Goal: Task Accomplishment & Management: Use online tool/utility

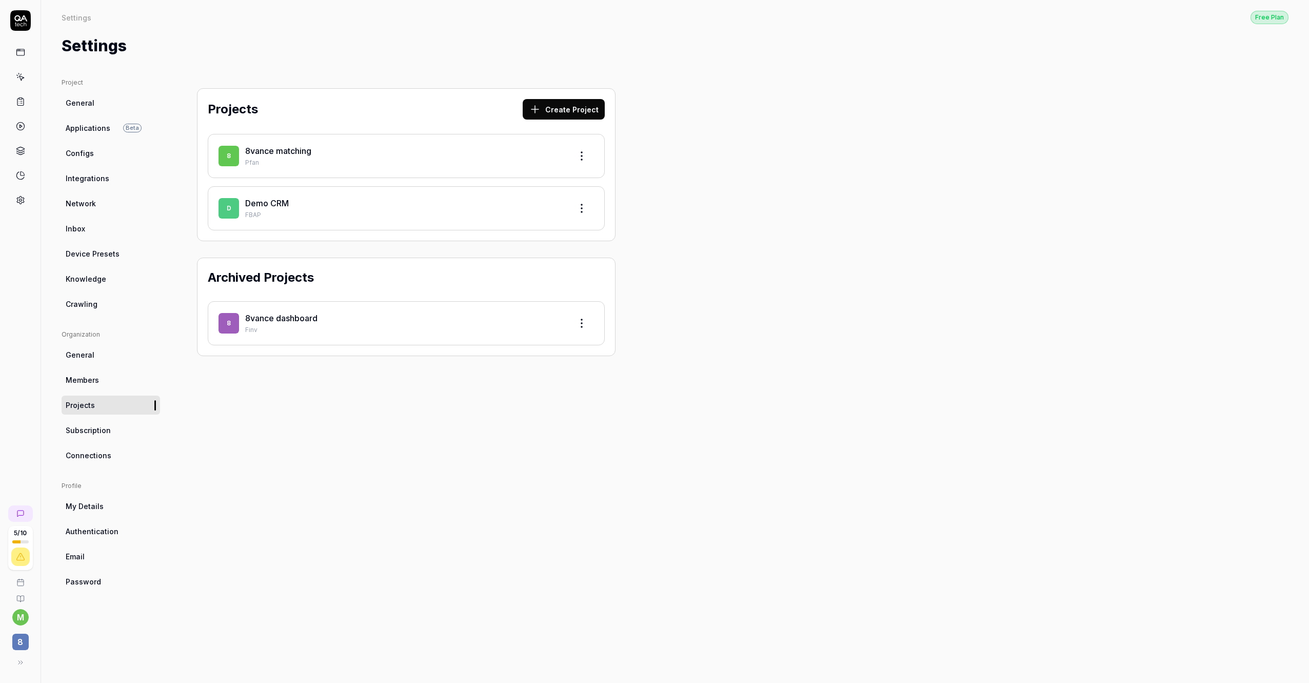
click at [583, 154] on html "5 / 10 m 8 Settings Free Plan Settings Free Plan Settings Project General Appli…" at bounding box center [654, 341] width 1309 height 683
click at [531, 202] on div "Edit" at bounding box center [542, 203] width 97 height 23
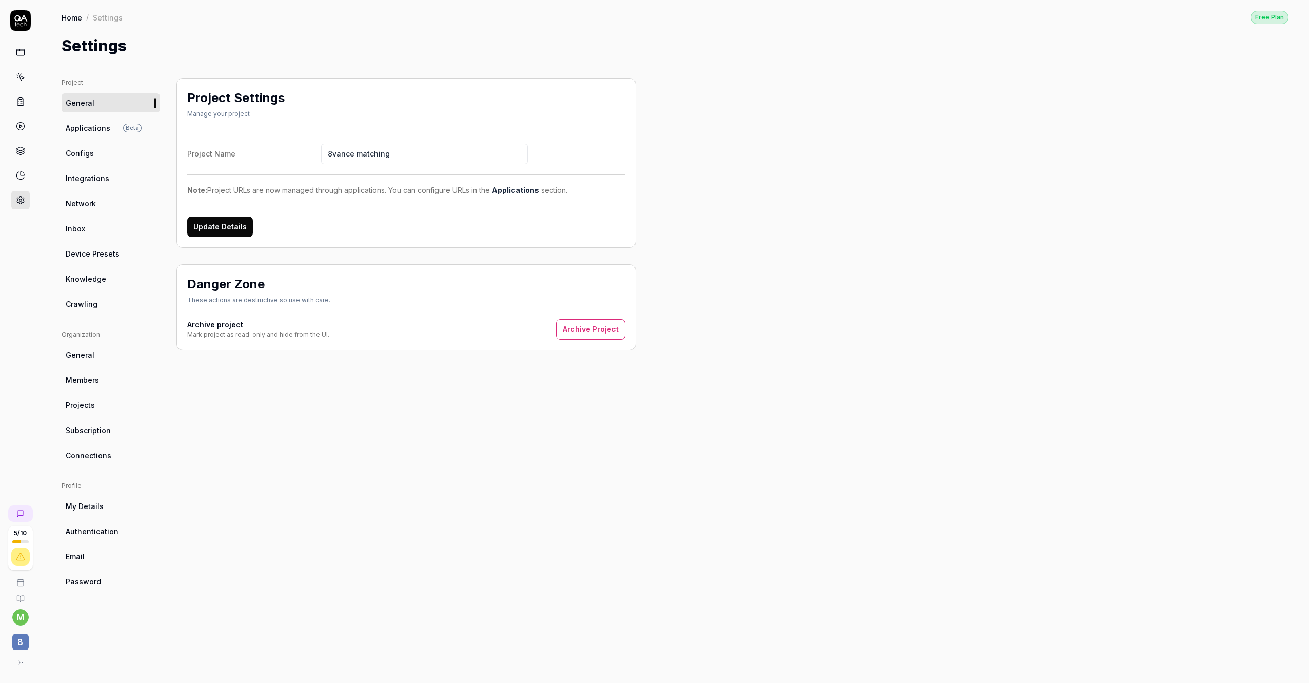
click at [347, 399] on div "Project Settings Manage your project Project Name 8vance matching Note: Project…" at bounding box center [405, 370] width 459 height 584
click at [106, 360] on link "General" at bounding box center [111, 354] width 98 height 19
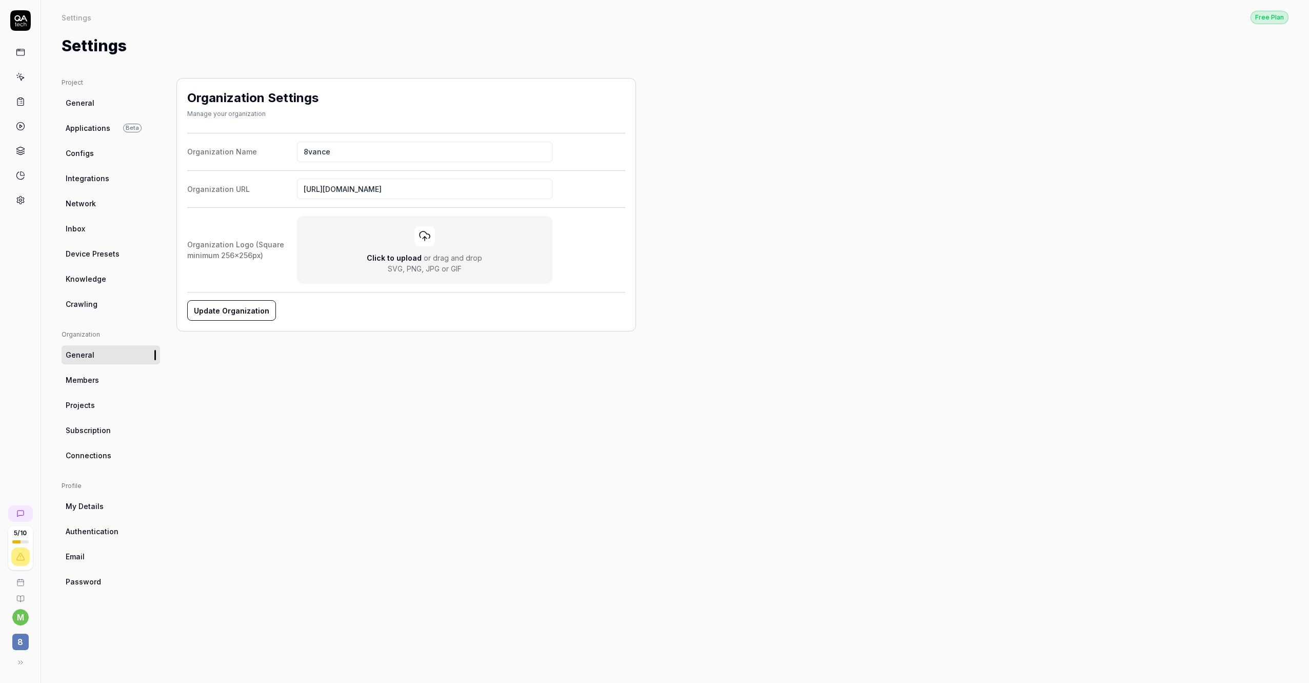
click at [101, 107] on link "General" at bounding box center [111, 102] width 98 height 19
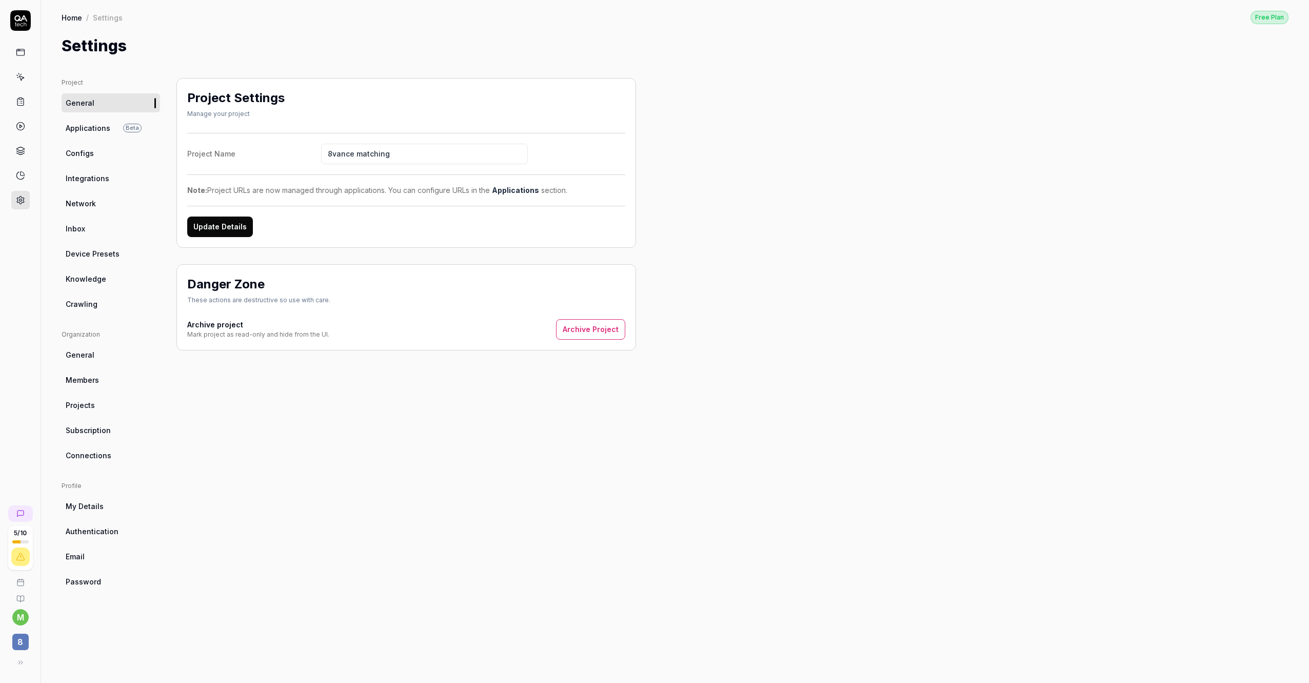
click at [102, 125] on span "Applications" at bounding box center [88, 128] width 45 height 11
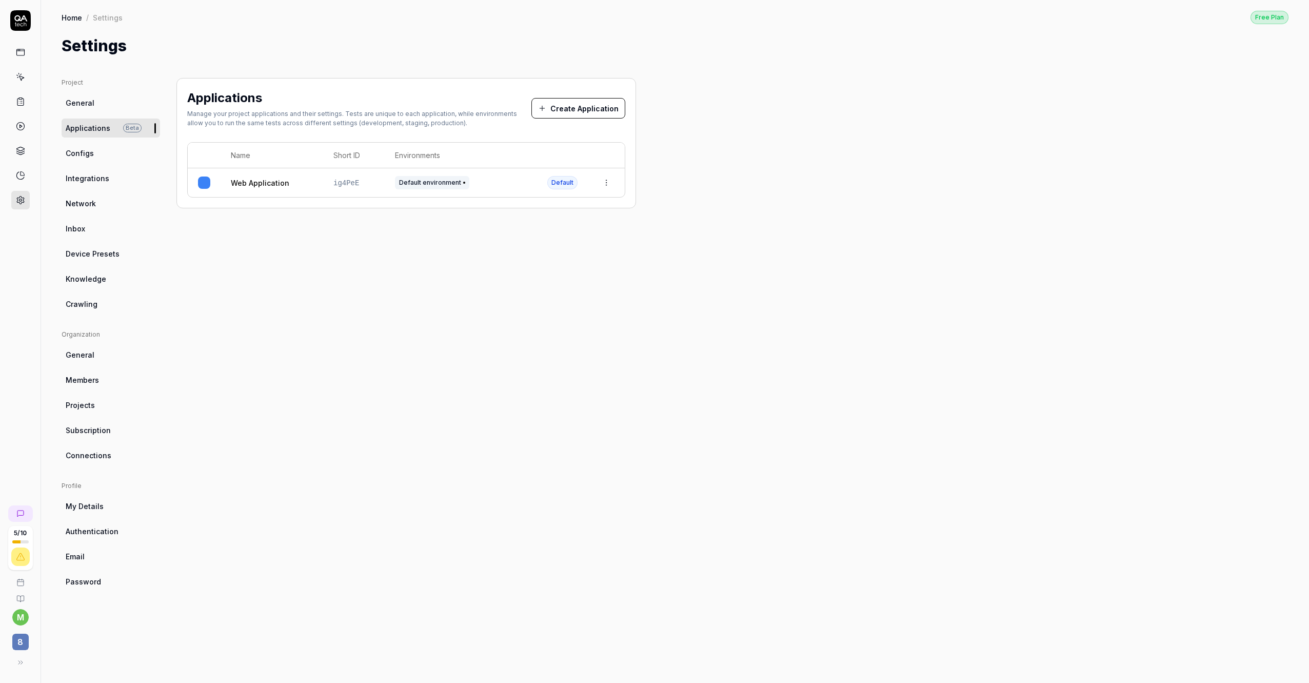
click at [445, 182] on span "Default environment" at bounding box center [432, 182] width 74 height 13
click at [606, 188] on html "5 / 10 m 8 Home / Settings Free Plan Home / Settings Free Plan Settings Project…" at bounding box center [654, 341] width 1309 height 683
click at [553, 251] on div "Edit" at bounding box center [558, 250] width 120 height 23
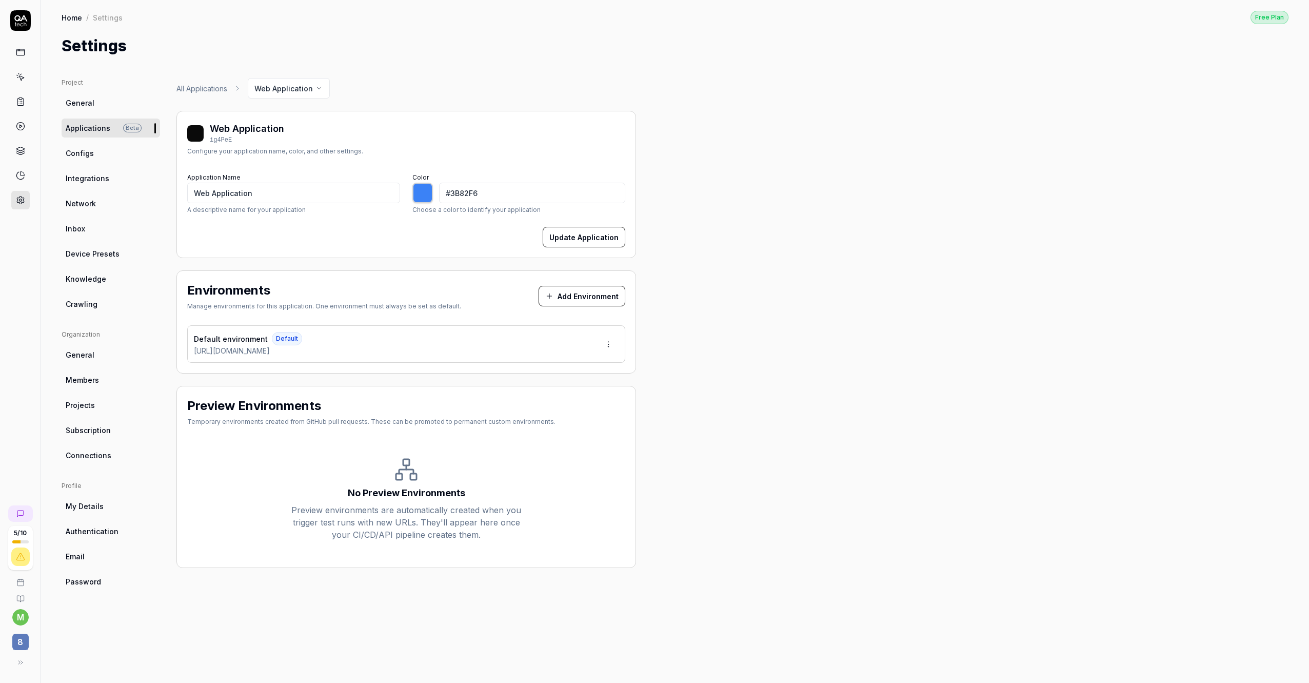
type input "*******"
click at [582, 292] on button "Add Environment" at bounding box center [581, 296] width 87 height 21
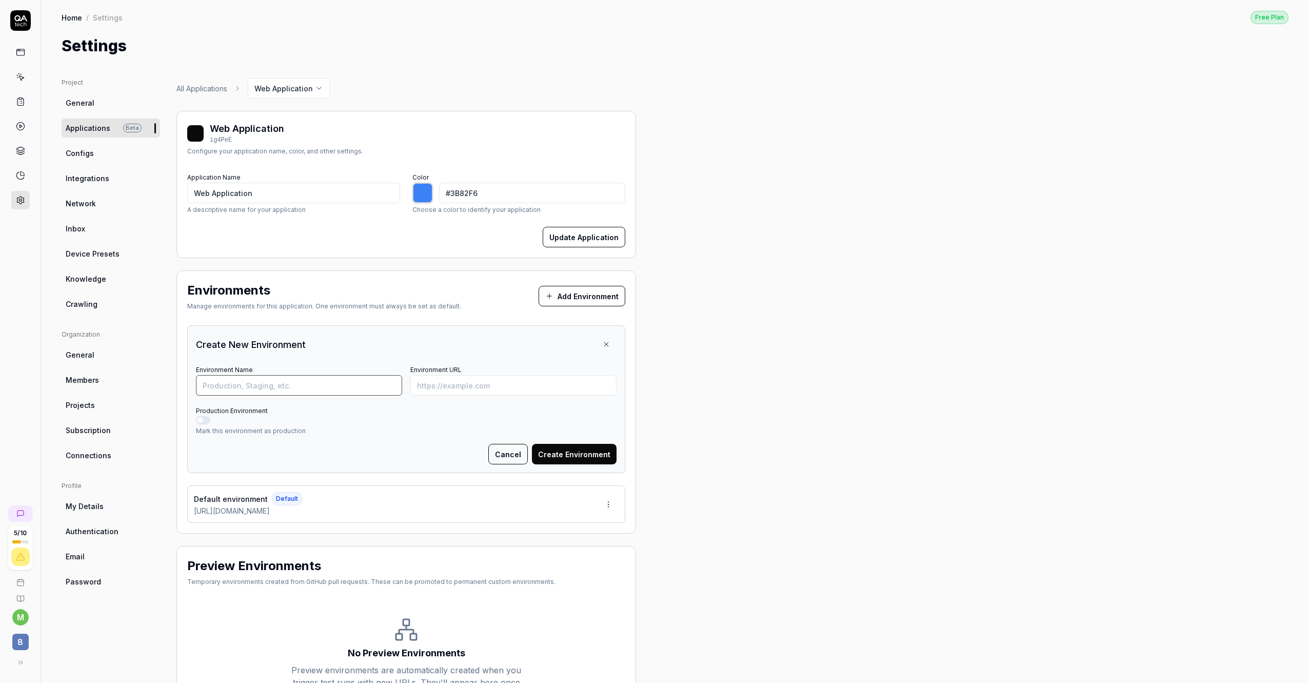
click at [287, 388] on input "Environment Name" at bounding box center [299, 385] width 206 height 21
type input "ACC environment"
type input "http://match-acc.8vance.com"
click at [573, 445] on button "Create Environment" at bounding box center [574, 454] width 85 height 21
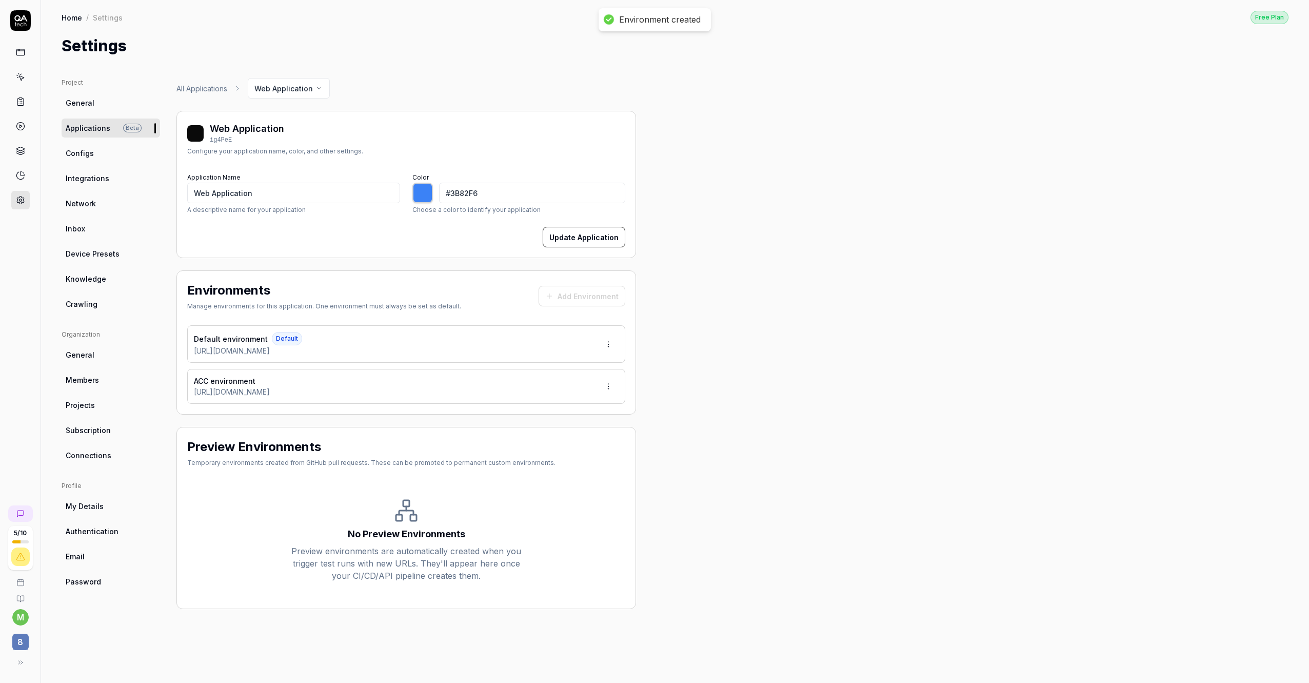
type input "*******"
click at [614, 341] on html "Environment created 5 / 10 m 8 Home / Settings Free Plan Home / Settings Free P…" at bounding box center [654, 341] width 1309 height 683
click at [571, 390] on div "Edit" at bounding box center [569, 391] width 104 height 23
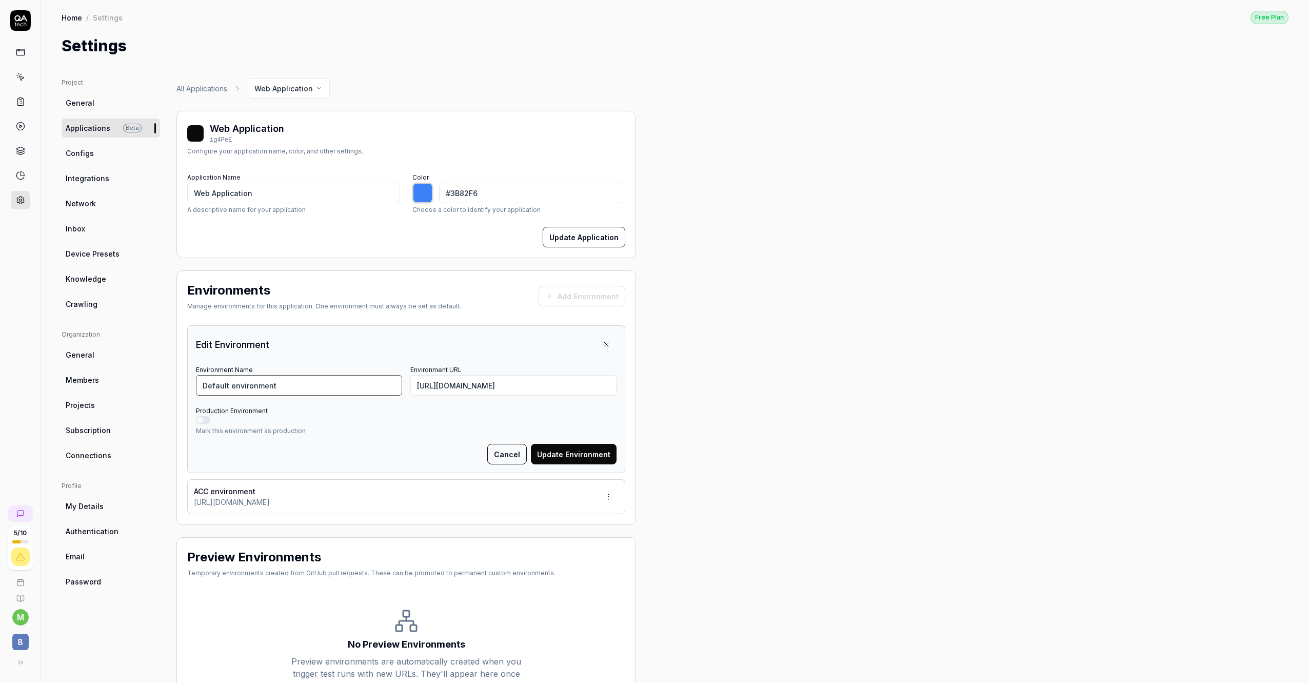
click at [363, 390] on input "Default environment" at bounding box center [299, 385] width 206 height 21
type input "TEST environment"
click at [559, 458] on button "Update Environment" at bounding box center [574, 454] width 86 height 21
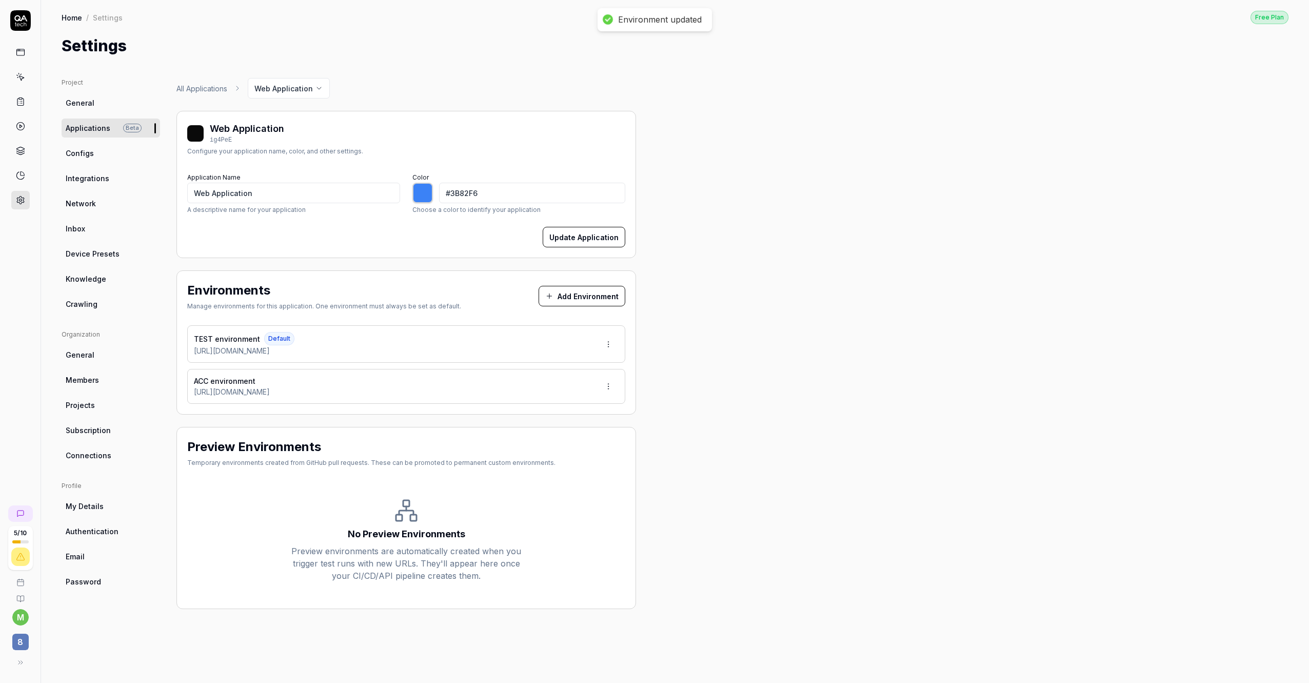
type input "*******"
click at [122, 159] on link "Configs" at bounding box center [111, 153] width 98 height 19
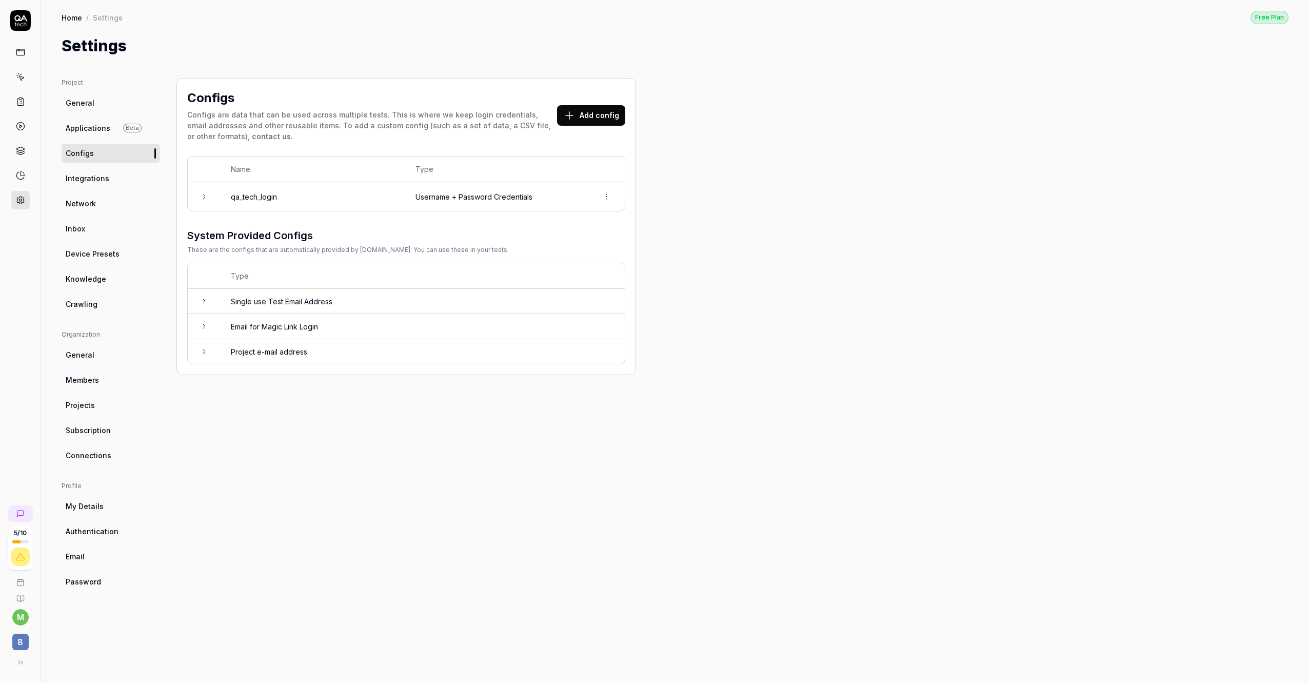
click at [610, 195] on html "5 / 10 m 8 Home / Settings Free Plan Home / Settings Free Plan Settings Project…" at bounding box center [654, 341] width 1309 height 683
click at [389, 184] on html "5 / 10 m 8 Home / Settings Free Plan Home / Settings Free Plan Settings Project…" at bounding box center [654, 341] width 1309 height 683
click at [199, 192] on td at bounding box center [204, 196] width 33 height 29
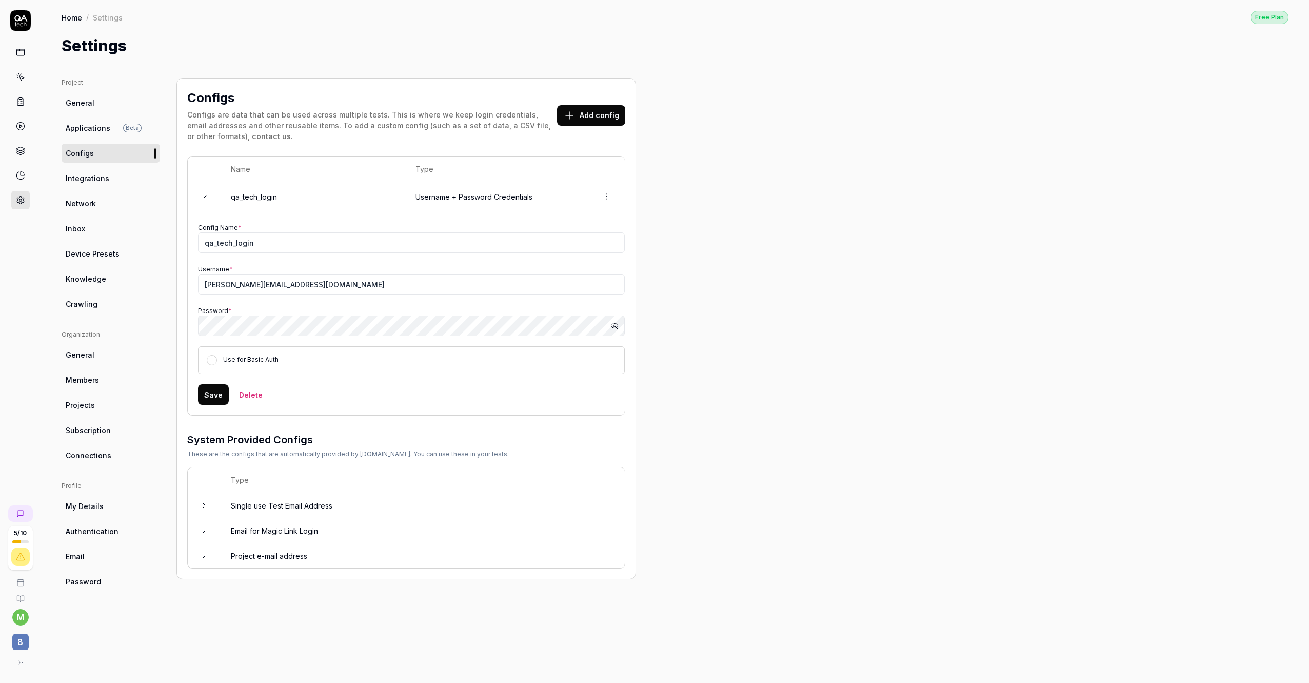
click at [608, 193] on html "5 / 10 m 8 Home / Settings Free Plan Home / Settings Free Plan Settings Project…" at bounding box center [654, 341] width 1309 height 683
click at [285, 238] on html "5 / 10 m 8 Home / Settings Free Plan Home / Settings Free Plan Settings Project…" at bounding box center [654, 341] width 1309 height 683
click at [285, 238] on input "qa_tech_login" at bounding box center [411, 242] width 427 height 21
type input "qa_tech_login (TEST ENV)"
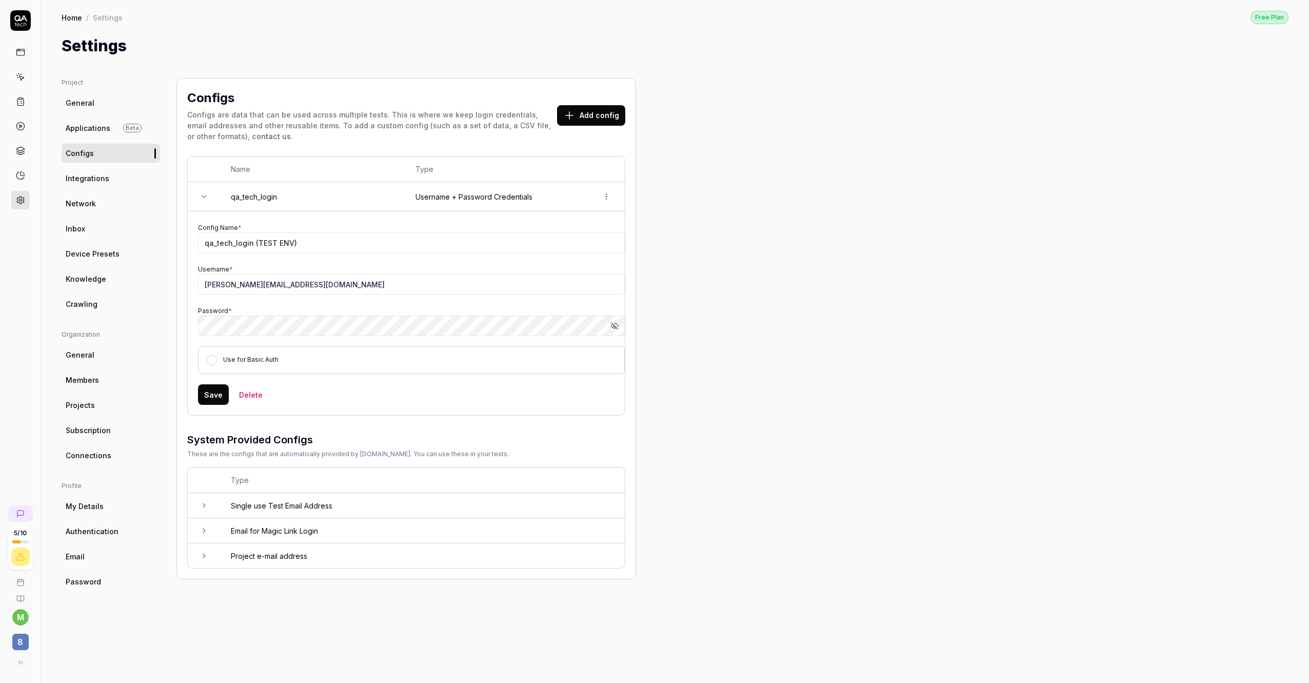
click at [707, 160] on div "Project General Applications Beta Configs Integrations Network Inbox Device Pre…" at bounding box center [675, 370] width 1227 height 584
click at [89, 106] on span "General" at bounding box center [80, 102] width 29 height 11
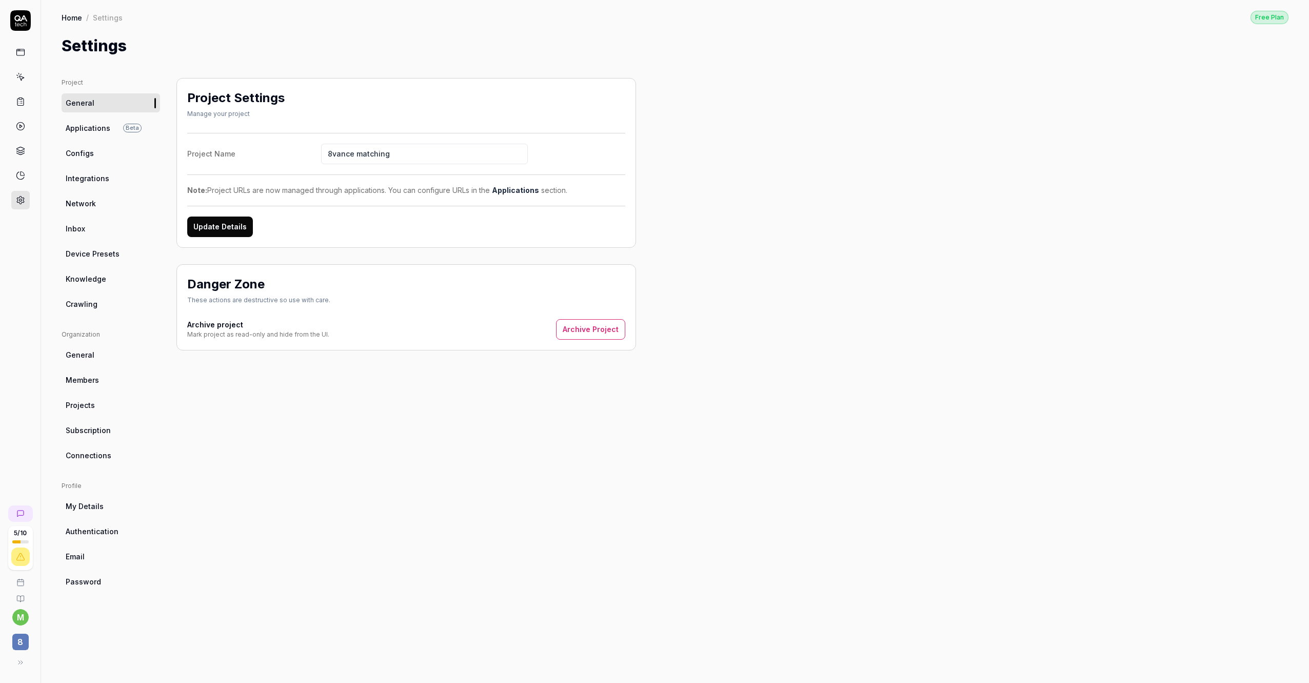
click at [21, 102] on icon at bounding box center [20, 101] width 9 height 9
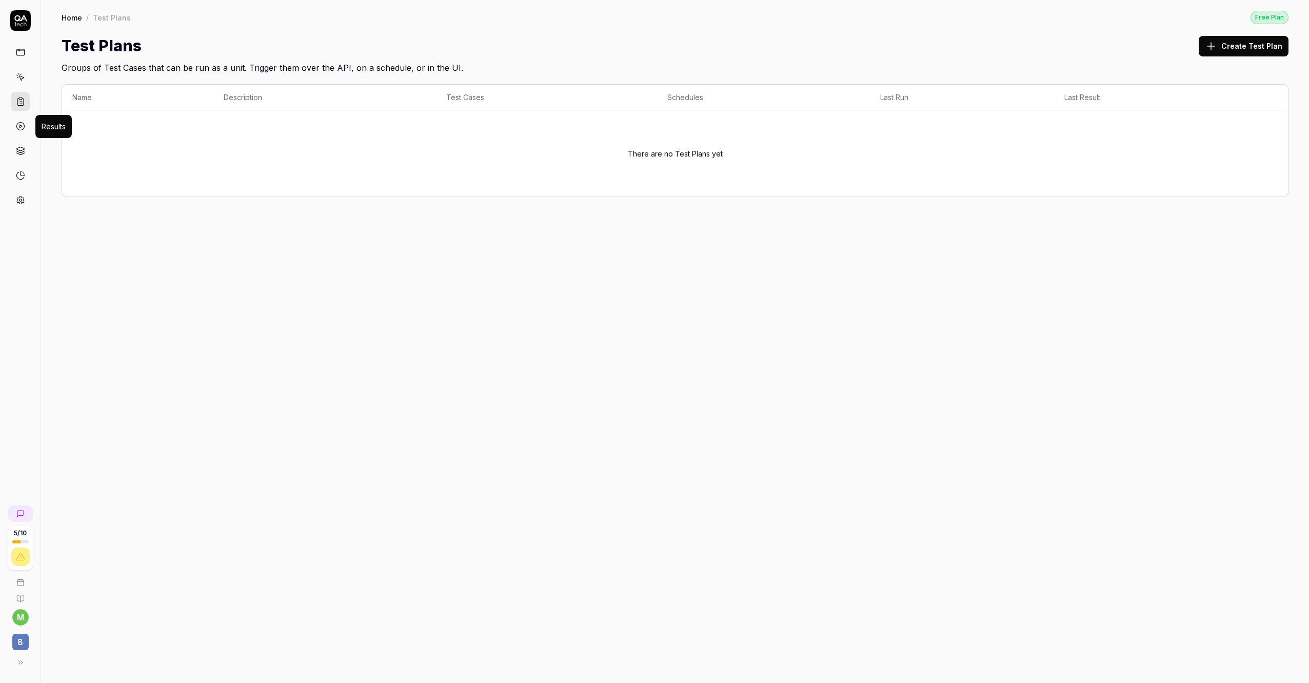
click at [19, 123] on icon at bounding box center [20, 126] width 9 height 9
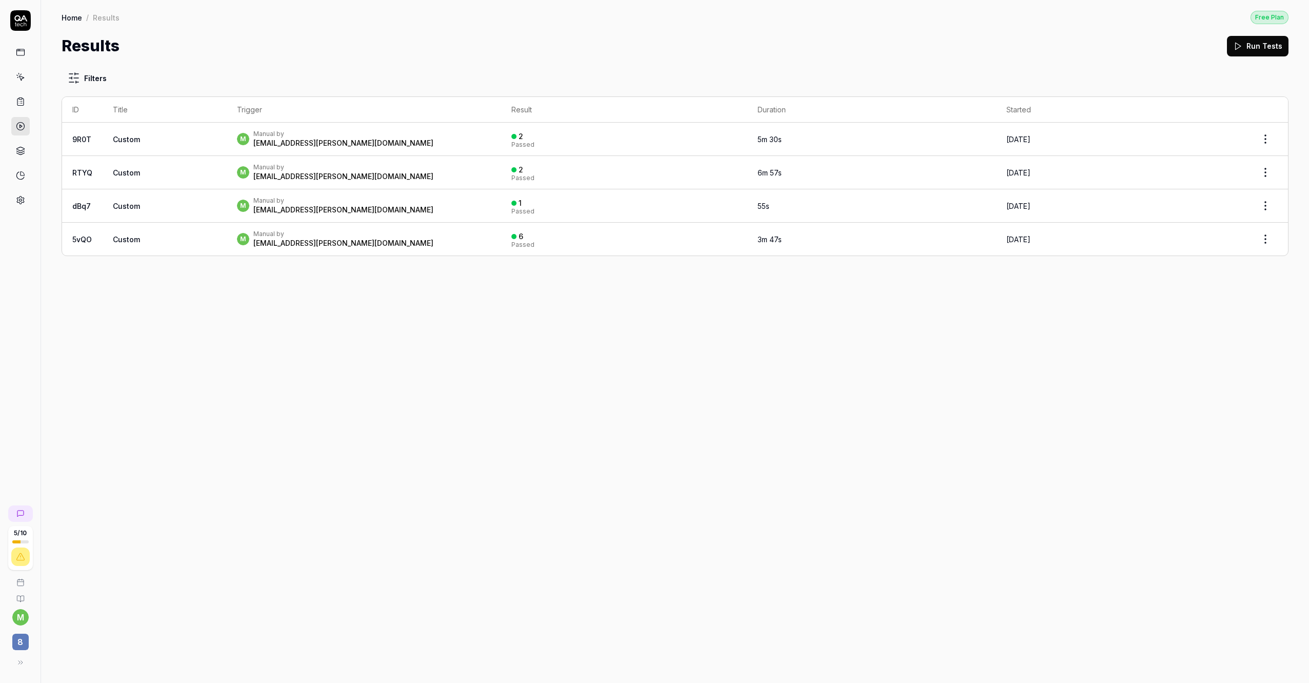
click at [22, 75] on icon at bounding box center [20, 76] width 9 height 9
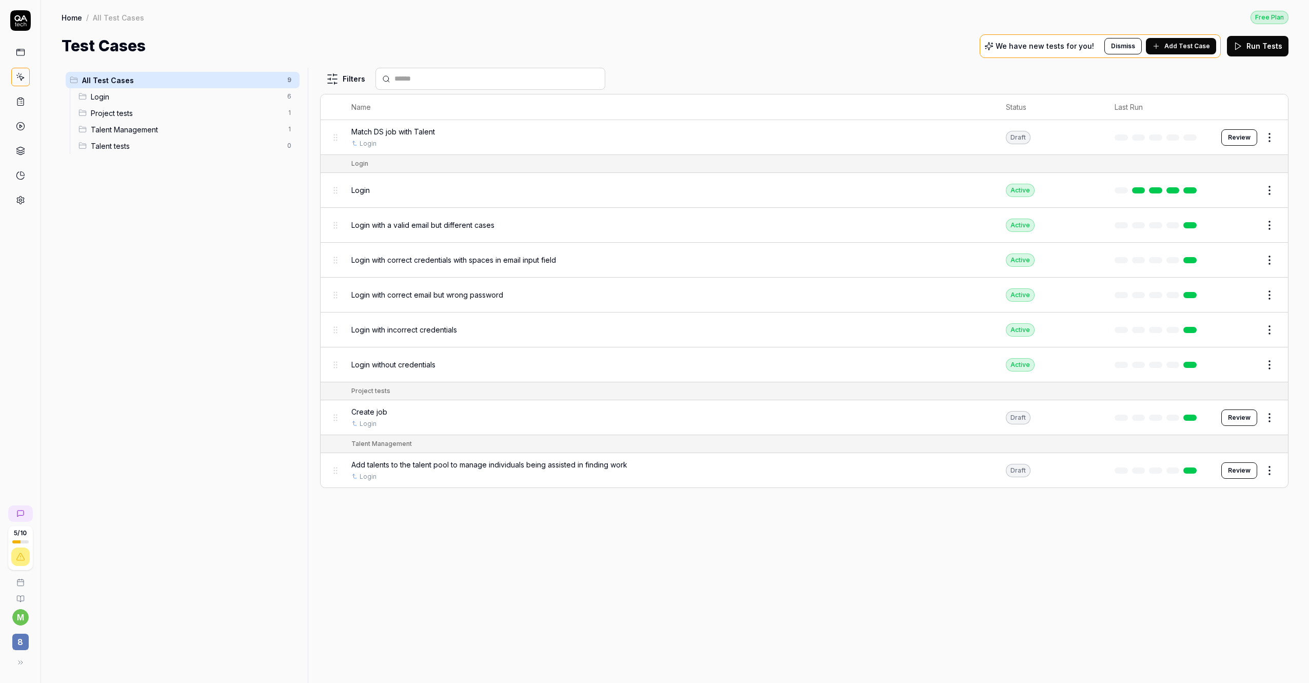
click at [201, 104] on div "Login 6" at bounding box center [186, 96] width 225 height 16
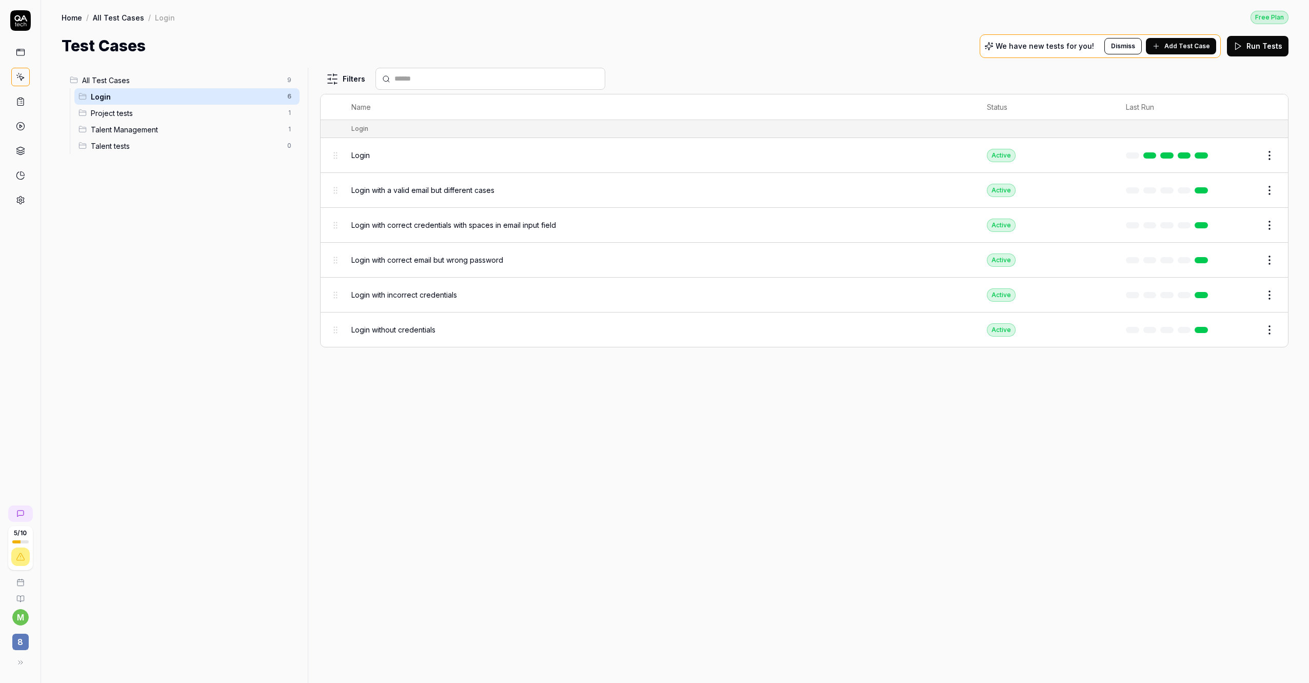
click at [464, 160] on div "Login" at bounding box center [658, 155] width 615 height 11
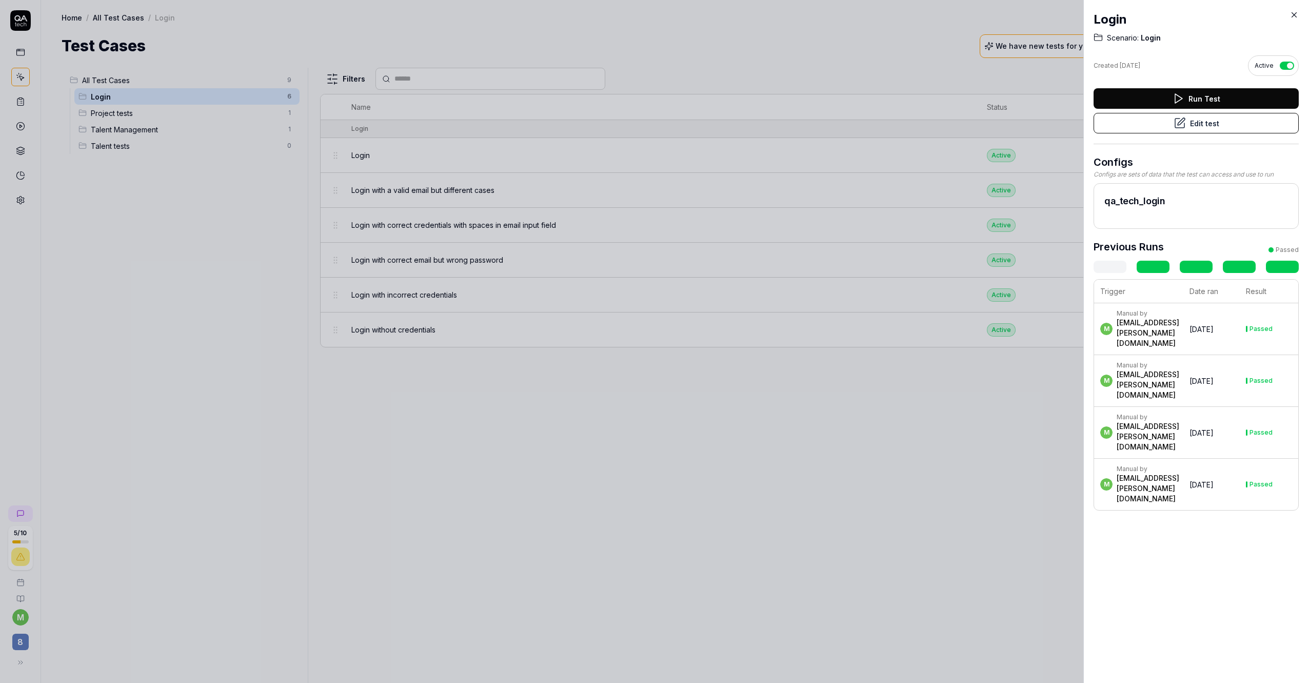
click at [1189, 126] on button "Edit test" at bounding box center [1195, 123] width 205 height 21
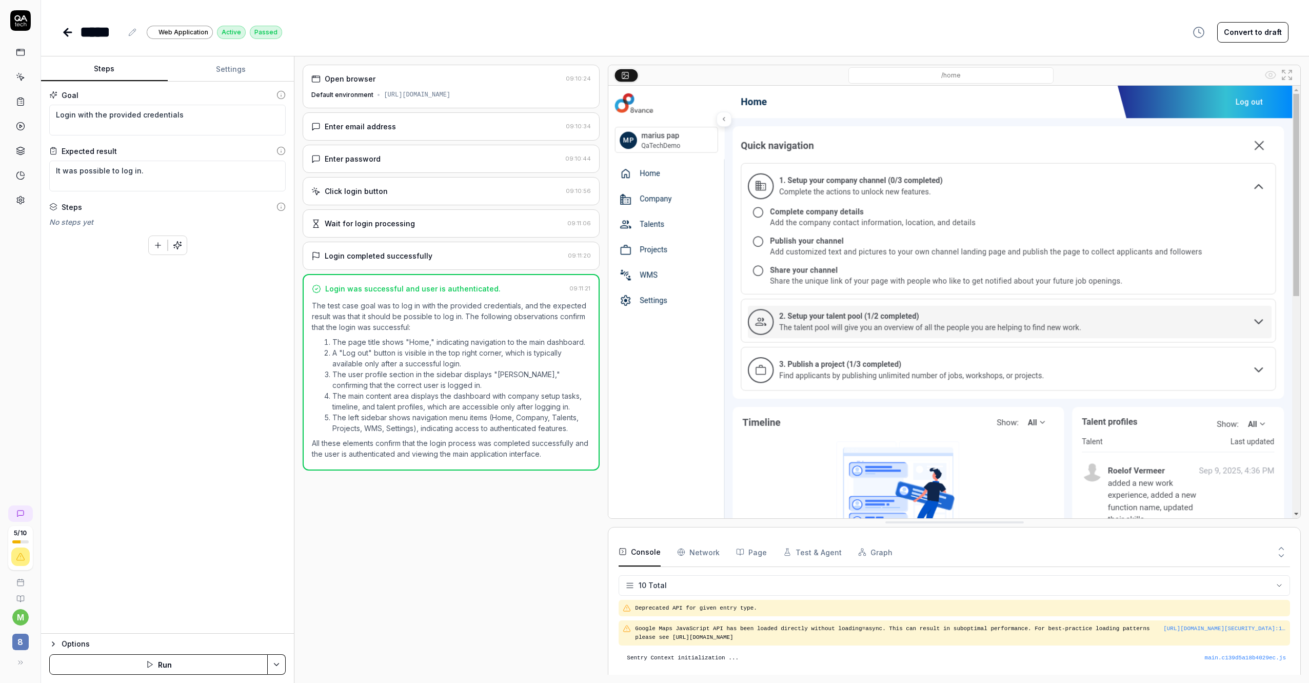
scroll to position [167, 0]
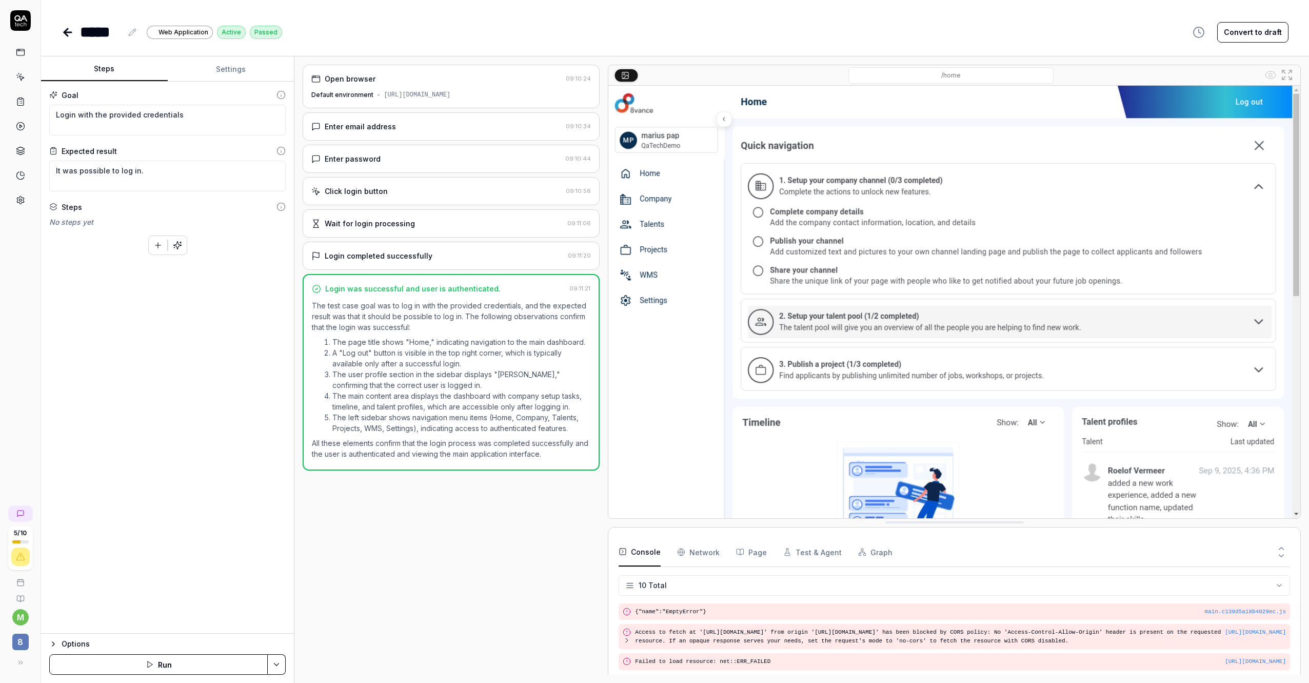
click at [428, 135] on div "Enter email address 09:10:34" at bounding box center [451, 126] width 297 height 28
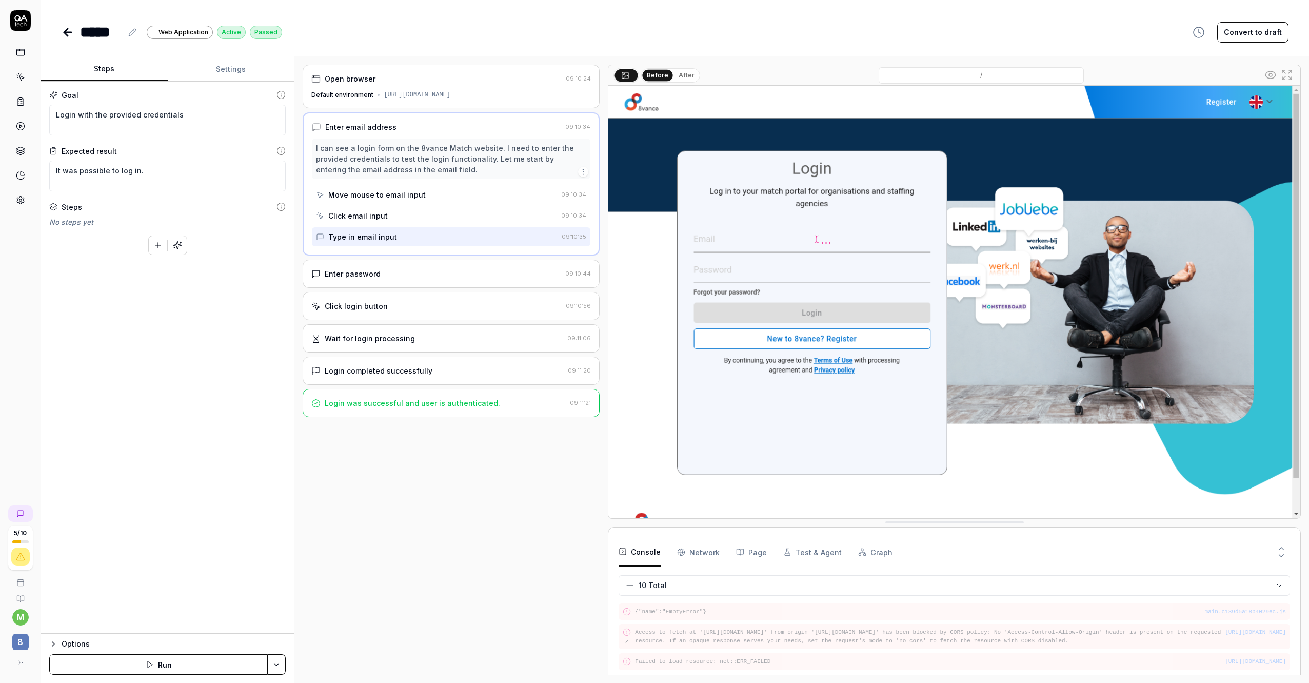
click at [426, 207] on div "Click email input" at bounding box center [436, 215] width 241 height 19
click at [412, 233] on div "Type in email input" at bounding box center [437, 236] width 242 height 19
type textarea "*"
click at [217, 70] on button "Settings" at bounding box center [231, 69] width 127 height 25
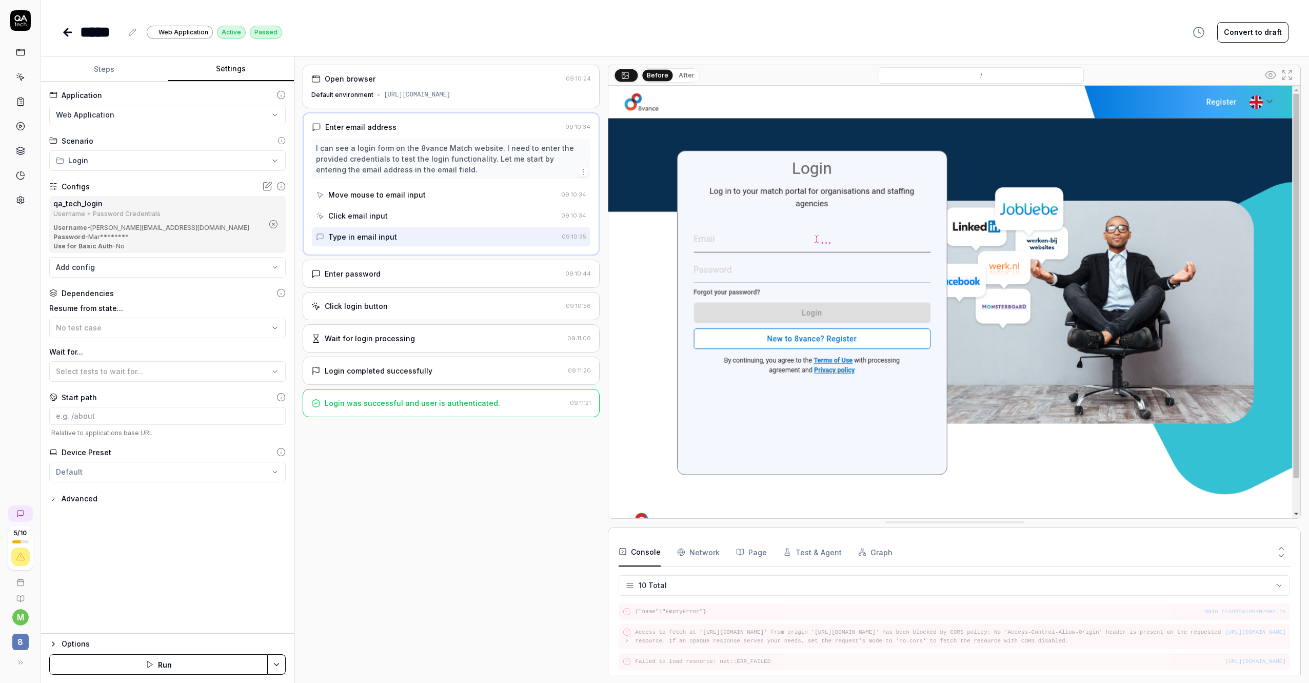
click at [262, 187] on div "Configs" at bounding box center [167, 186] width 236 height 11
click at [266, 187] on icon at bounding box center [267, 186] width 10 height 10
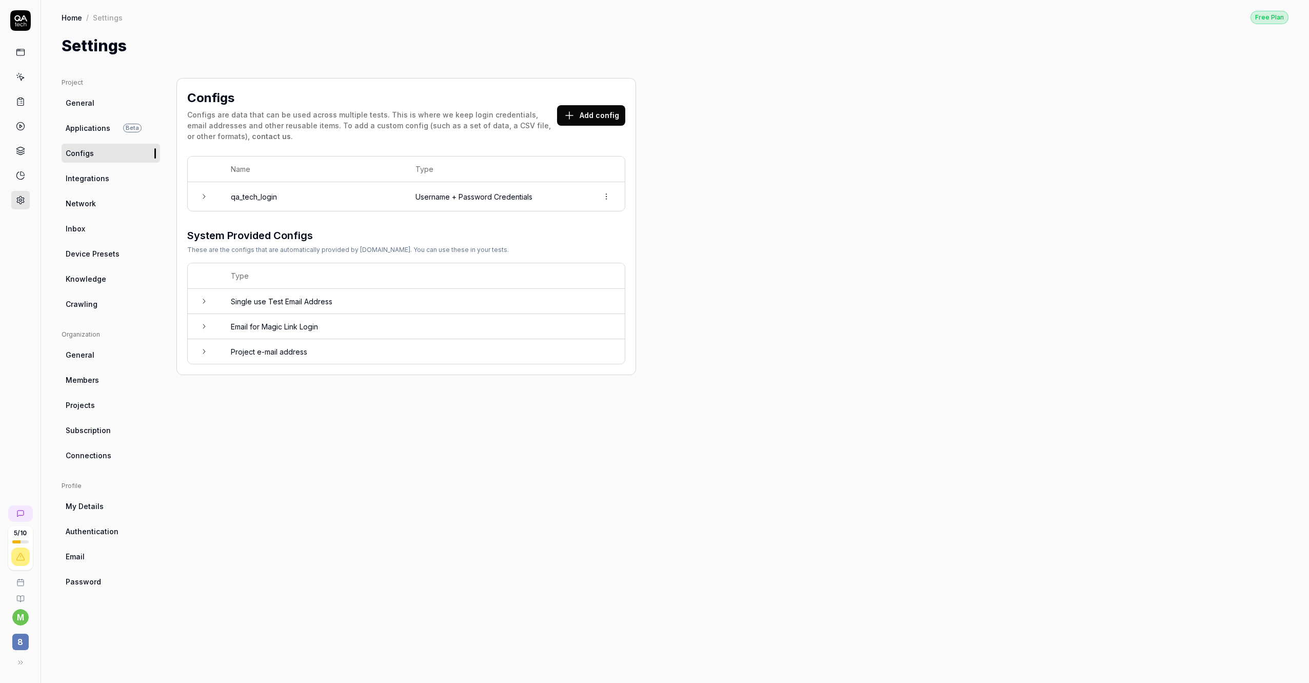
click at [390, 421] on div "Configs Configs are data that can be used across multiple tests. This is where …" at bounding box center [405, 370] width 459 height 584
click at [606, 193] on html "5 / 10 m 8 Home / Settings Free Plan Home / Settings Free Plan Settings Project…" at bounding box center [654, 341] width 1309 height 683
click at [380, 201] on html "5 / 10 m 8 Home / Settings Free Plan Home / Settings Free Plan Settings Project…" at bounding box center [654, 341] width 1309 height 683
click at [315, 204] on td "qa_tech_login" at bounding box center [313, 196] width 185 height 29
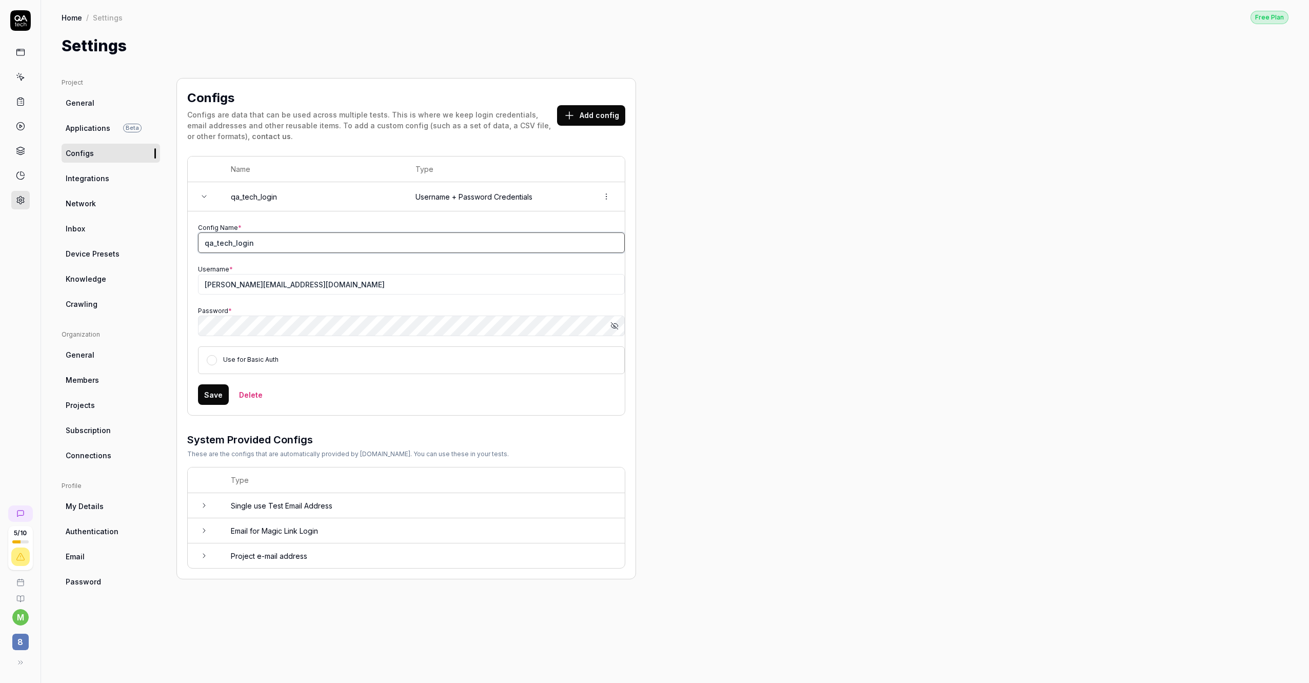
click at [295, 243] on input "qa_tech_login" at bounding box center [411, 242] width 427 height 21
type input "qa_tech_login (TEST ENV)"
click at [218, 386] on button "Save" at bounding box center [213, 394] width 31 height 21
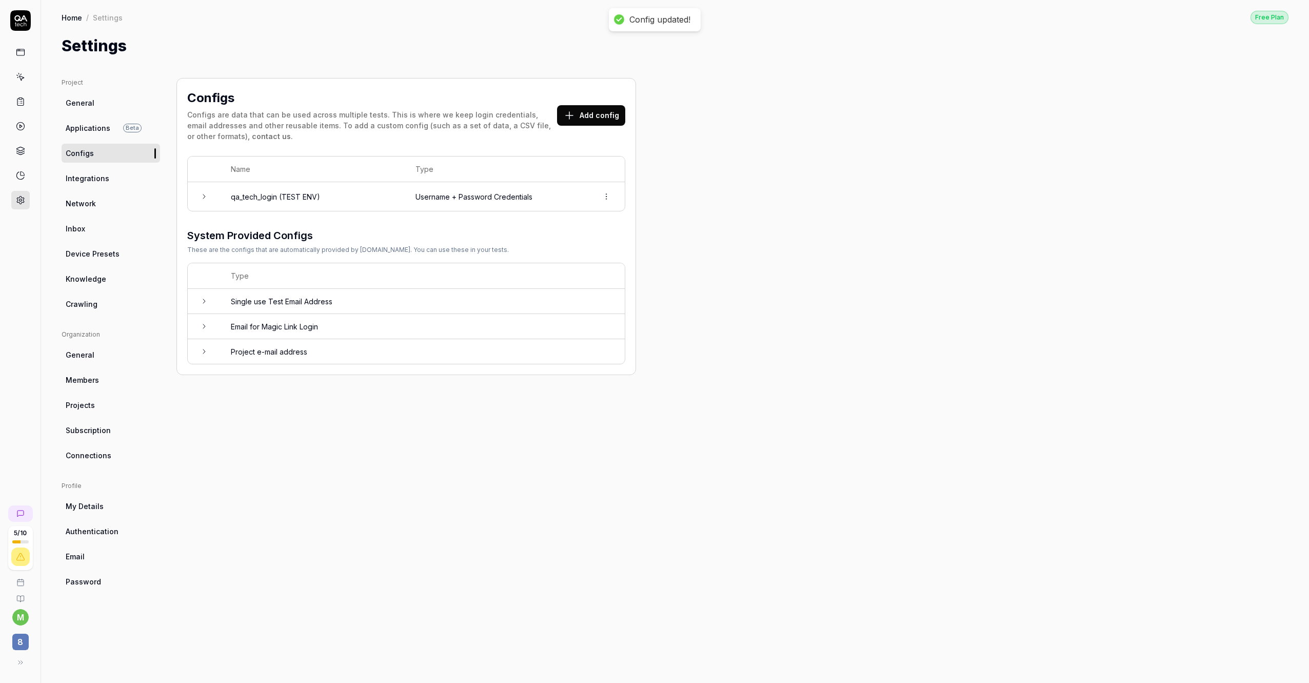
click at [734, 320] on div "Project General Applications Beta Configs Integrations Network Inbox Device Pre…" at bounding box center [675, 370] width 1227 height 584
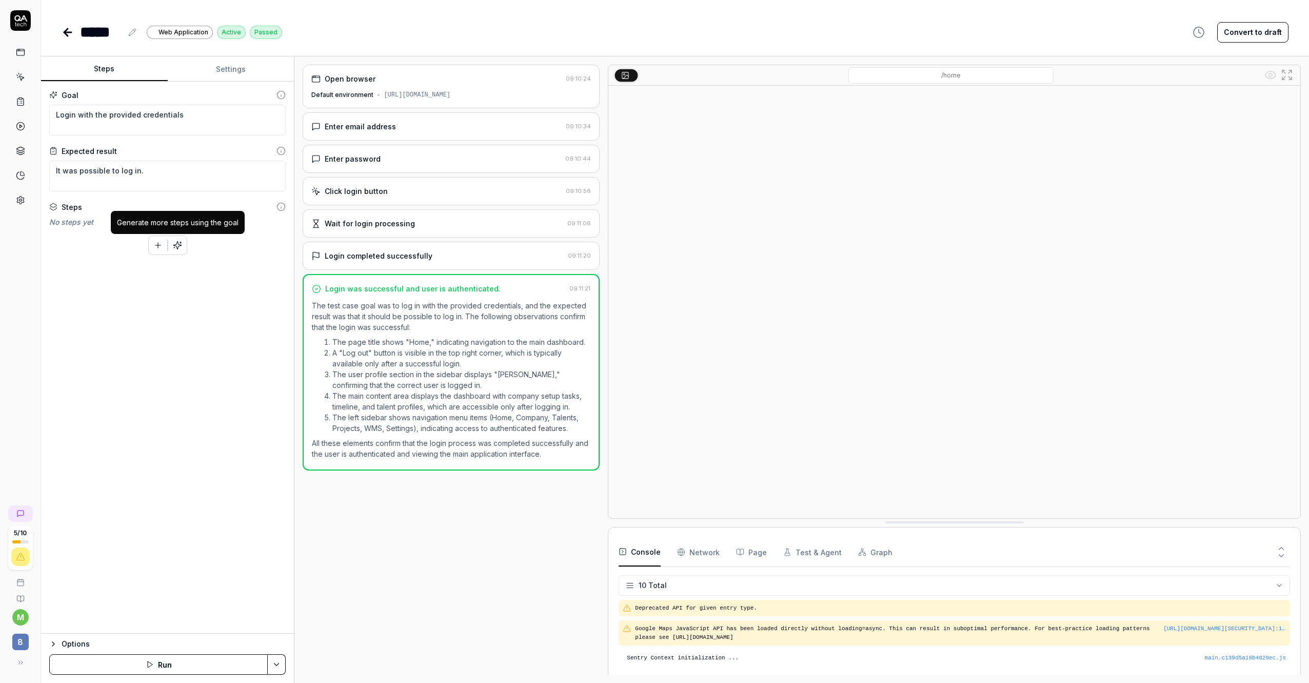
scroll to position [167, 0]
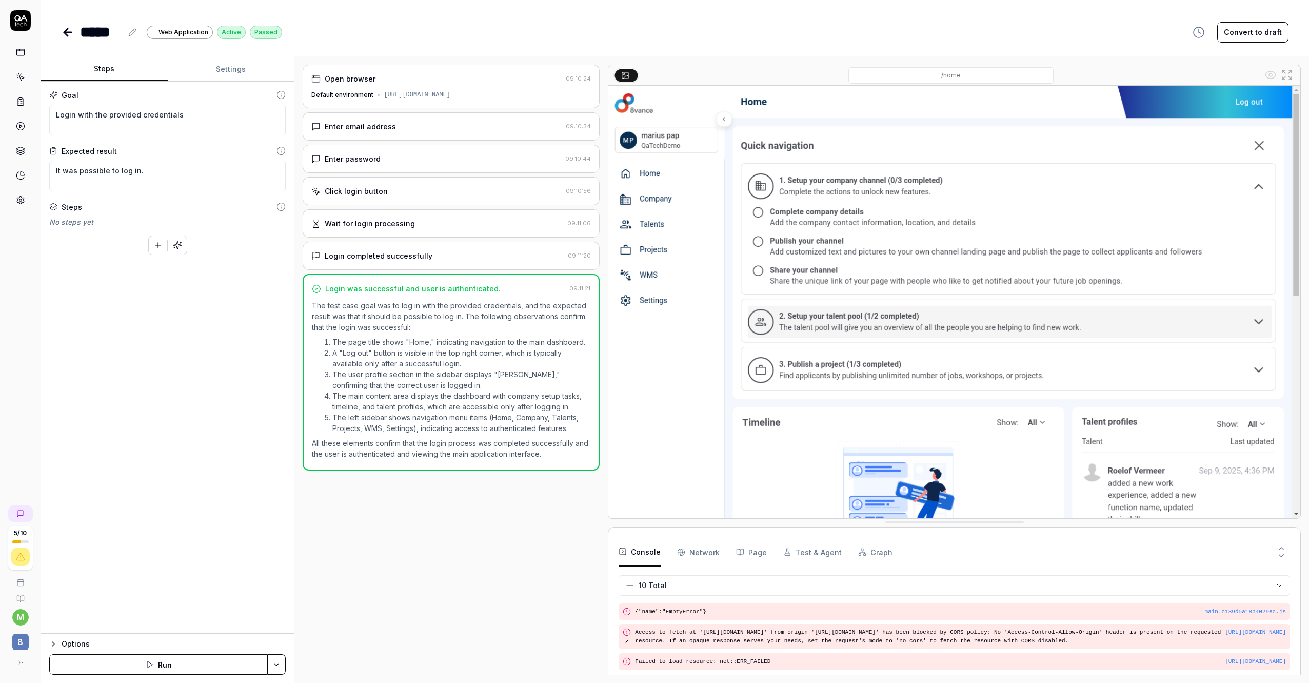
type textarea "*"
click at [237, 64] on button "Settings" at bounding box center [231, 69] width 127 height 25
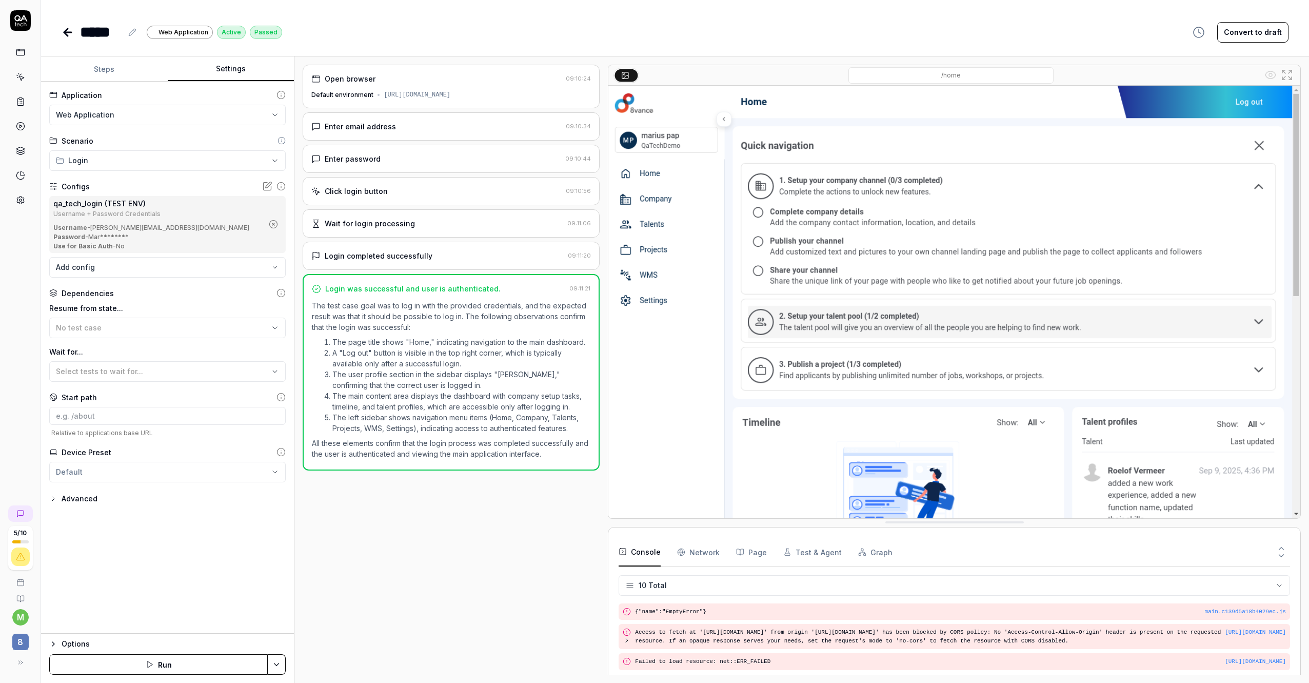
click at [224, 116] on html "**********" at bounding box center [654, 341] width 1309 height 683
click at [228, 116] on html "**********" at bounding box center [654, 341] width 1309 height 683
click at [191, 161] on html "**********" at bounding box center [654, 341] width 1309 height 683
click at [131, 493] on div "Advanced" at bounding box center [167, 498] width 236 height 12
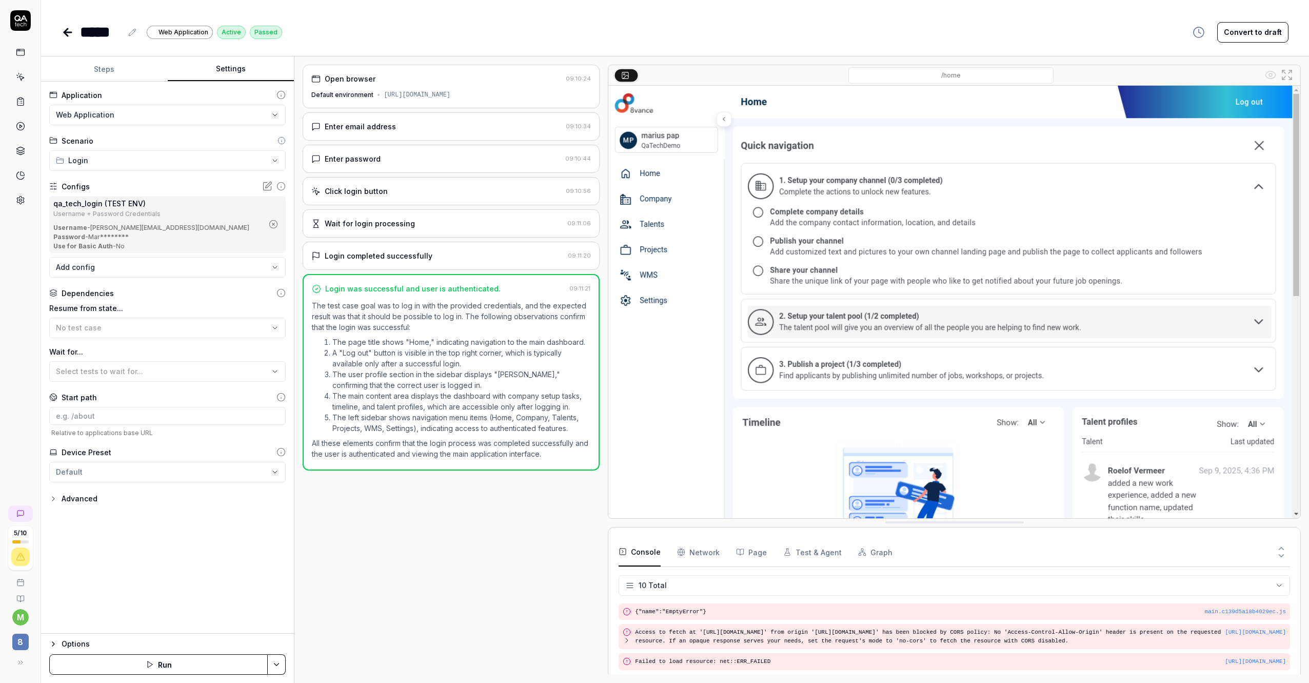
click at [110, 496] on div "Advanced" at bounding box center [167, 498] width 236 height 12
click at [75, 495] on div "Advanced" at bounding box center [80, 498] width 36 height 12
click at [439, 82] on div "Open browser" at bounding box center [436, 78] width 250 height 11
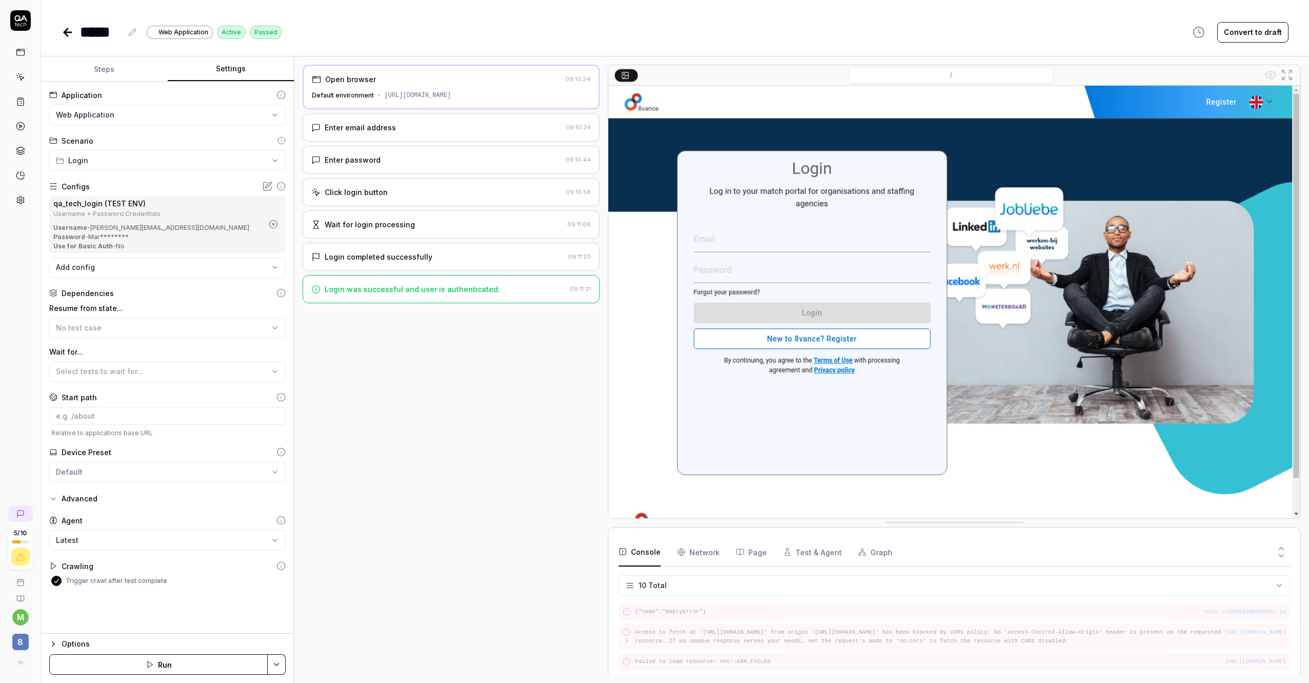
click at [404, 96] on div "[URL][DOMAIN_NAME]" at bounding box center [417, 95] width 67 height 9
click at [354, 91] on div "Default environment" at bounding box center [343, 95] width 62 height 9
click at [119, 59] on button "Steps" at bounding box center [104, 69] width 127 height 25
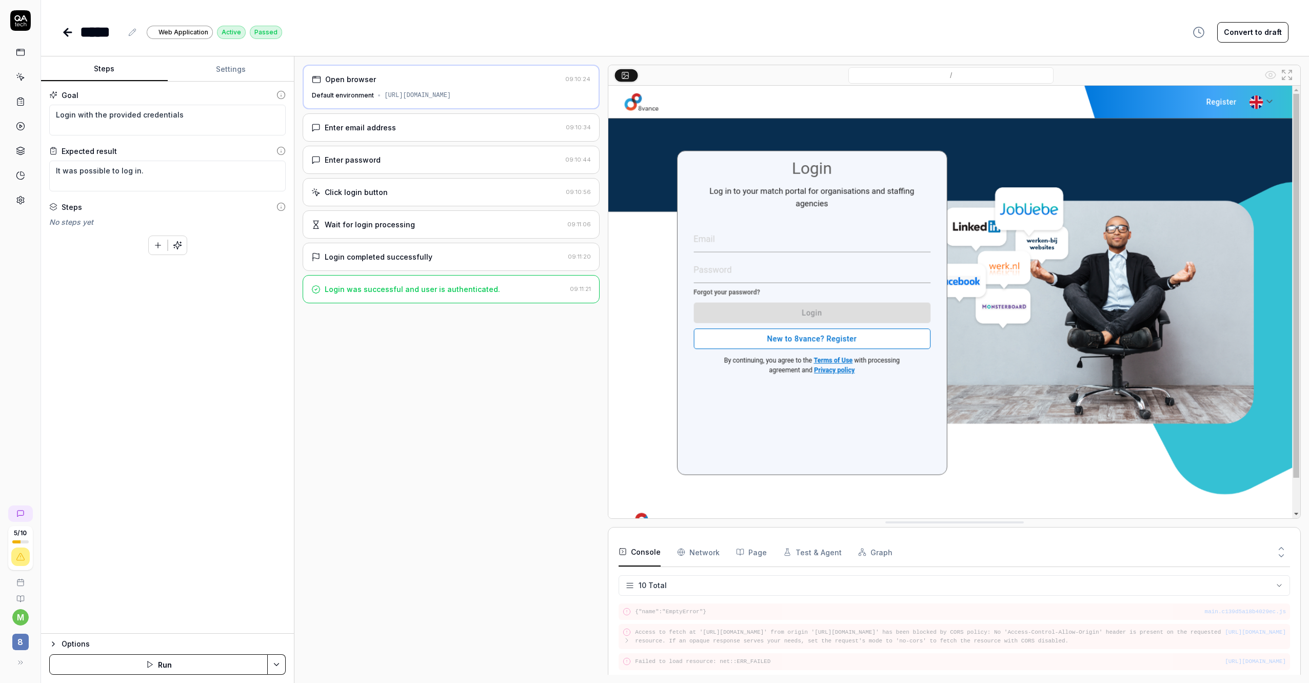
click at [384, 94] on div "[URL][DOMAIN_NAME]" at bounding box center [417, 95] width 67 height 9
click at [336, 101] on div "Open browser 09:10:24 Default environment https://match-test.8vance.com/" at bounding box center [451, 87] width 297 height 45
click at [325, 94] on div "Default environment" at bounding box center [343, 95] width 62 height 9
drag, startPoint x: 325, startPoint y: 94, endPoint x: 497, endPoint y: 98, distance: 172.9
click at [497, 98] on div "Default environment https://match-test.8vance.com/" at bounding box center [451, 95] width 278 height 9
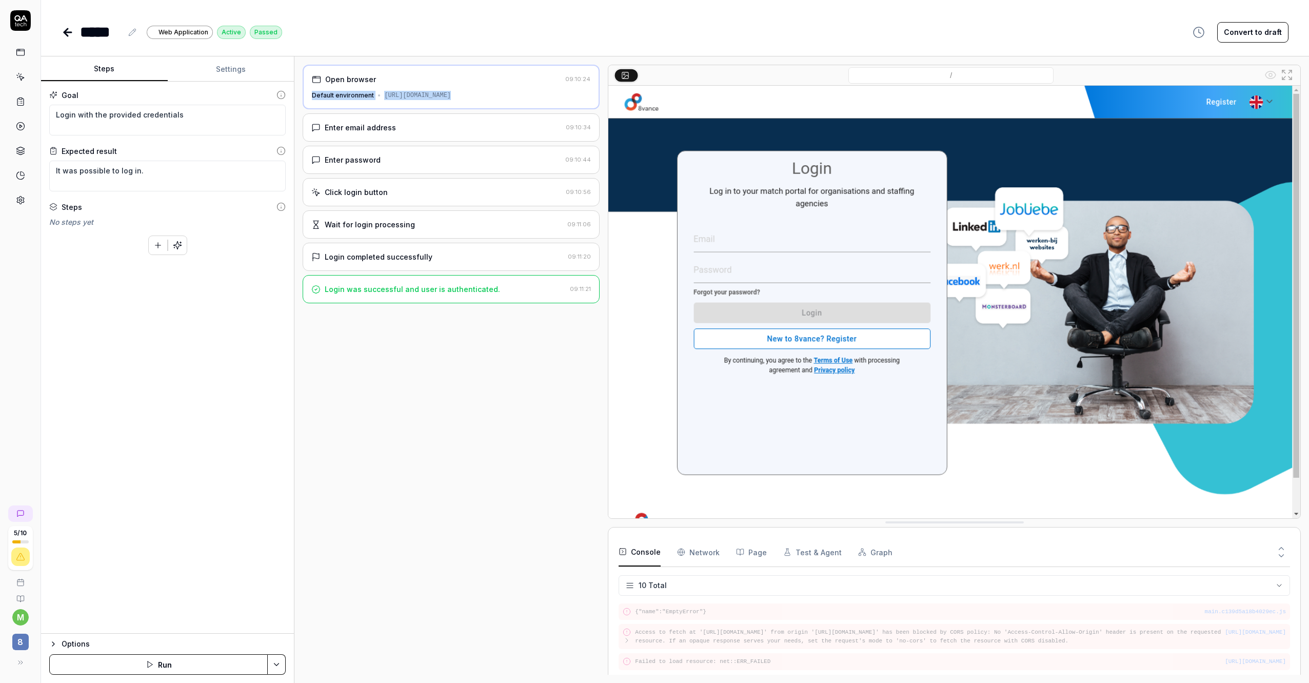
click at [233, 72] on button "Settings" at bounding box center [231, 69] width 127 height 25
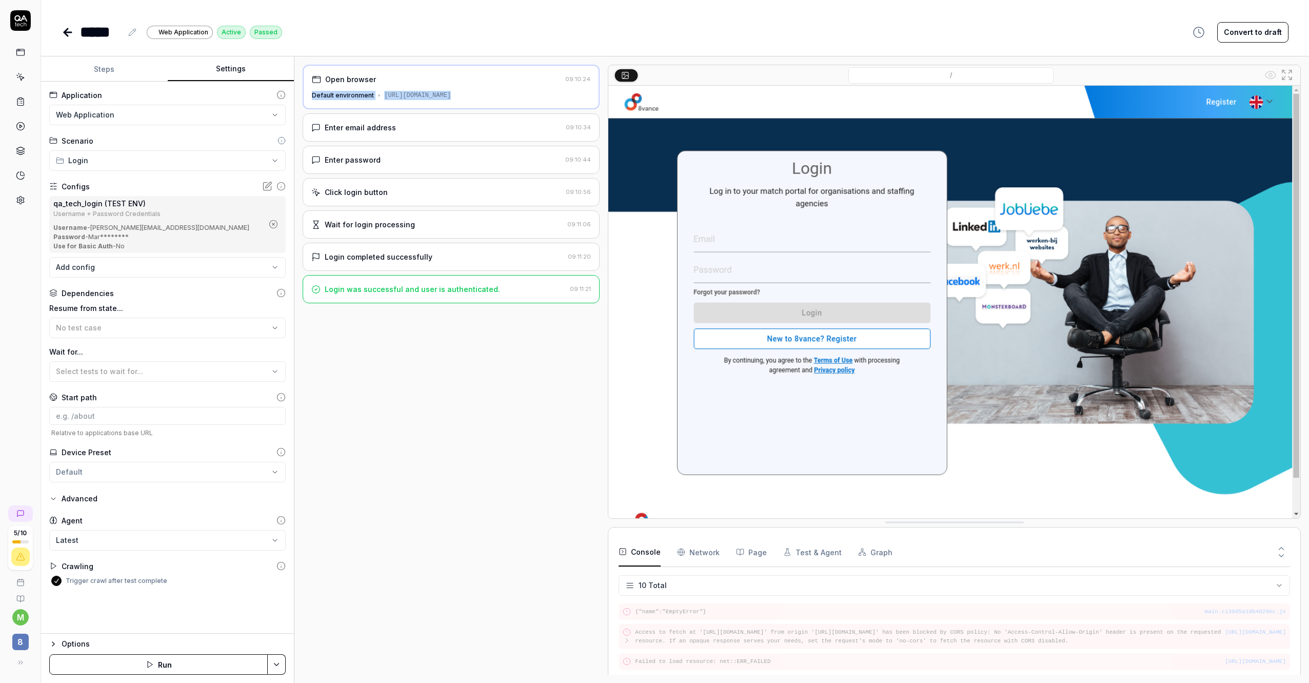
click at [65, 646] on div "Options" at bounding box center [174, 643] width 224 height 12
click at [276, 634] on icon "button" at bounding box center [275, 635] width 8 height 8
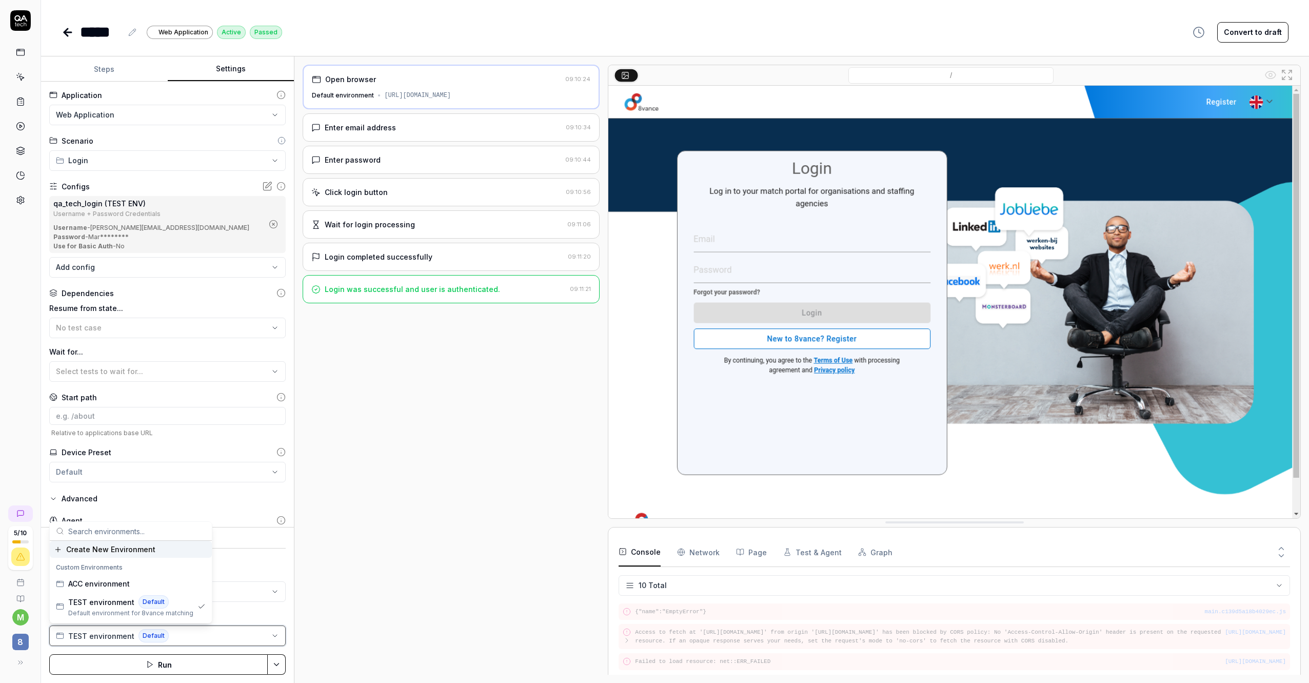
click at [276, 634] on icon "button" at bounding box center [275, 635] width 8 height 8
click at [72, 517] on div "Agent" at bounding box center [72, 520] width 21 height 11
click at [211, 536] on div "Options" at bounding box center [174, 537] width 224 height 12
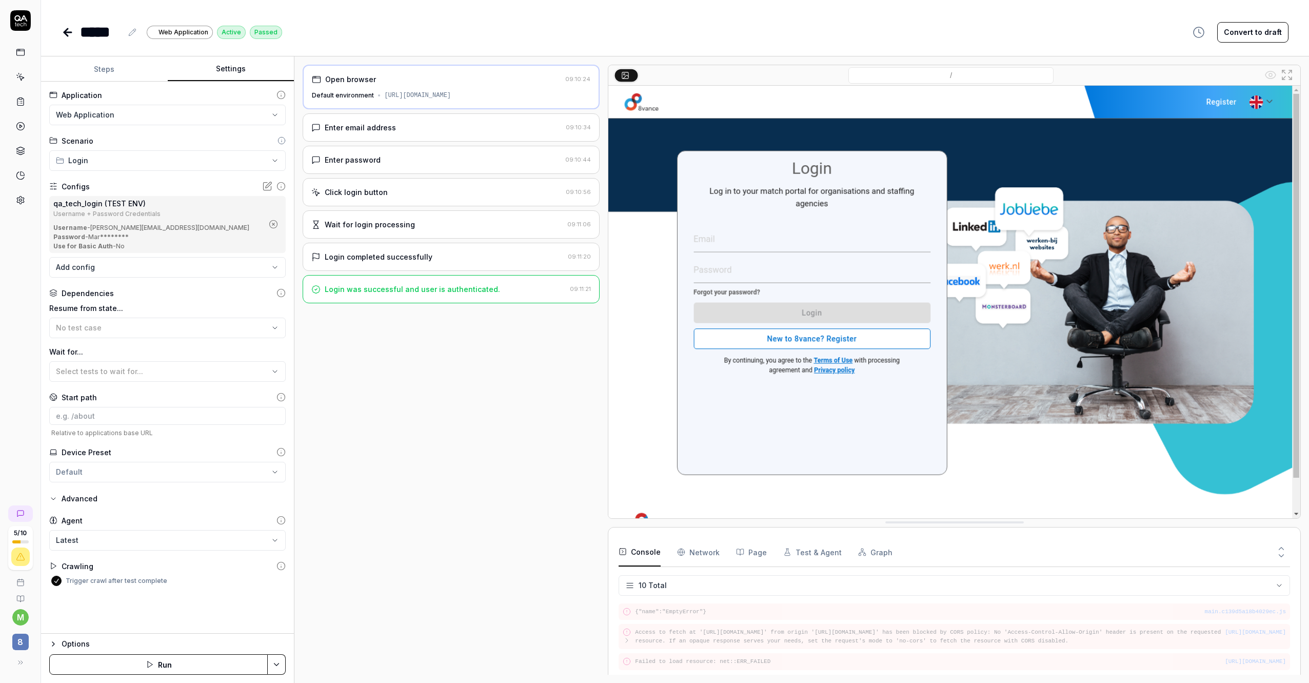
click at [49, 569] on icon at bounding box center [53, 566] width 8 height 8
click at [53, 567] on polygon at bounding box center [53, 566] width 5 height 6
click at [54, 582] on button "Trigger crawl after test complete" at bounding box center [56, 580] width 10 height 10
click at [62, 584] on div "Trigger crawl after test complete" at bounding box center [167, 580] width 236 height 10
click at [59, 582] on button "Trigger crawl after test complete" at bounding box center [56, 580] width 10 height 10
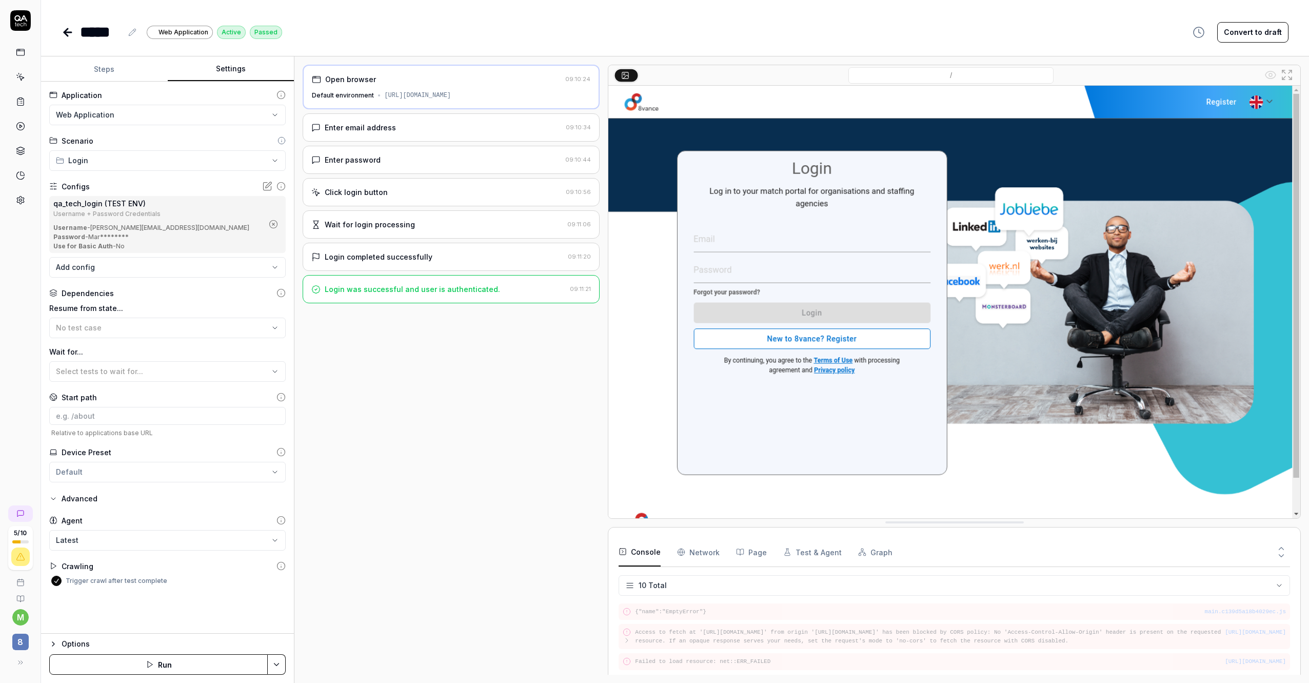
click at [280, 568] on icon at bounding box center [280, 565] width 9 height 9
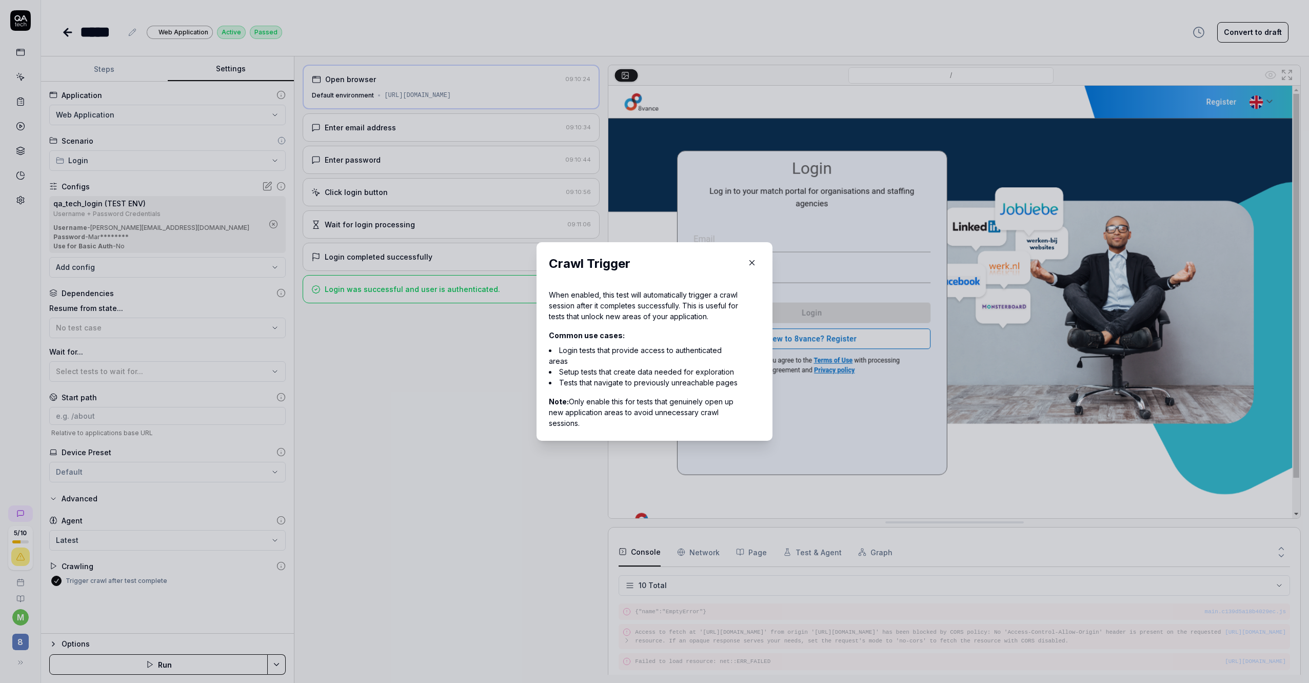
click at [750, 254] on button "button" at bounding box center [752, 262] width 16 height 16
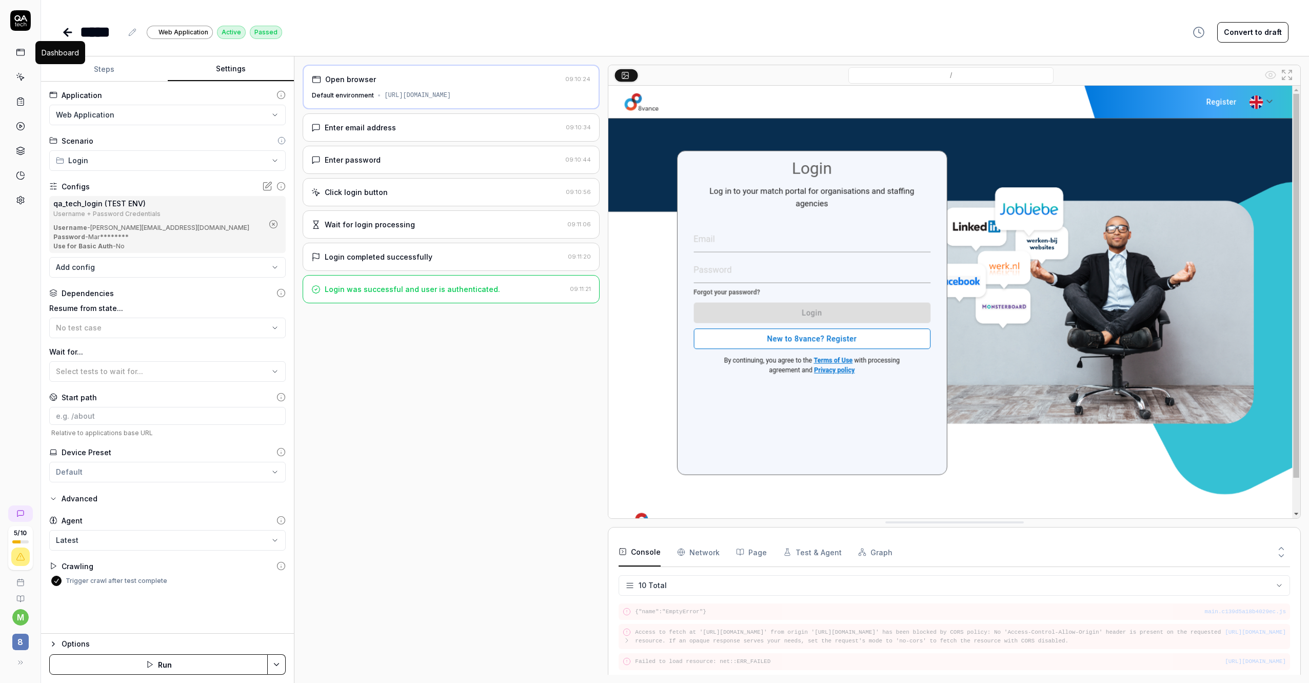
click at [24, 52] on rect at bounding box center [20, 52] width 8 height 6
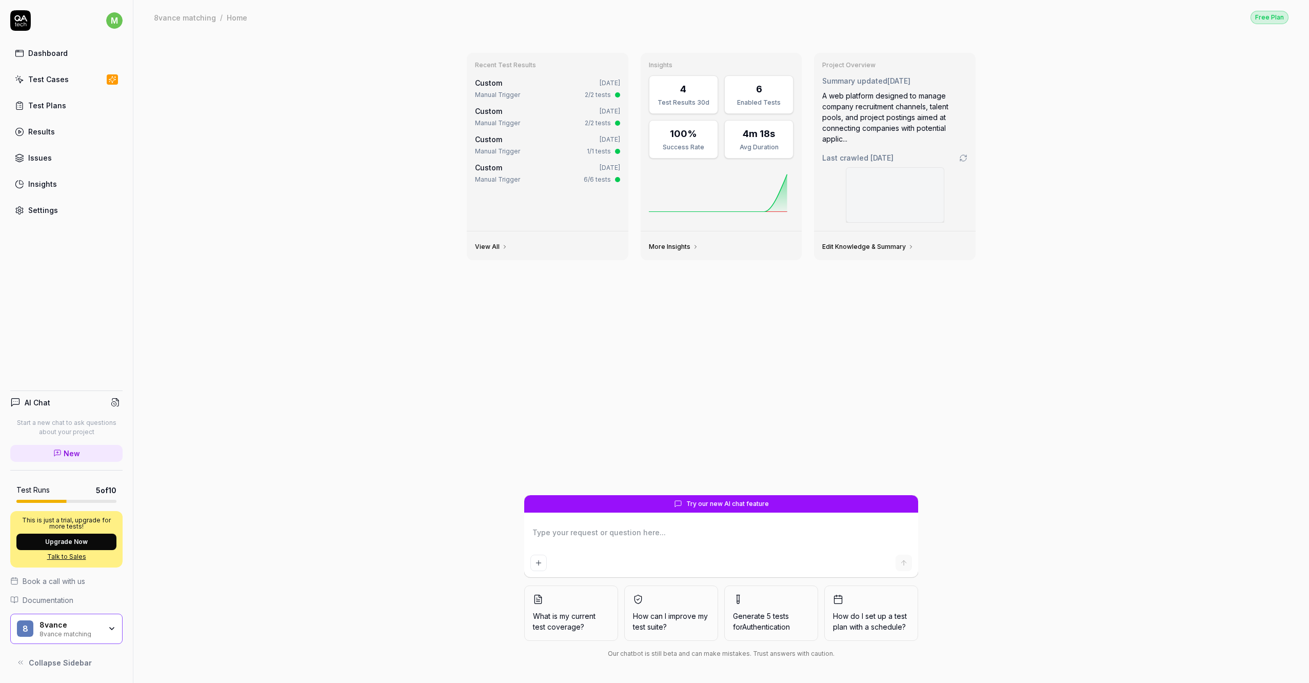
click at [452, 426] on div "Recent Test Results Custom 1 day ago Manual Trigger 2/2 tests Custom 1 day ago …" at bounding box center [720, 358] width 1175 height 648
type textarea "*"
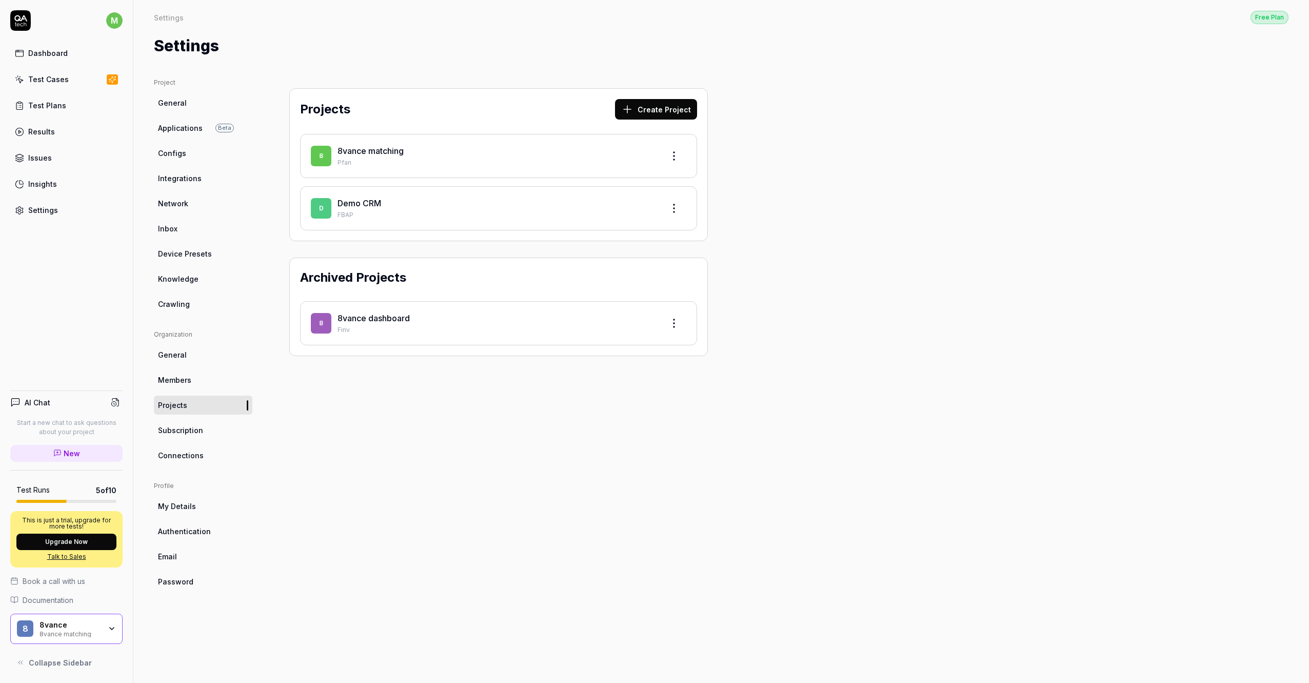
click at [61, 83] on div "Test Cases" at bounding box center [48, 79] width 41 height 11
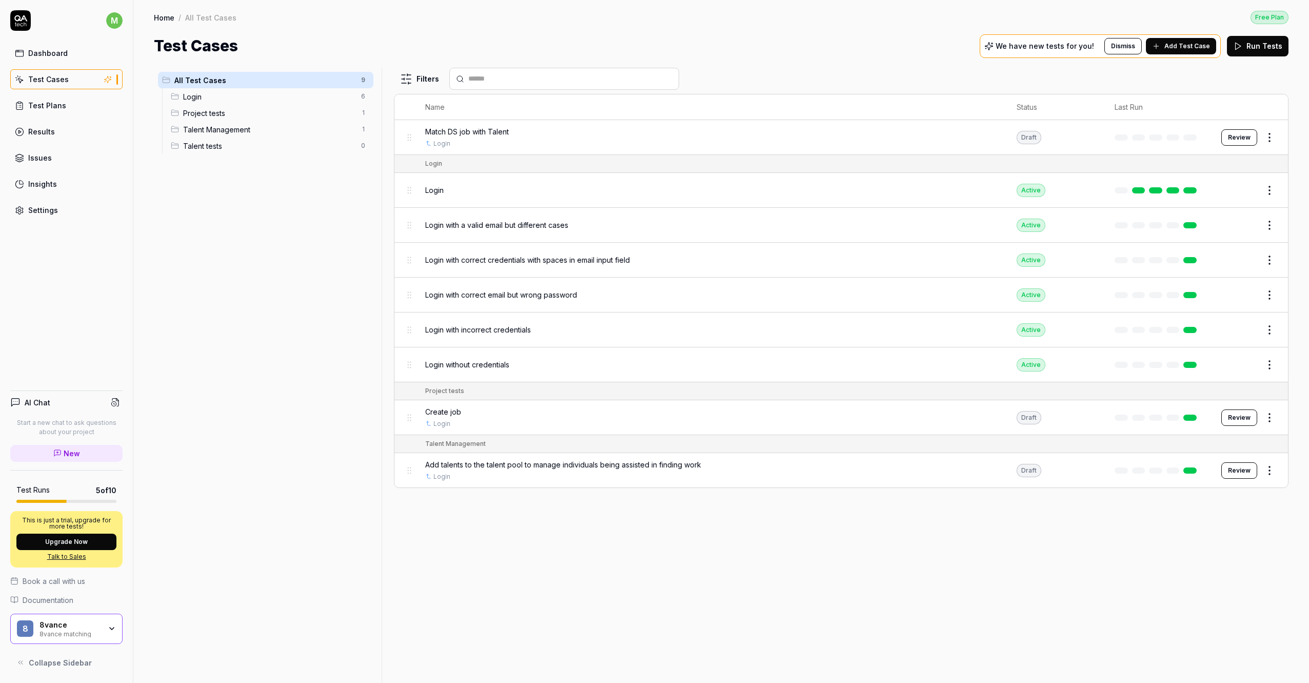
click at [269, 115] on span "Project tests" at bounding box center [269, 113] width 172 height 11
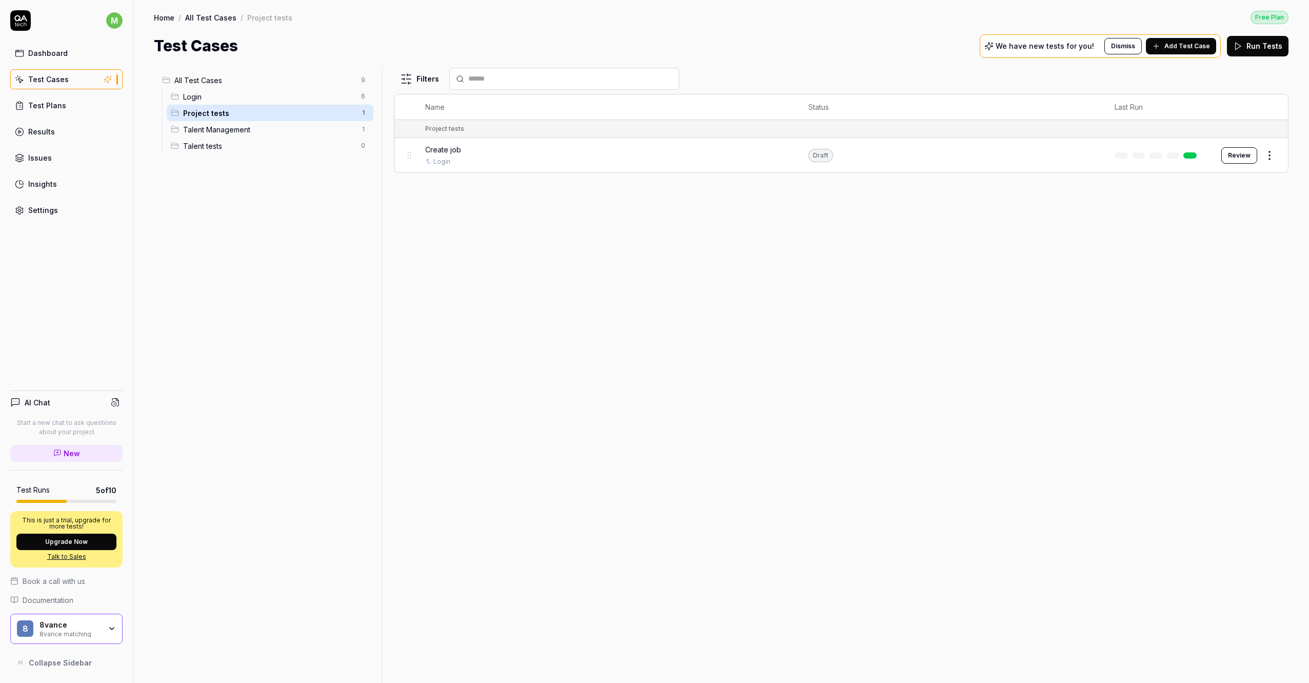
click at [263, 144] on span "Talent tests" at bounding box center [269, 146] width 172 height 11
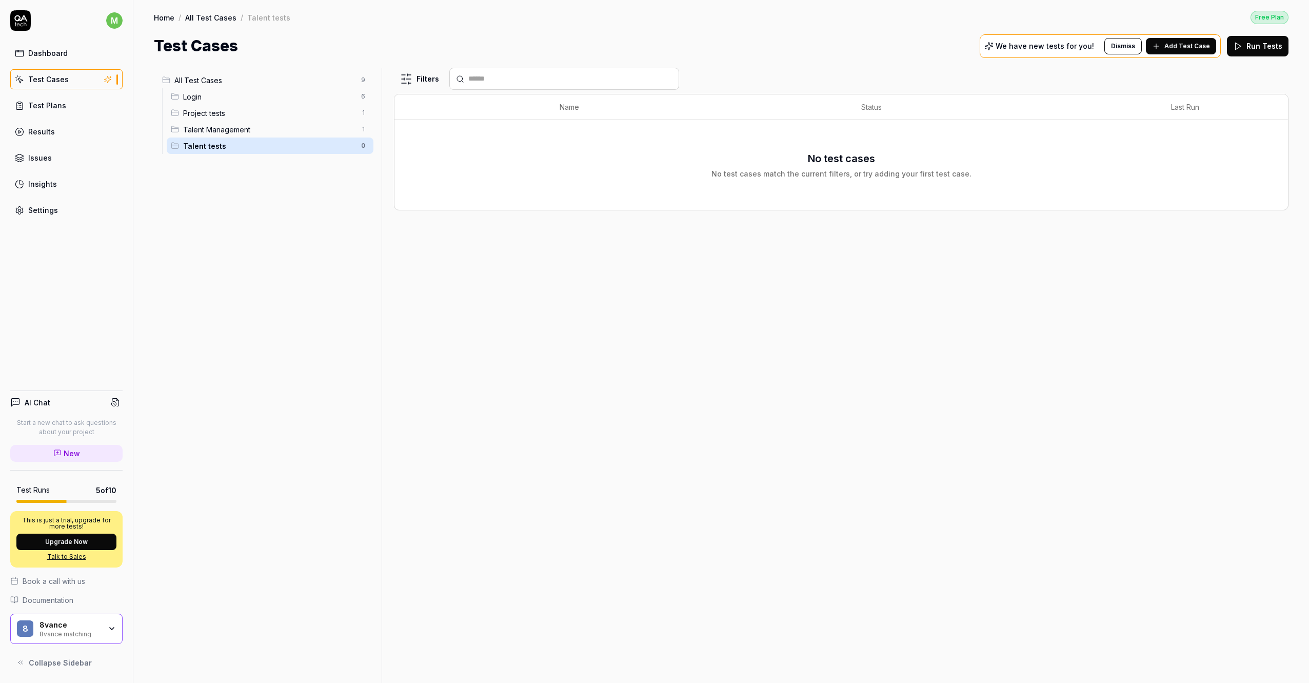
click at [273, 124] on span "Talent Management" at bounding box center [269, 129] width 172 height 11
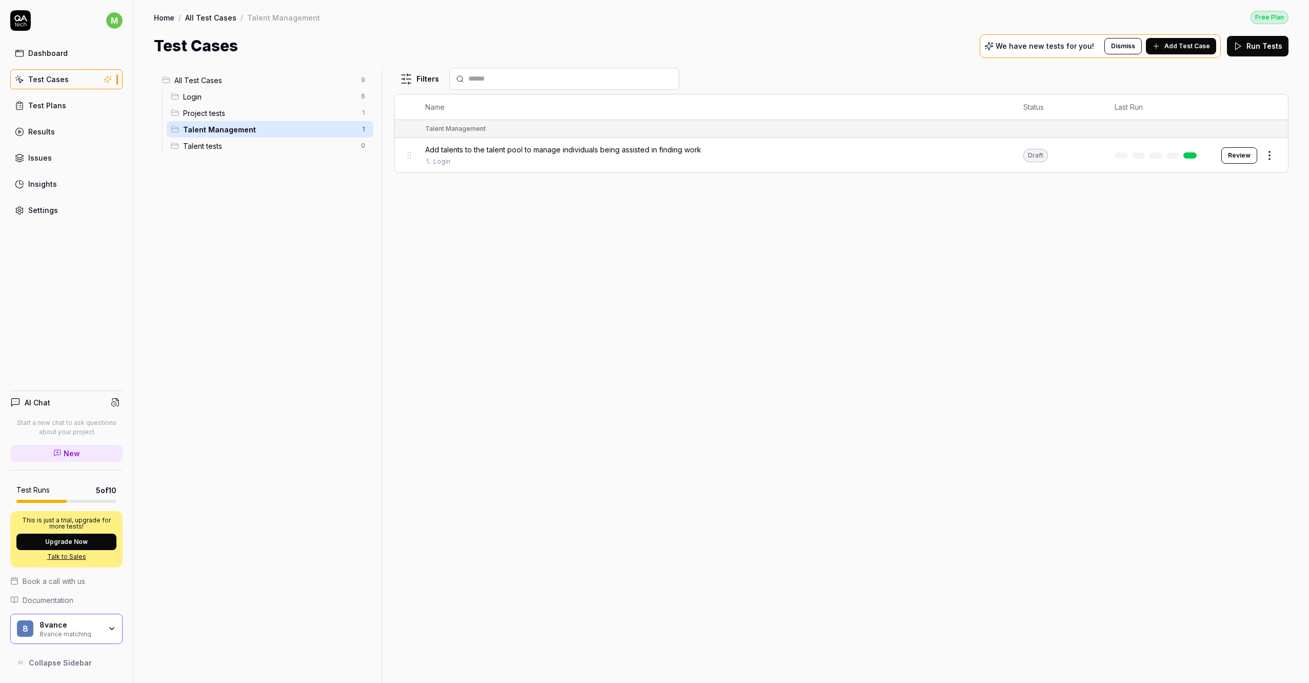
click at [72, 625] on div "8vance" at bounding box center [70, 624] width 62 height 9
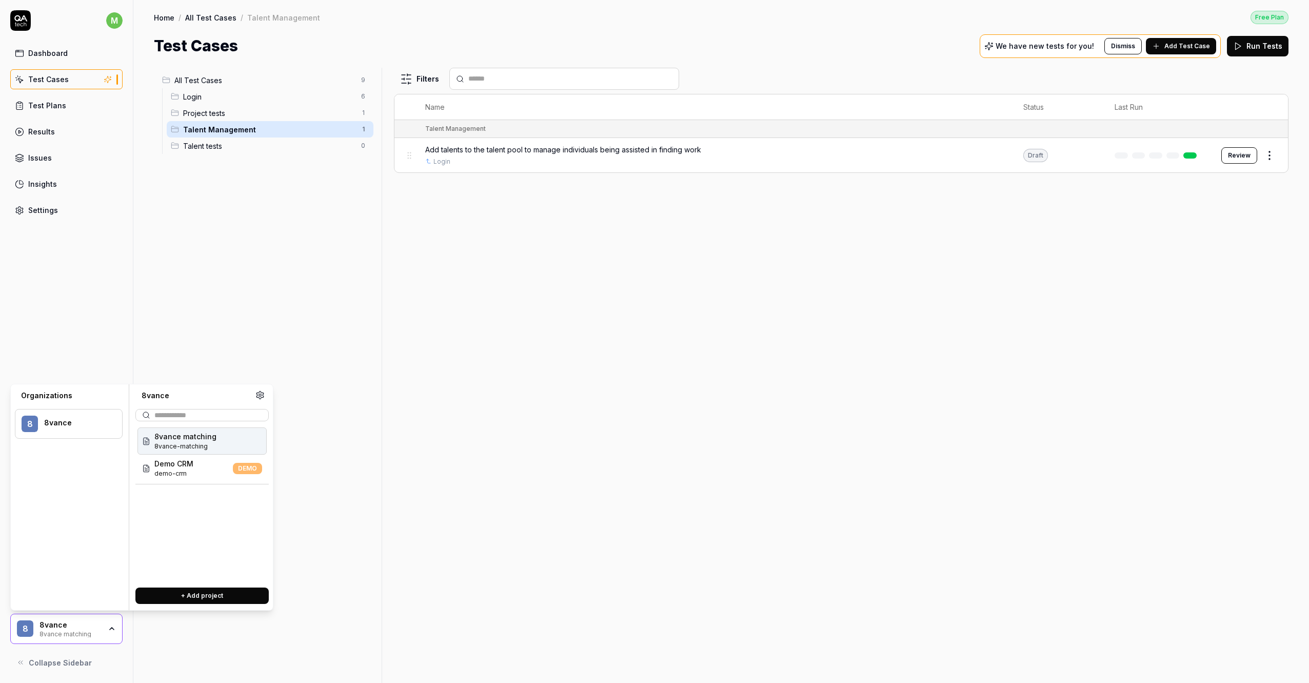
click at [186, 438] on span "8vance matching" at bounding box center [185, 436] width 62 height 11
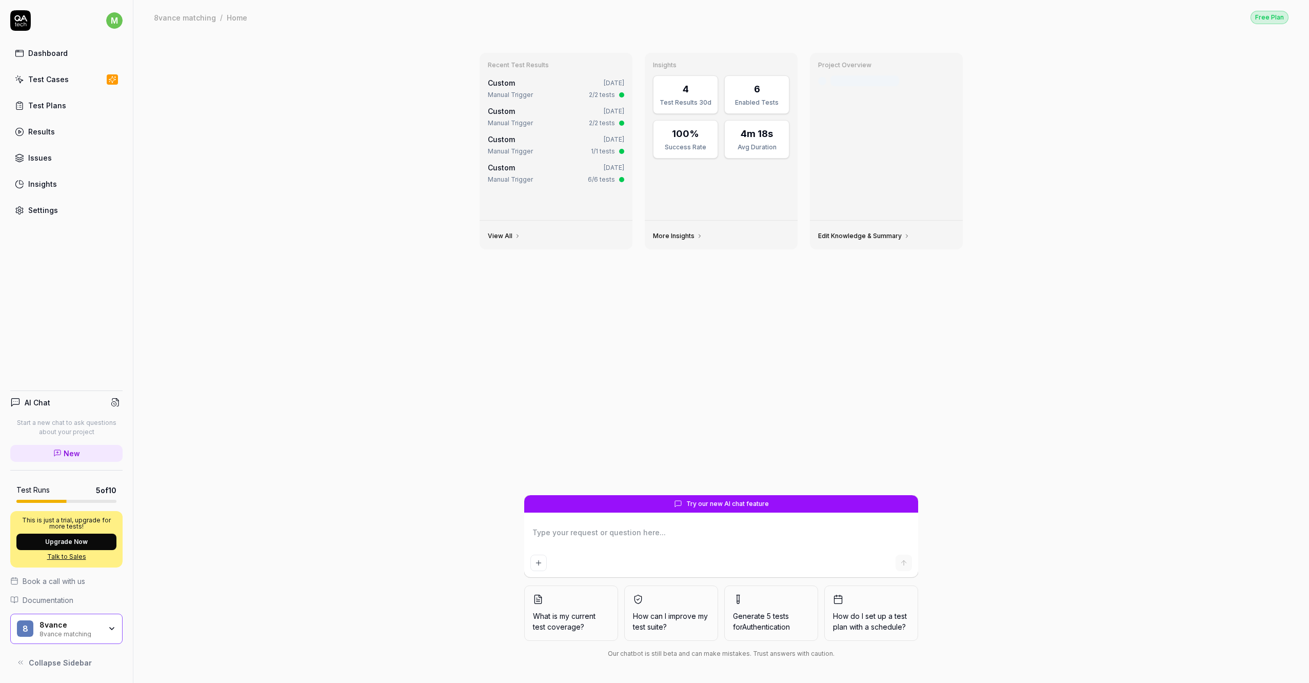
click at [309, 102] on div "Recent Test Results Custom [DATE] Manual Trigger 2/2 tests Custom [DATE] Manual…" at bounding box center [720, 358] width 1175 height 648
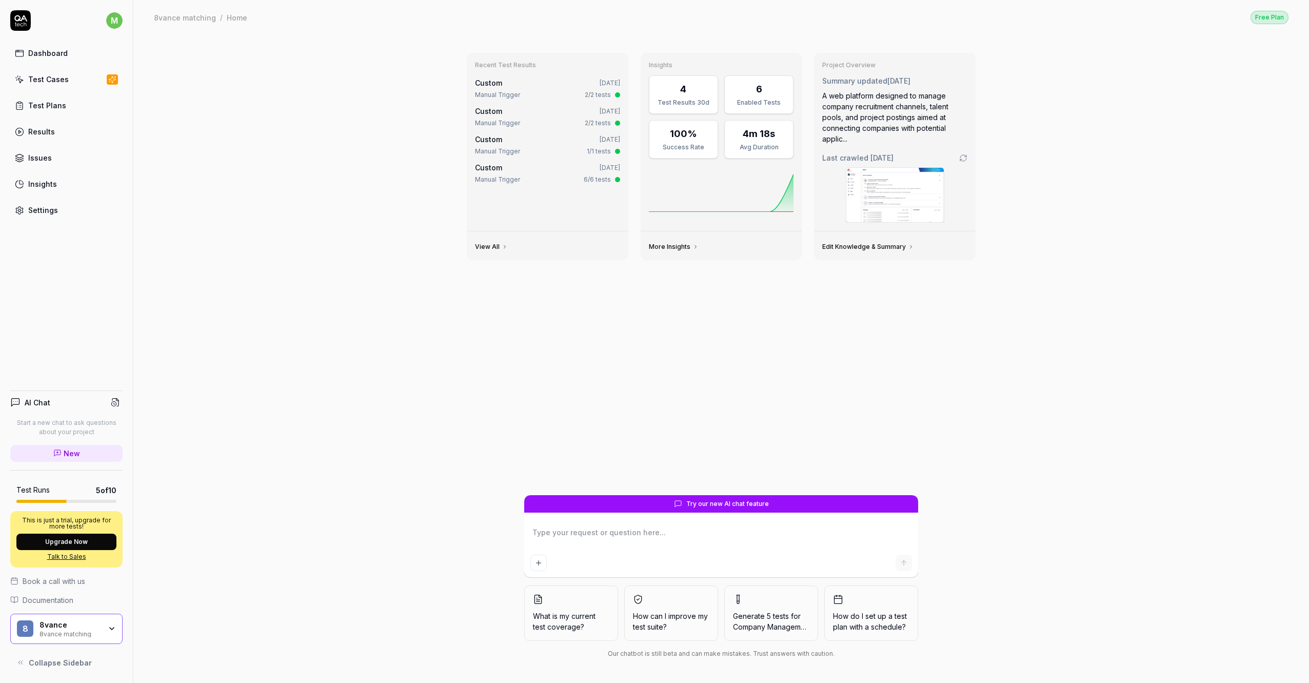
click at [59, 75] on div "Test Cases" at bounding box center [48, 79] width 41 height 11
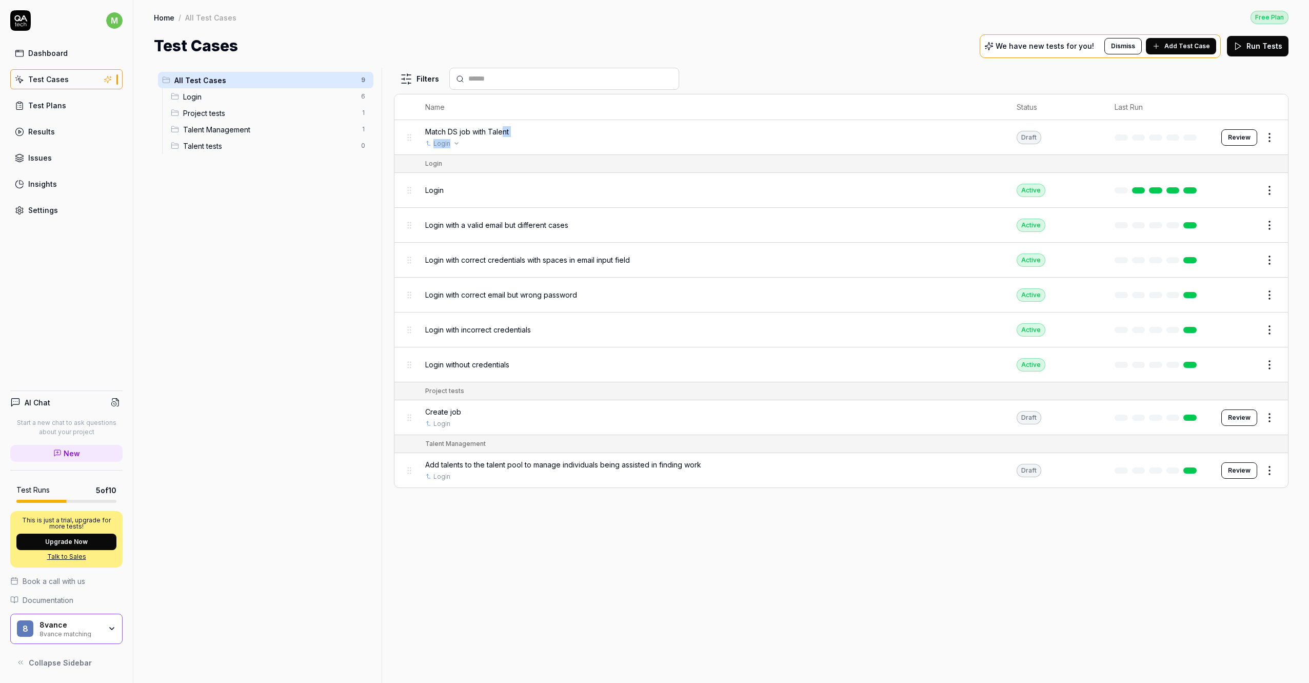
drag, startPoint x: 504, startPoint y: 135, endPoint x: 478, endPoint y: 140, distance: 26.1
click at [478, 140] on div "Match DS job with Talent Login" at bounding box center [710, 137] width 571 height 22
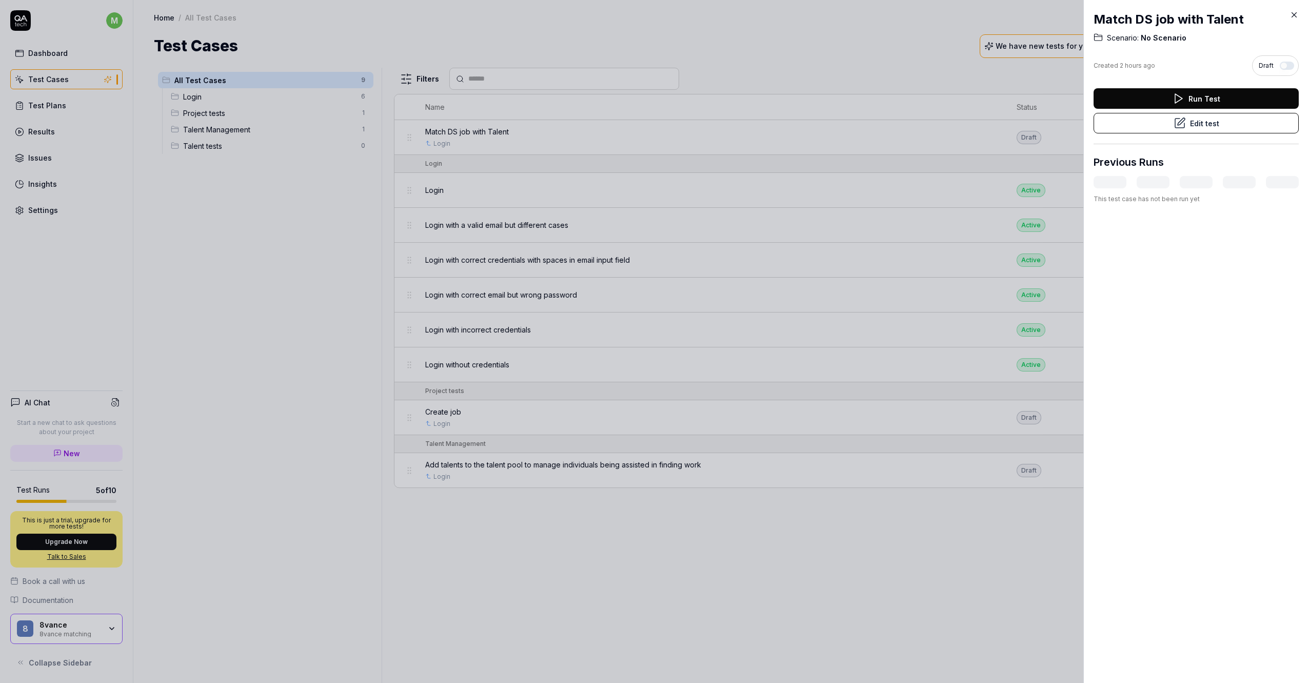
click at [449, 132] on div at bounding box center [654, 341] width 1309 height 683
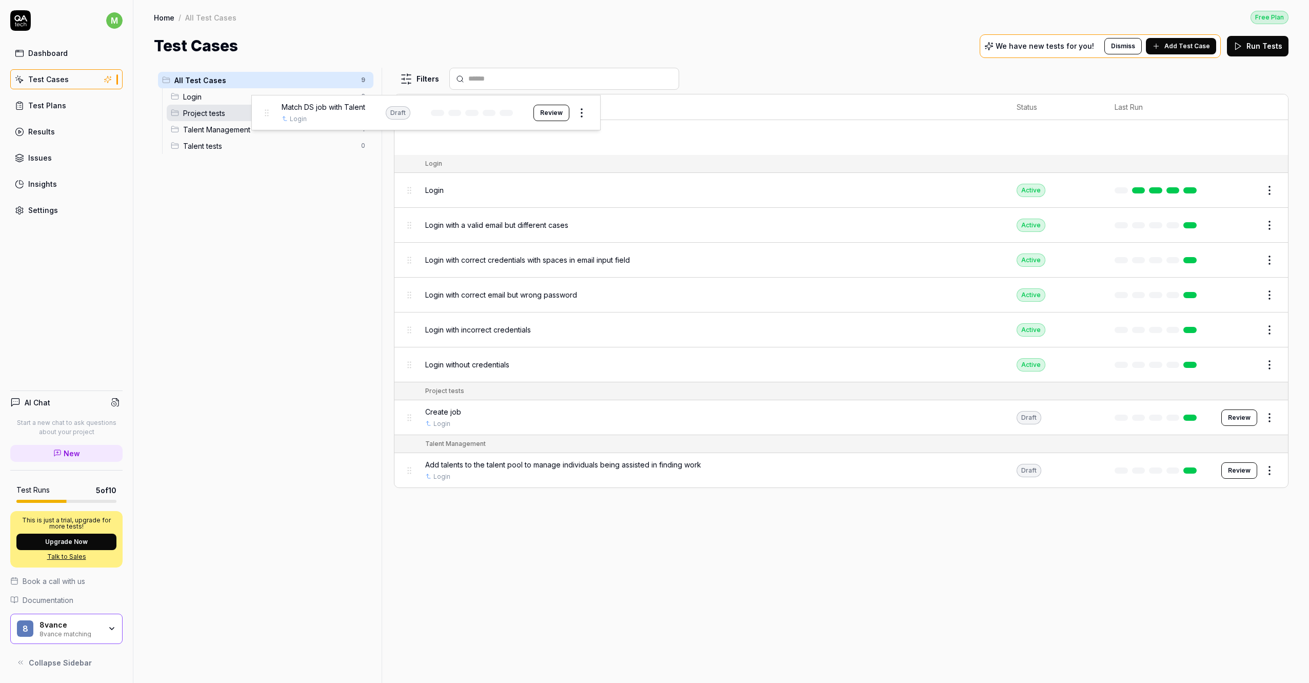
drag, startPoint x: 411, startPoint y: 137, endPoint x: 268, endPoint y: 112, distance: 145.3
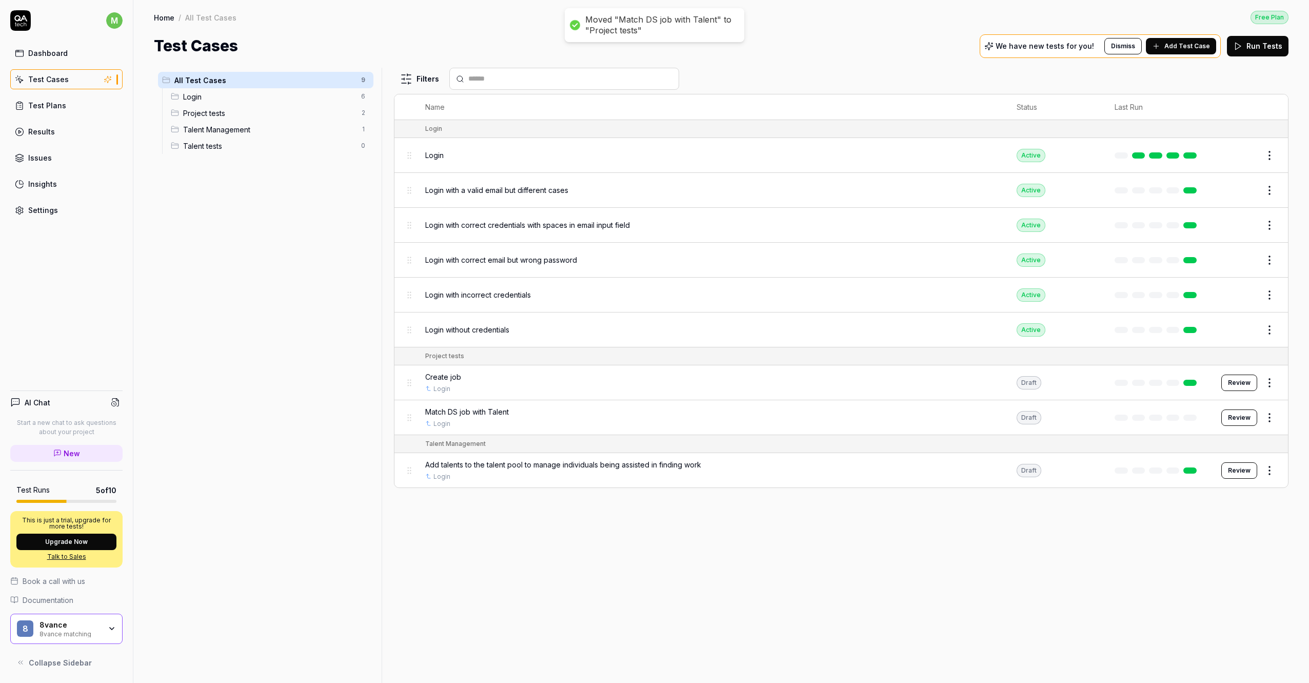
click at [268, 112] on span "Project tests" at bounding box center [269, 113] width 172 height 11
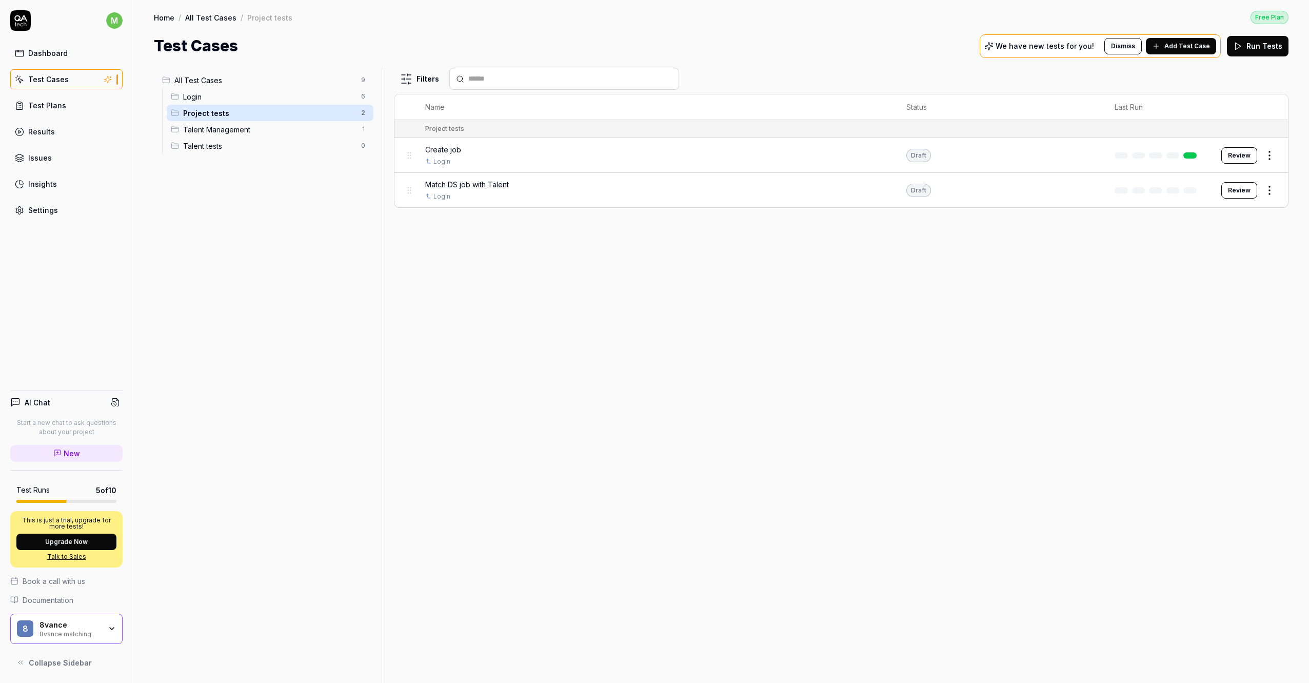
click at [964, 186] on td "Draft" at bounding box center [1000, 190] width 208 height 34
click at [645, 179] on div "Match DS job with Talent" at bounding box center [655, 184] width 461 height 11
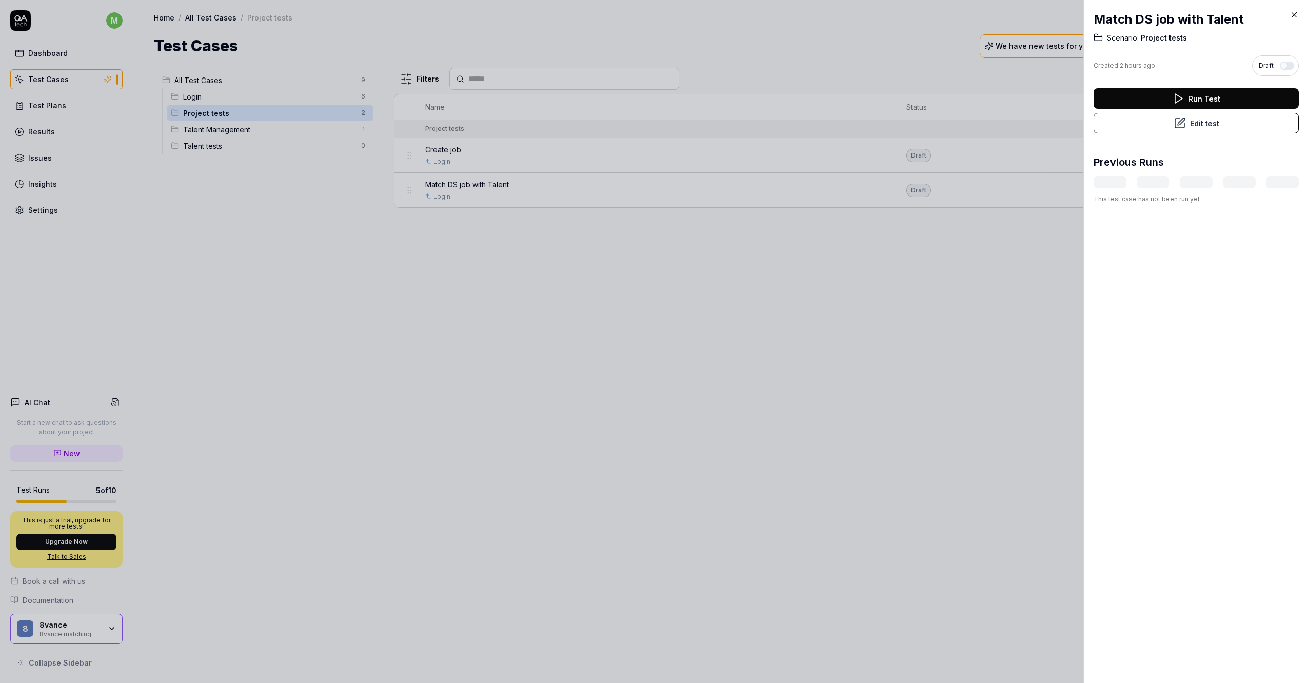
click at [1239, 124] on button "Edit test" at bounding box center [1195, 123] width 205 height 21
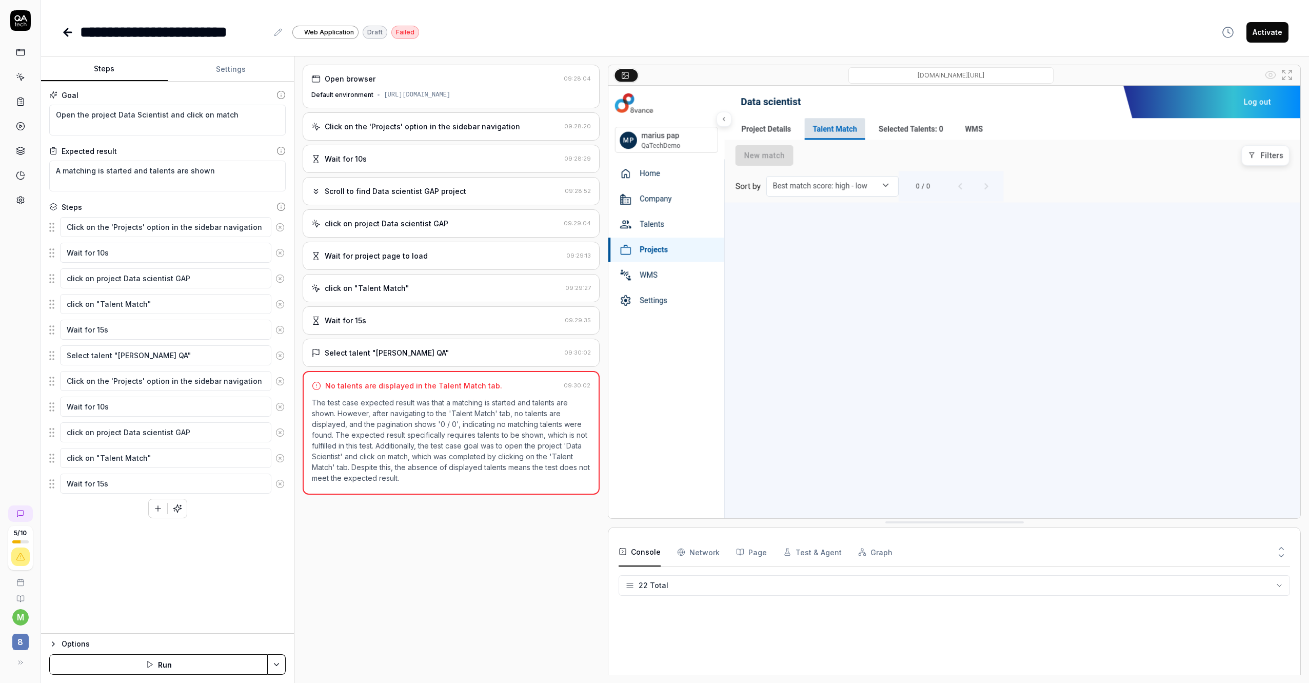
scroll to position [408, 0]
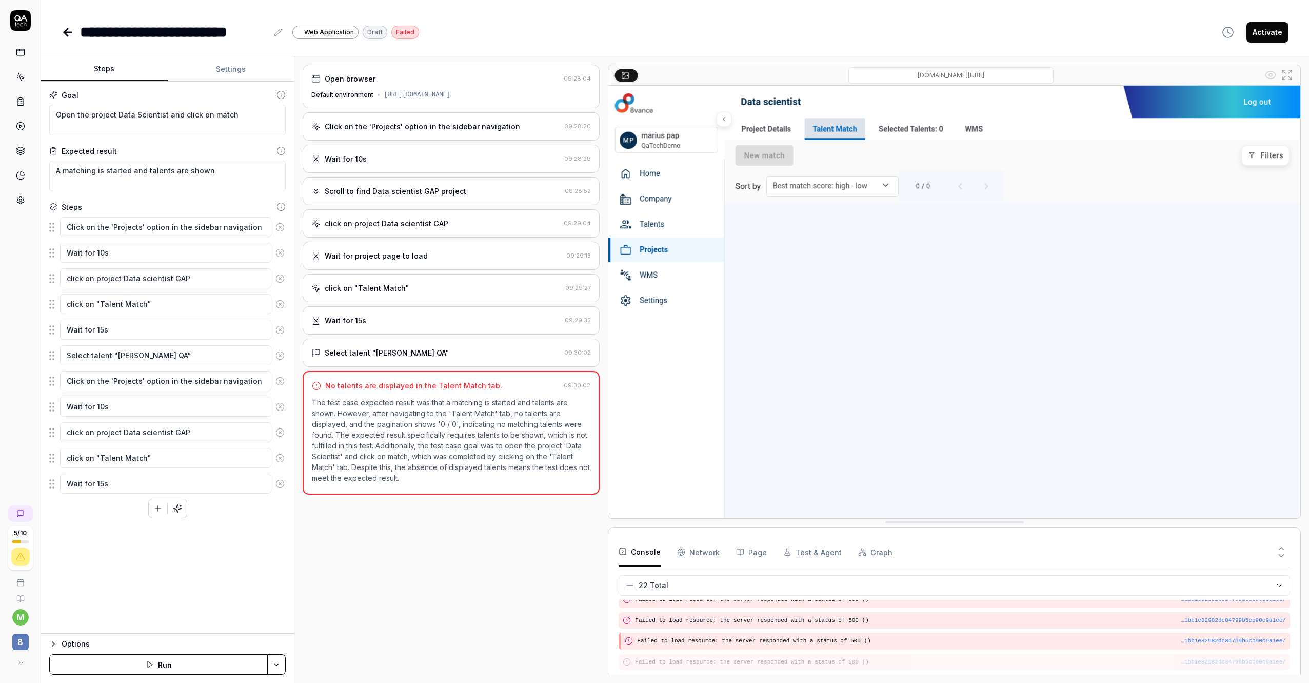
click at [163, 658] on button "Run" at bounding box center [158, 664] width 218 height 21
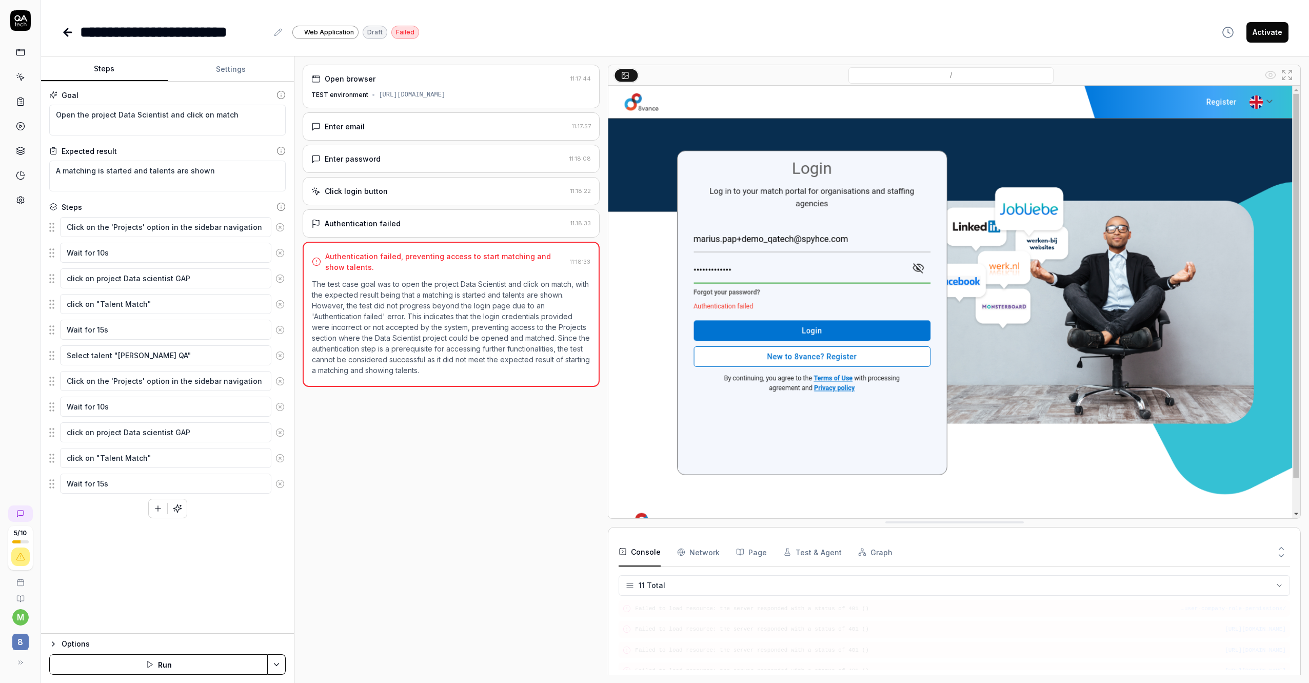
scroll to position [148, 0]
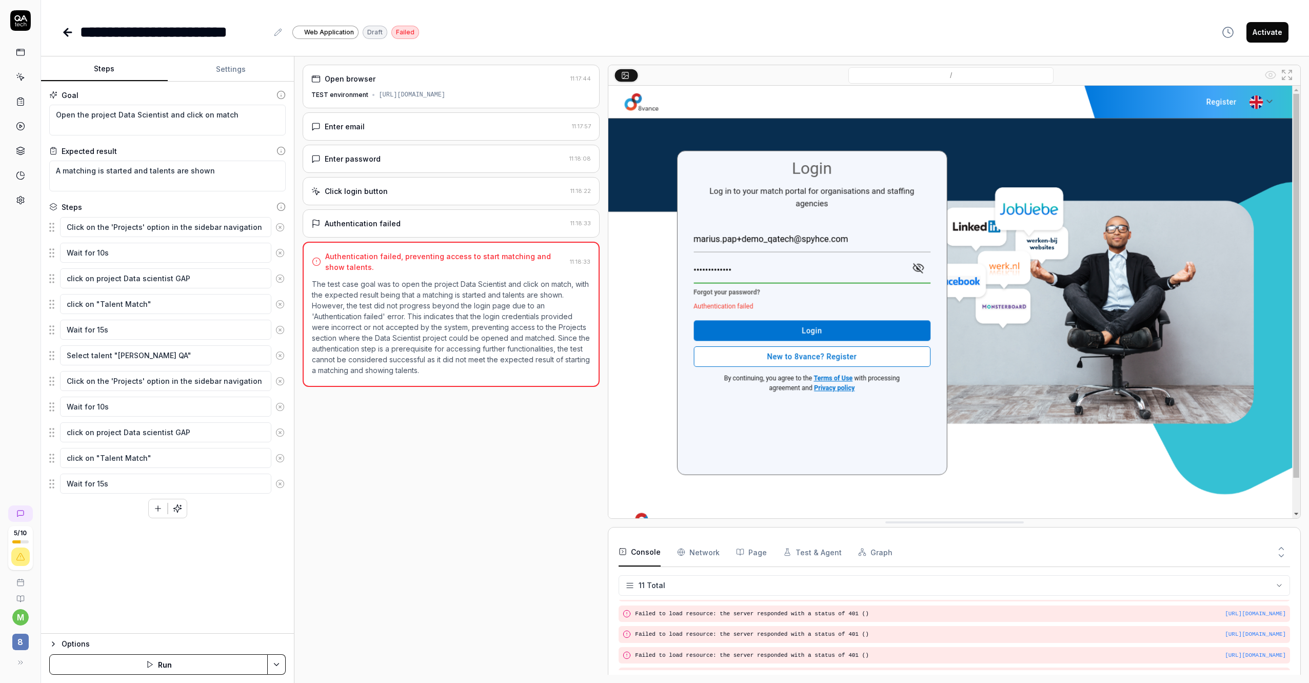
click at [486, 440] on div "Open browser 11:17:44 TEST environment [URL][DOMAIN_NAME] Enter email 11:17:57 …" at bounding box center [451, 370] width 297 height 610
click at [412, 150] on div "Enter password 11:18:08" at bounding box center [451, 159] width 297 height 28
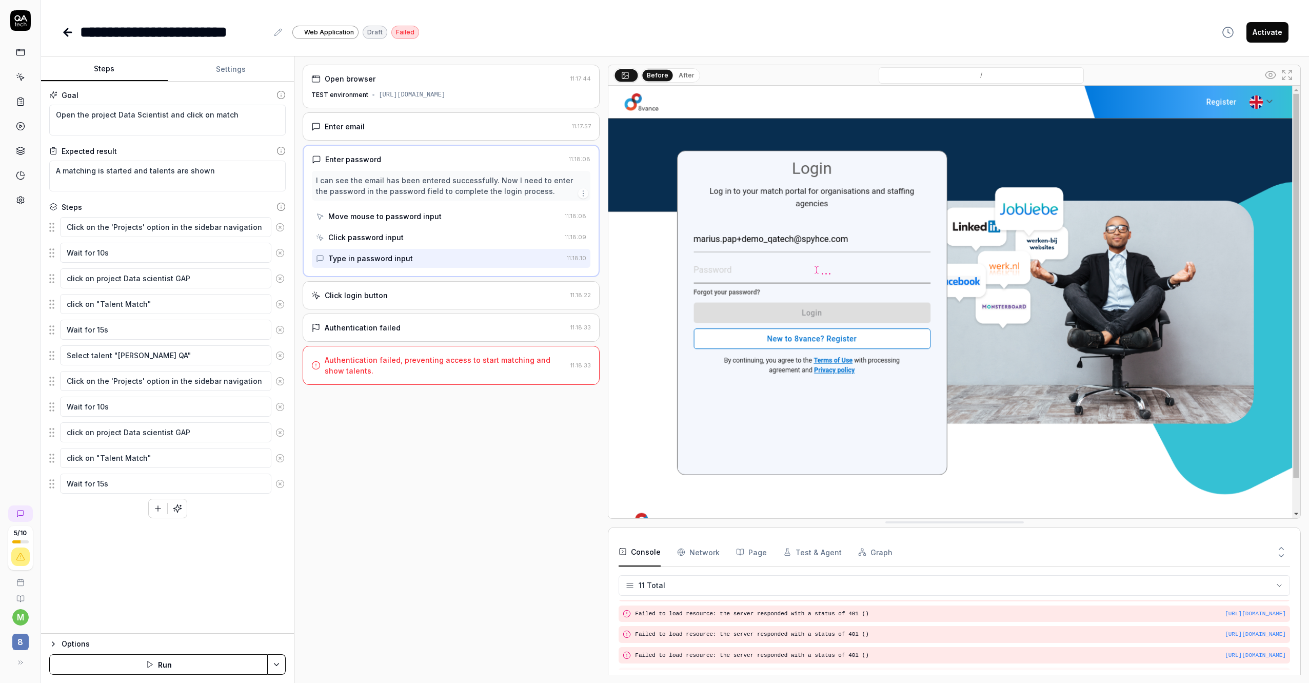
click at [82, 645] on div "Options" at bounding box center [174, 643] width 224 height 12
click at [227, 72] on button "Settings" at bounding box center [231, 69] width 127 height 25
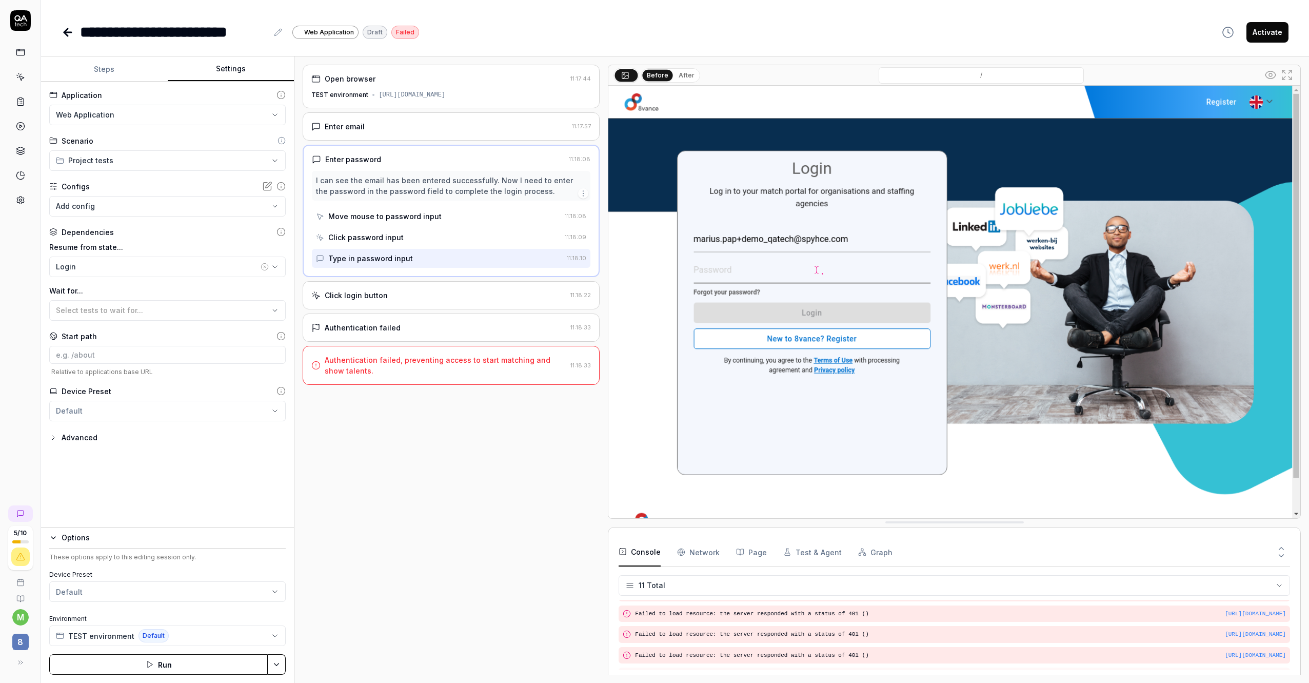
click at [117, 65] on button "Steps" at bounding box center [104, 69] width 127 height 25
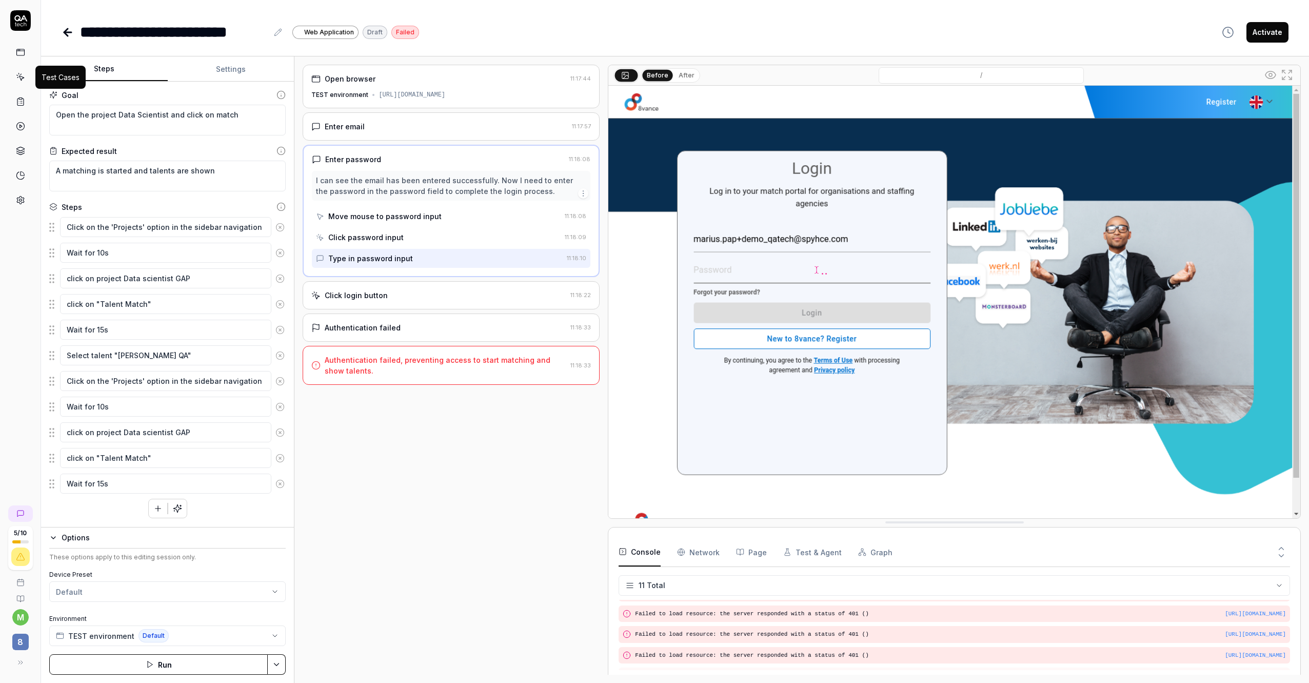
click at [20, 81] on icon at bounding box center [20, 76] width 9 height 9
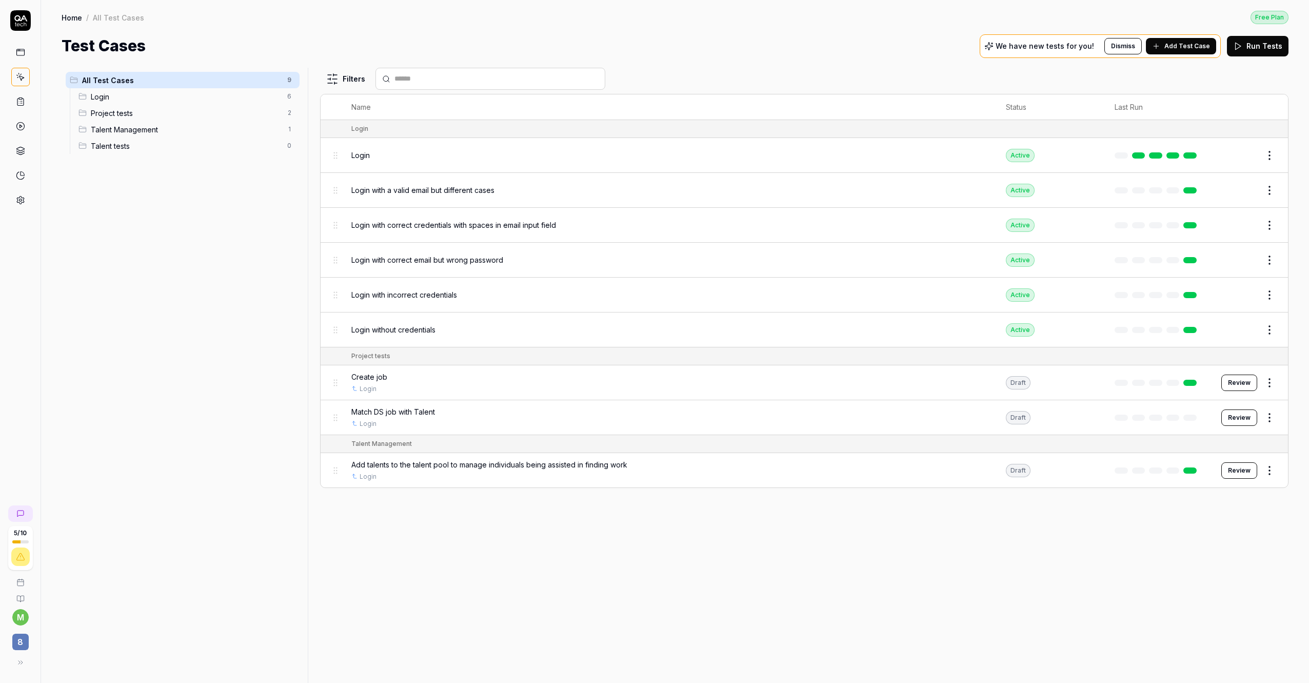
click at [487, 154] on div "Login" at bounding box center [668, 155] width 634 height 11
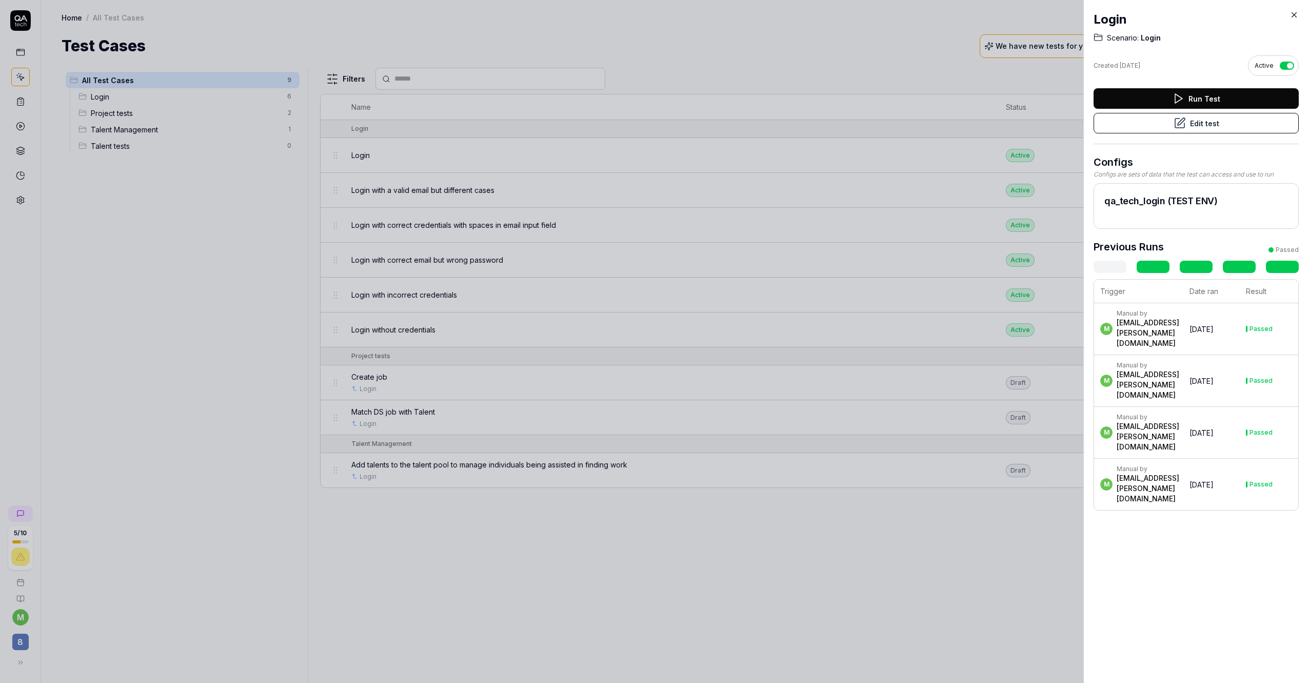
click at [1220, 99] on button "Run Test" at bounding box center [1195, 98] width 205 height 21
click at [1296, 14] on icon at bounding box center [1293, 14] width 9 height 9
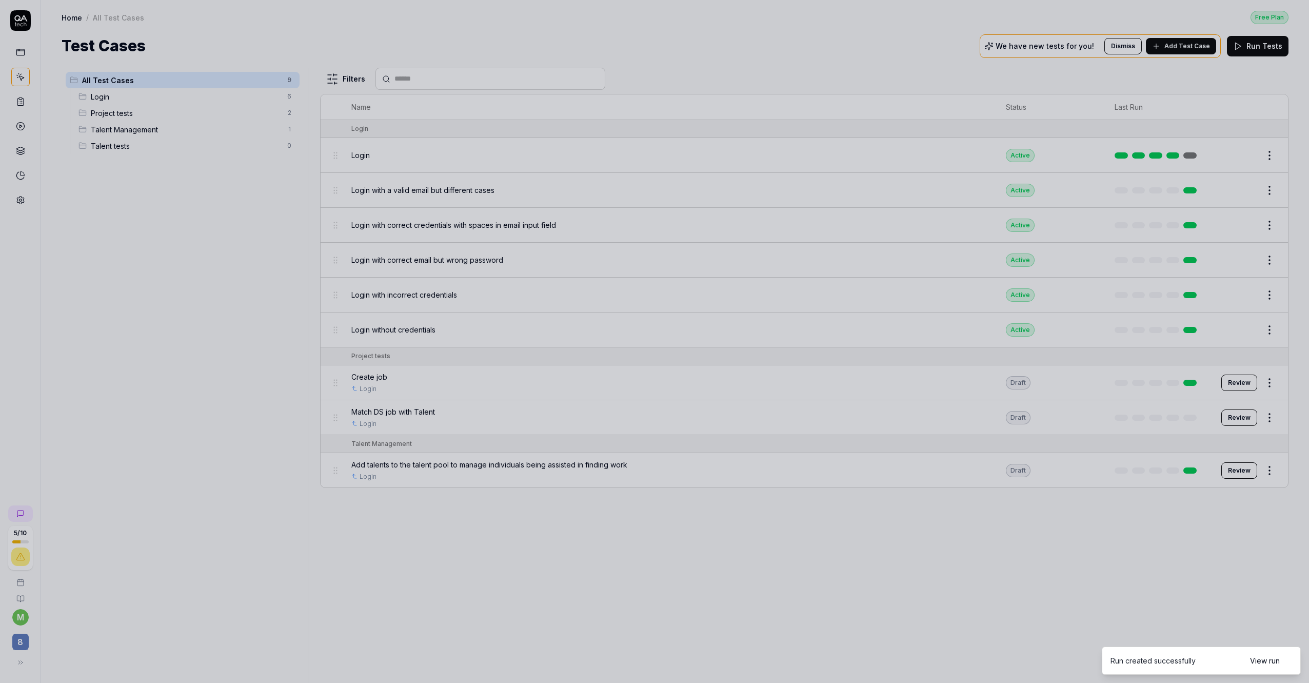
click at [1270, 153] on div at bounding box center [654, 341] width 1309 height 683
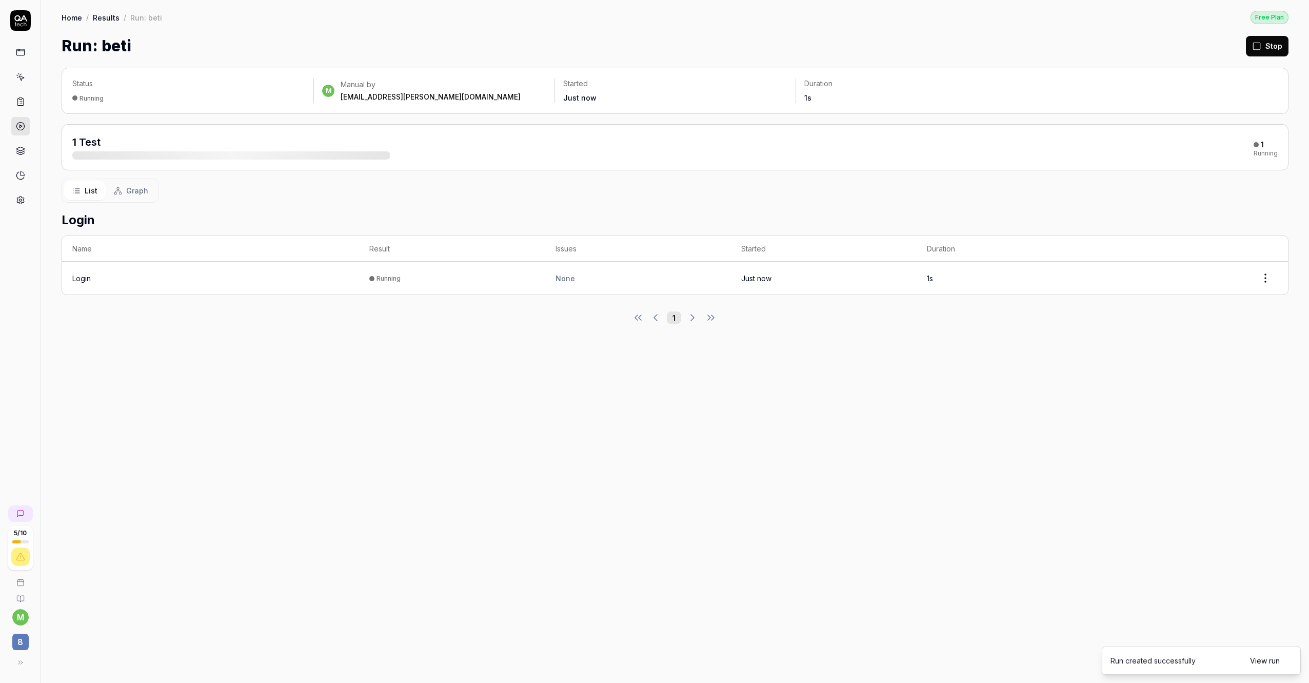
click at [1266, 156] on div "Running" at bounding box center [1265, 153] width 24 height 6
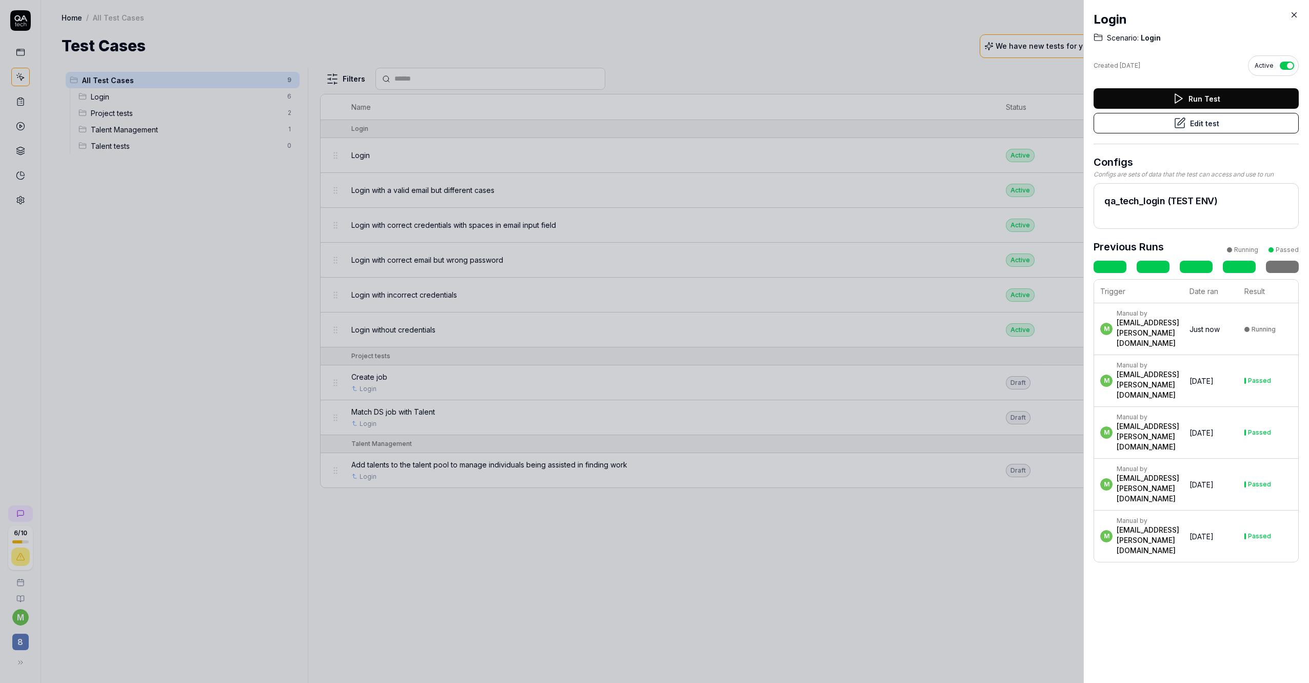
click at [1249, 127] on button "Edit test" at bounding box center [1195, 123] width 205 height 21
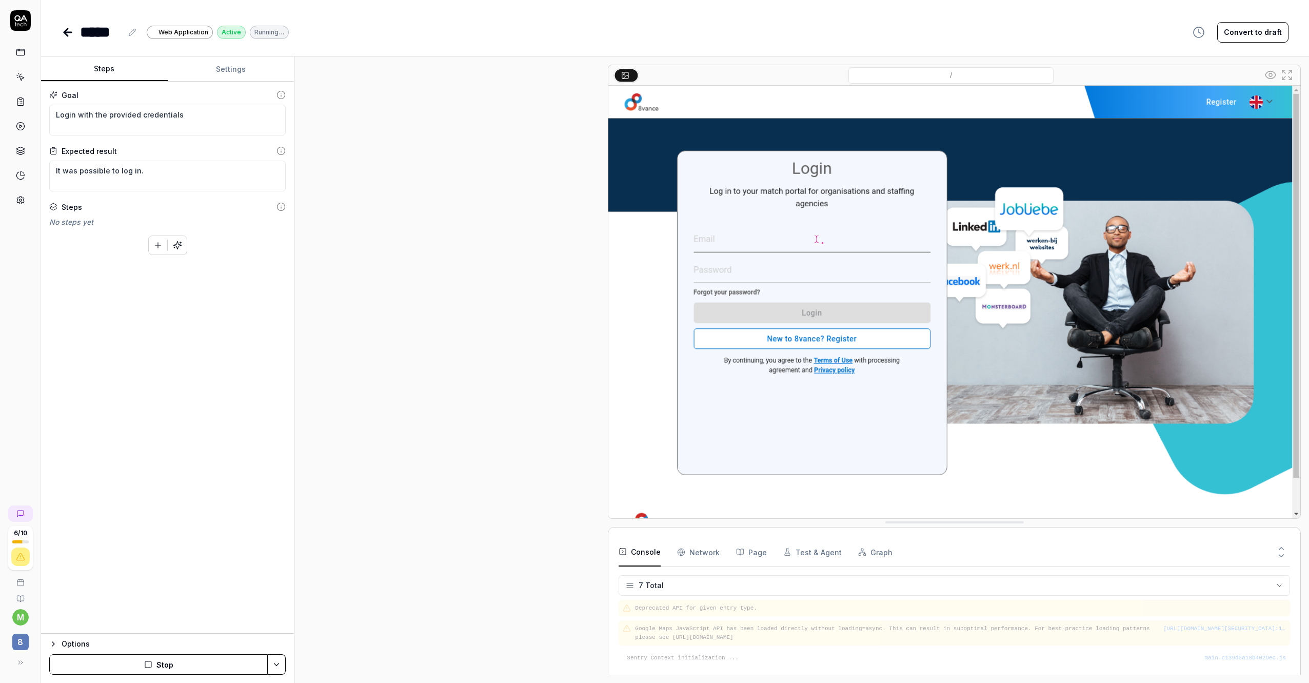
scroll to position [96, 0]
click at [226, 74] on button "Settings" at bounding box center [231, 69] width 127 height 25
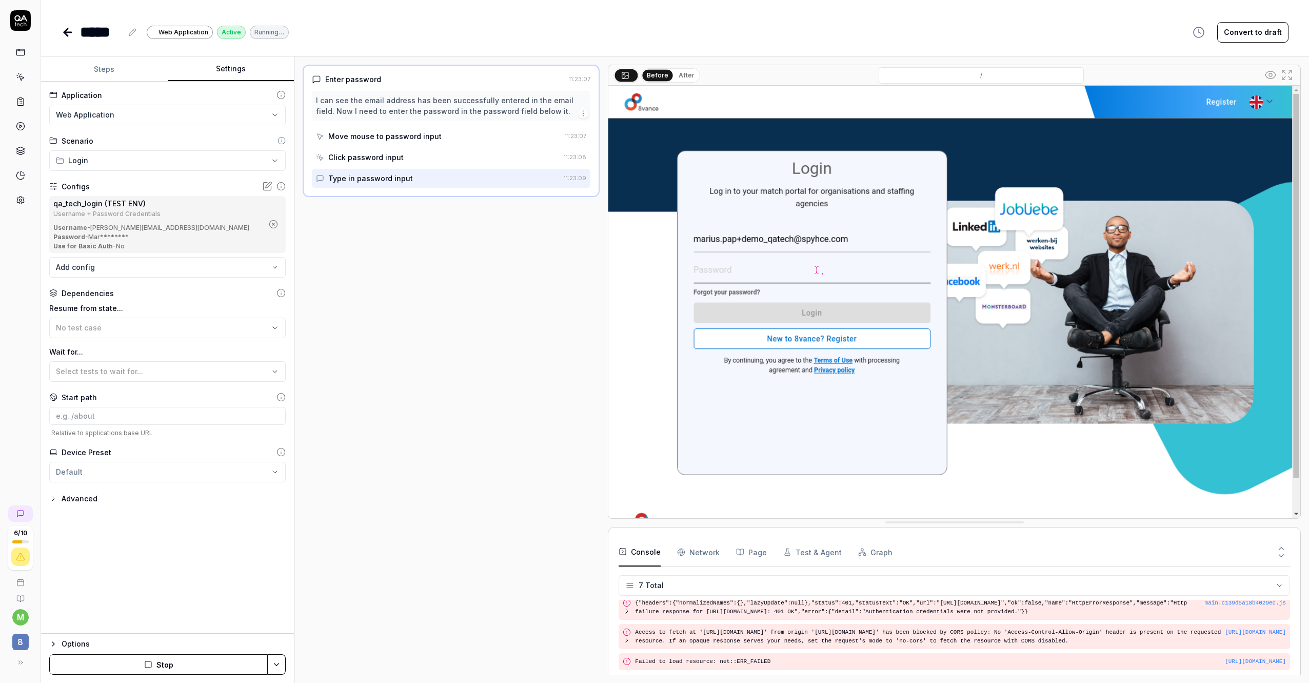
click at [64, 637] on div "Options" at bounding box center [174, 643] width 224 height 12
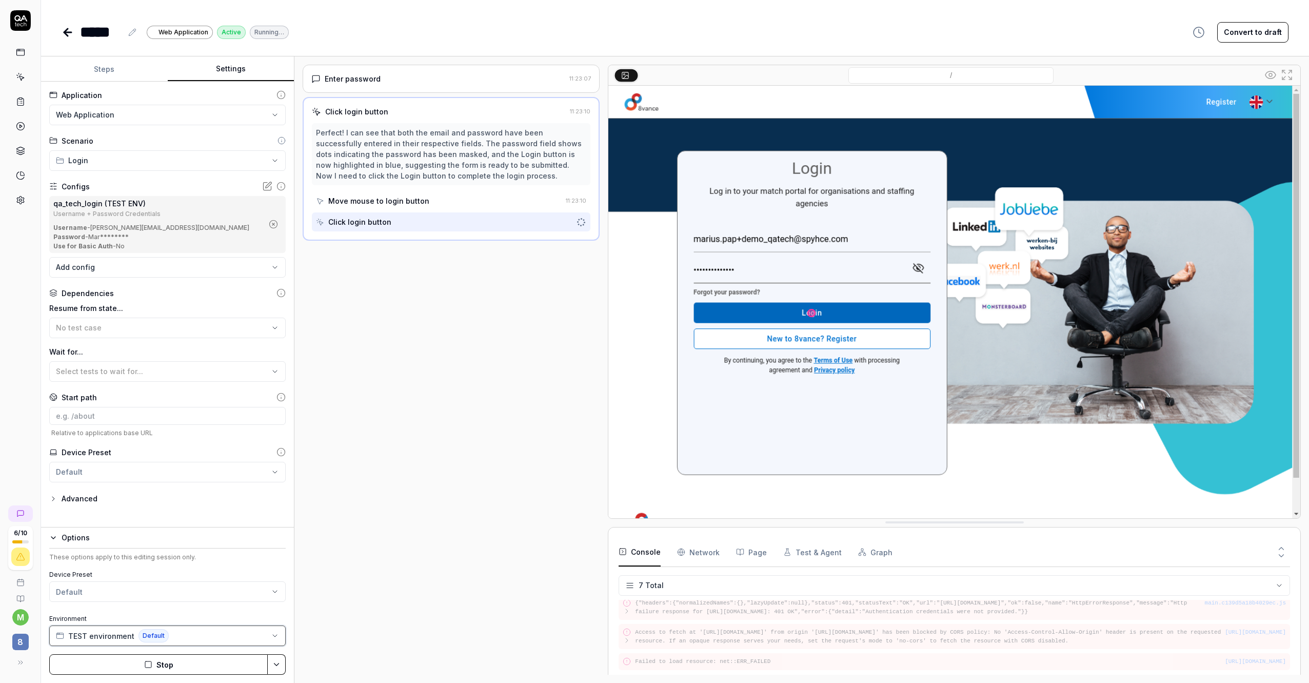
click at [271, 639] on button "TEST environment Default" at bounding box center [167, 635] width 236 height 21
click at [344, 508] on div "Enter password [SECURITY_DATA] Click login button 11:23:10 Perfect! I can see t…" at bounding box center [451, 370] width 297 height 610
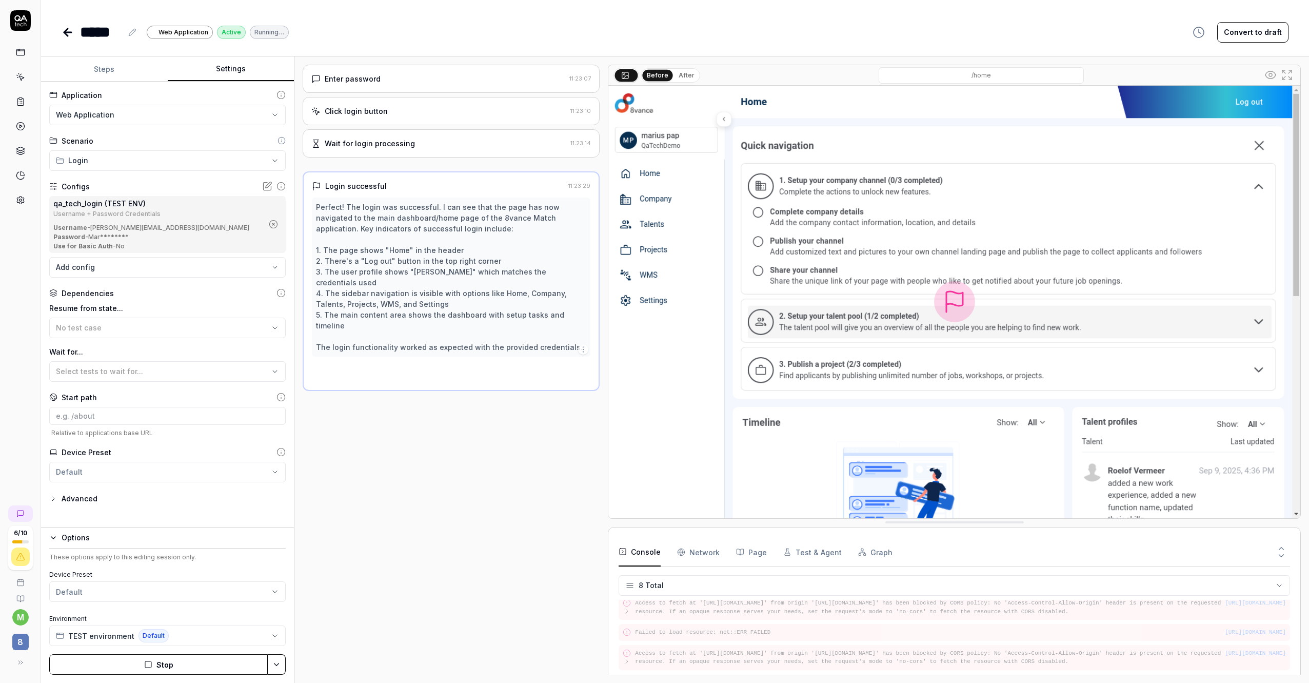
scroll to position [111, 0]
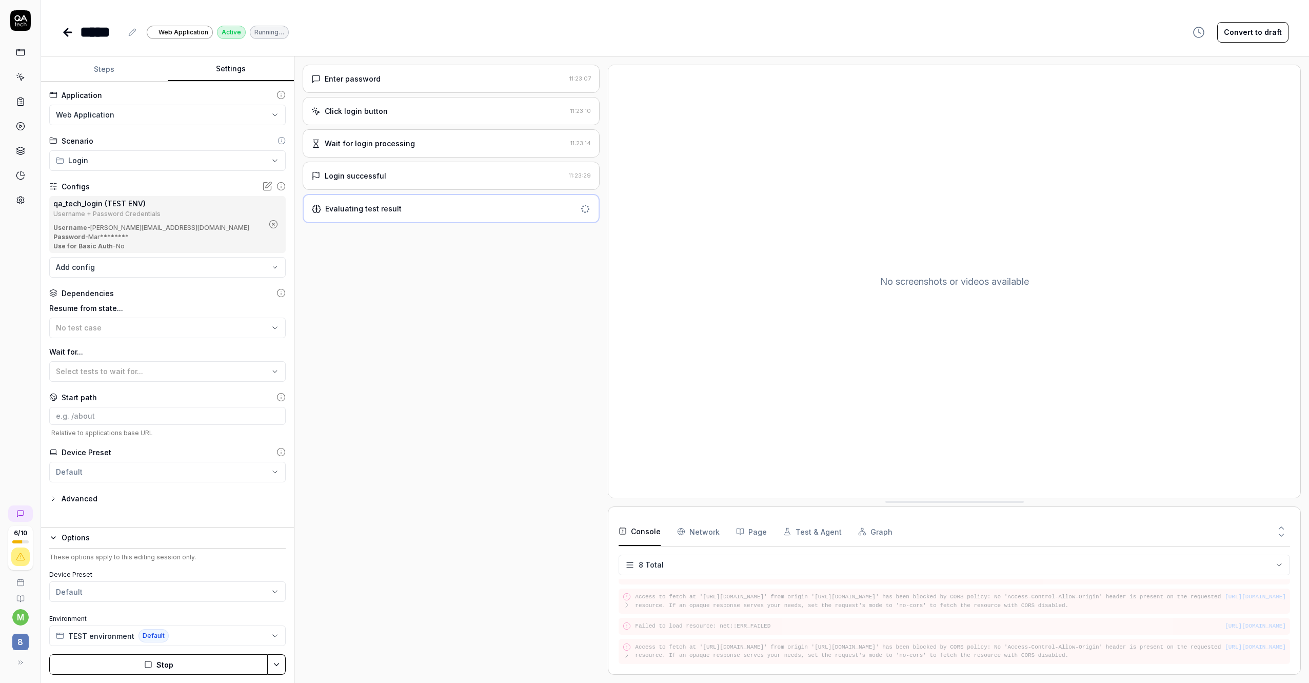
click at [430, 181] on div "Login successful" at bounding box center [437, 175] width 253 height 11
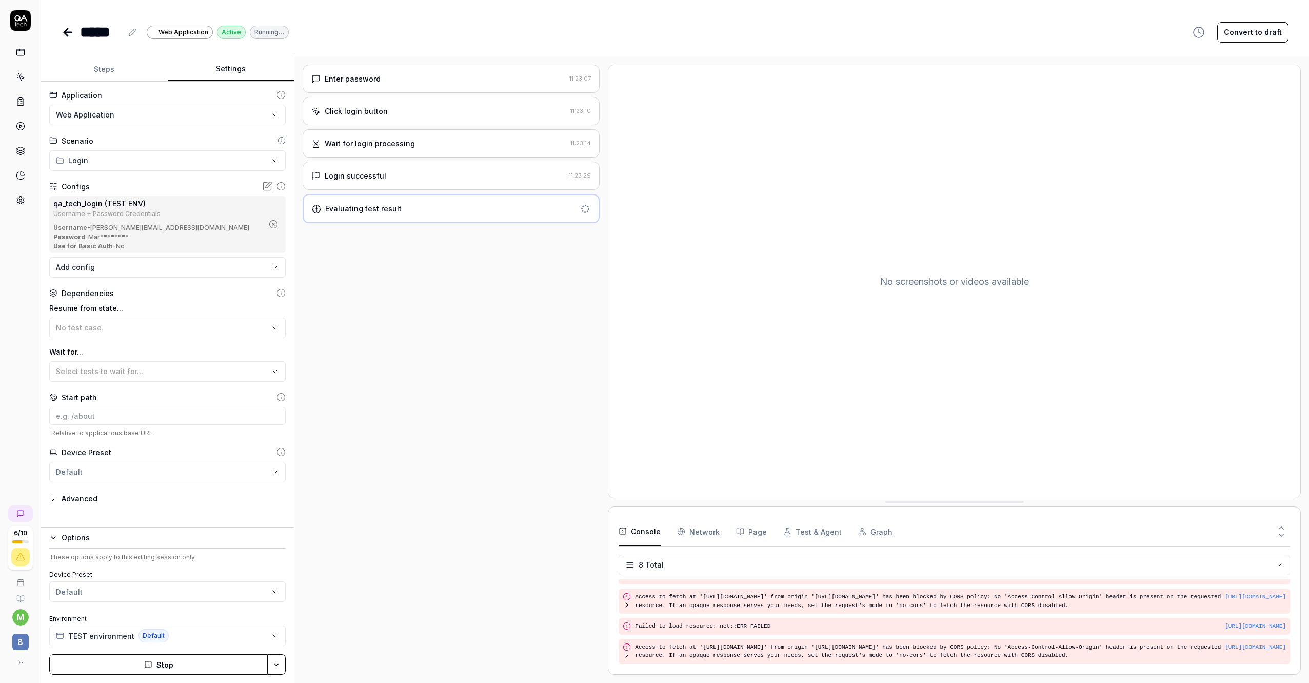
scroll to position [126, 0]
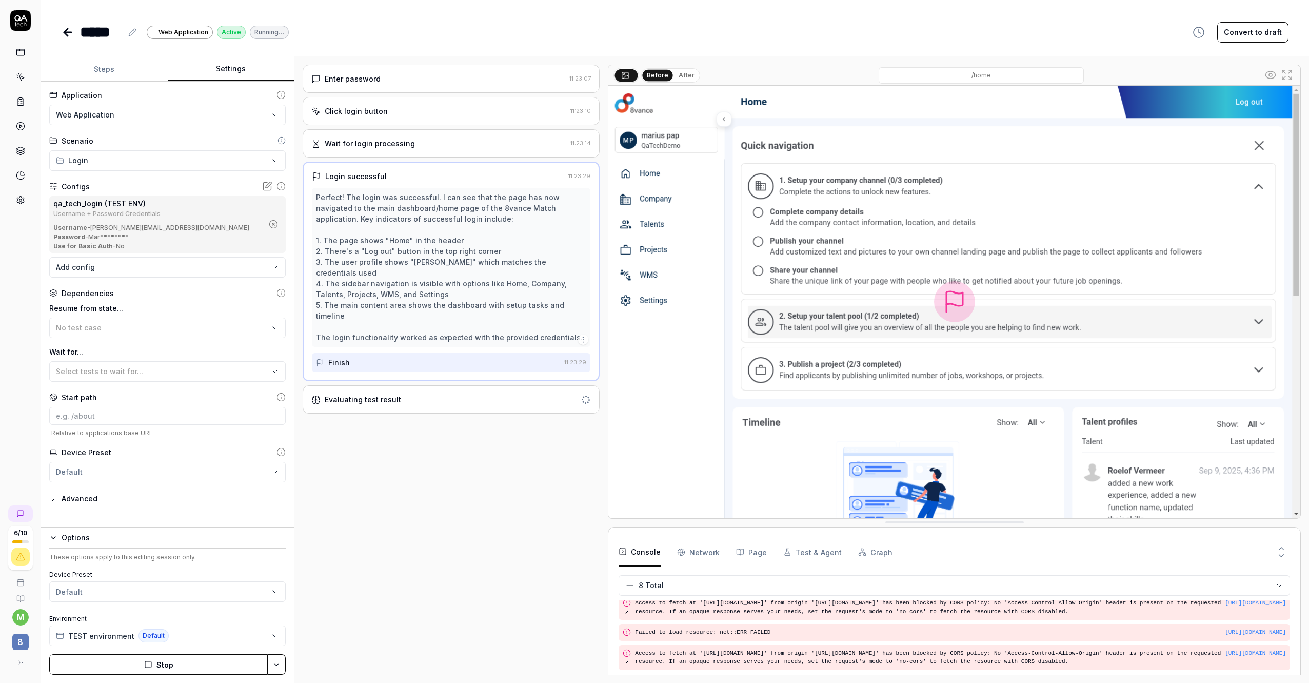
click at [58, 33] on div "***** Web Application Active Running… Convert to draft" at bounding box center [675, 22] width 1268 height 44
click at [63, 33] on icon at bounding box center [68, 32] width 12 height 12
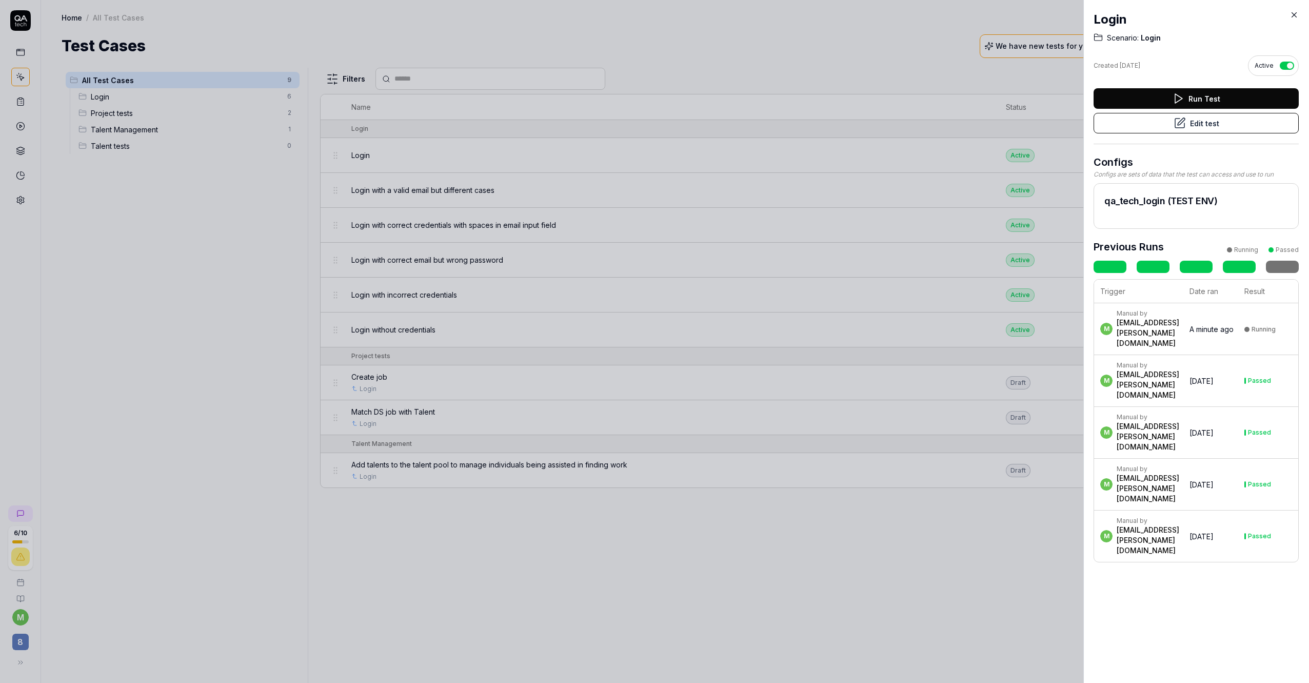
click at [168, 211] on div at bounding box center [654, 341] width 1309 height 683
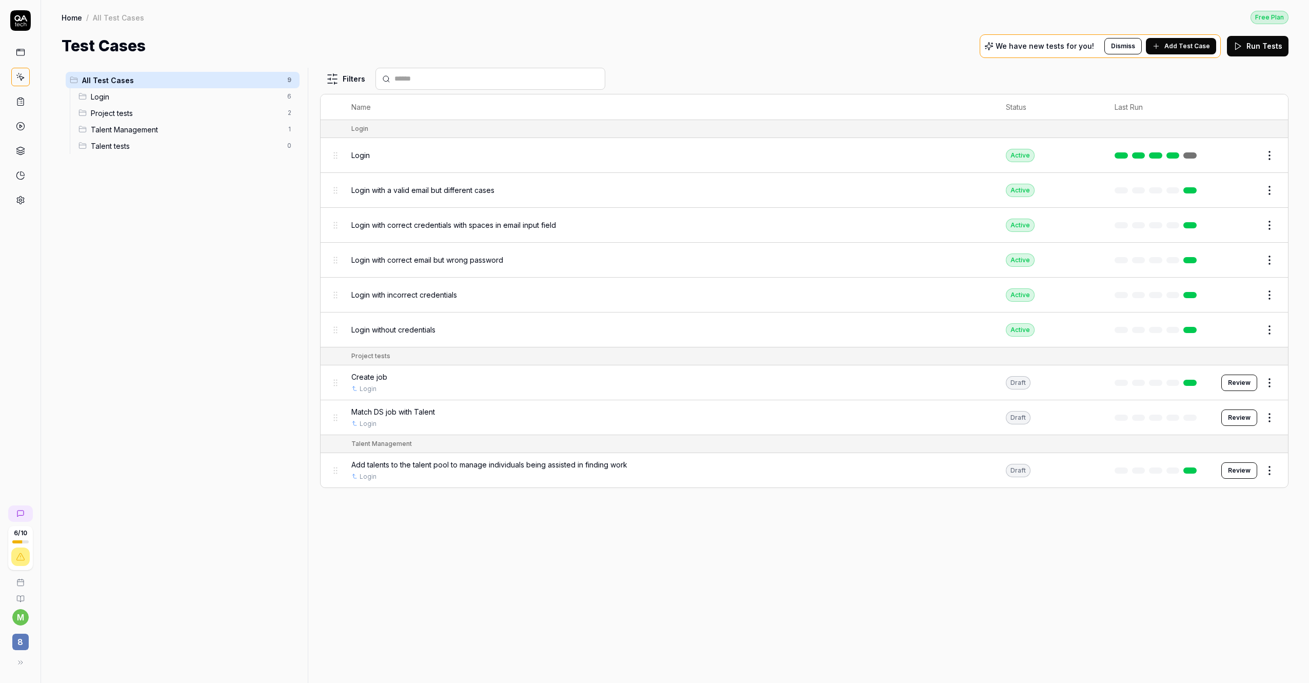
click at [167, 121] on div "Talent Management 1" at bounding box center [186, 129] width 225 height 16
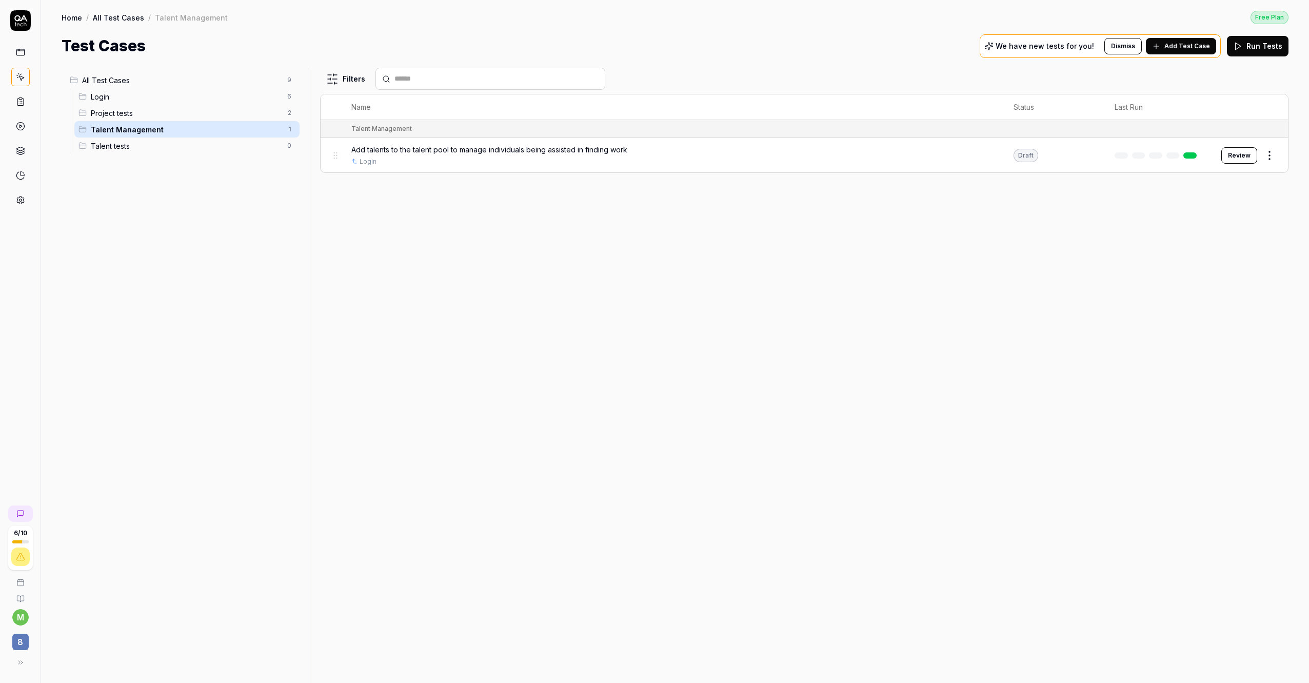
click at [176, 112] on span "Project tests" at bounding box center [186, 113] width 190 height 11
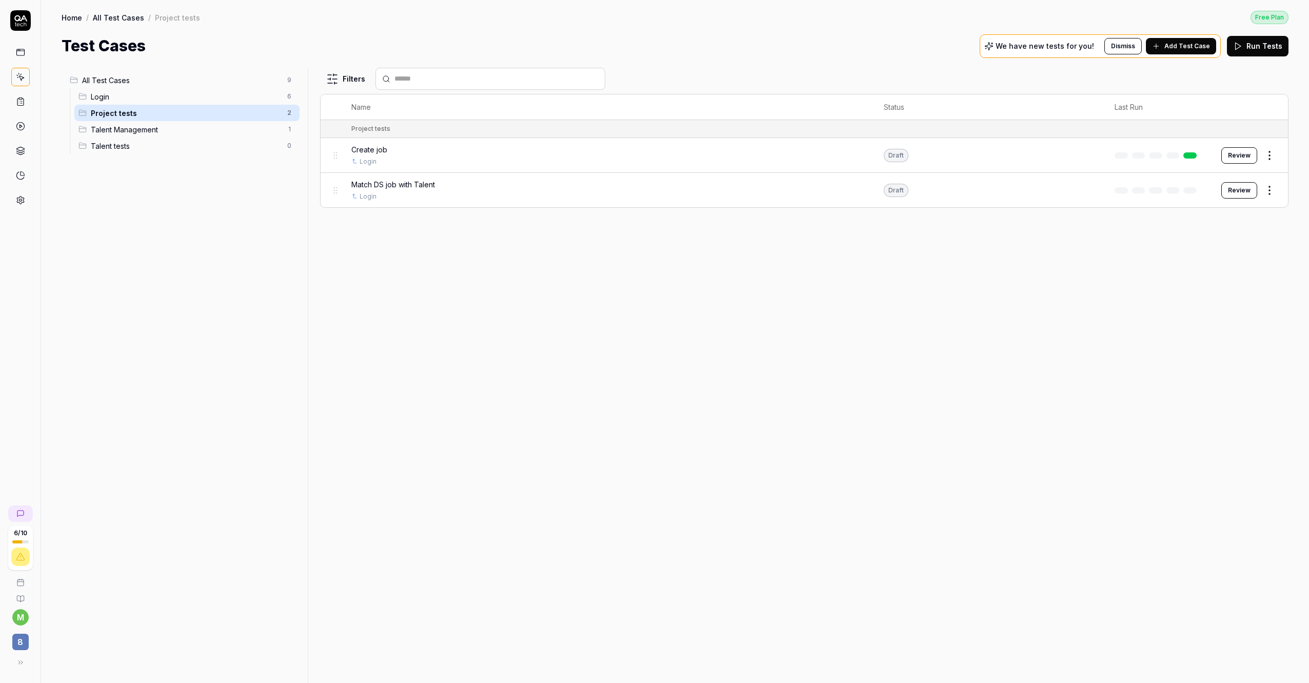
click at [456, 188] on div "Match DS job with Talent" at bounding box center [607, 184] width 512 height 11
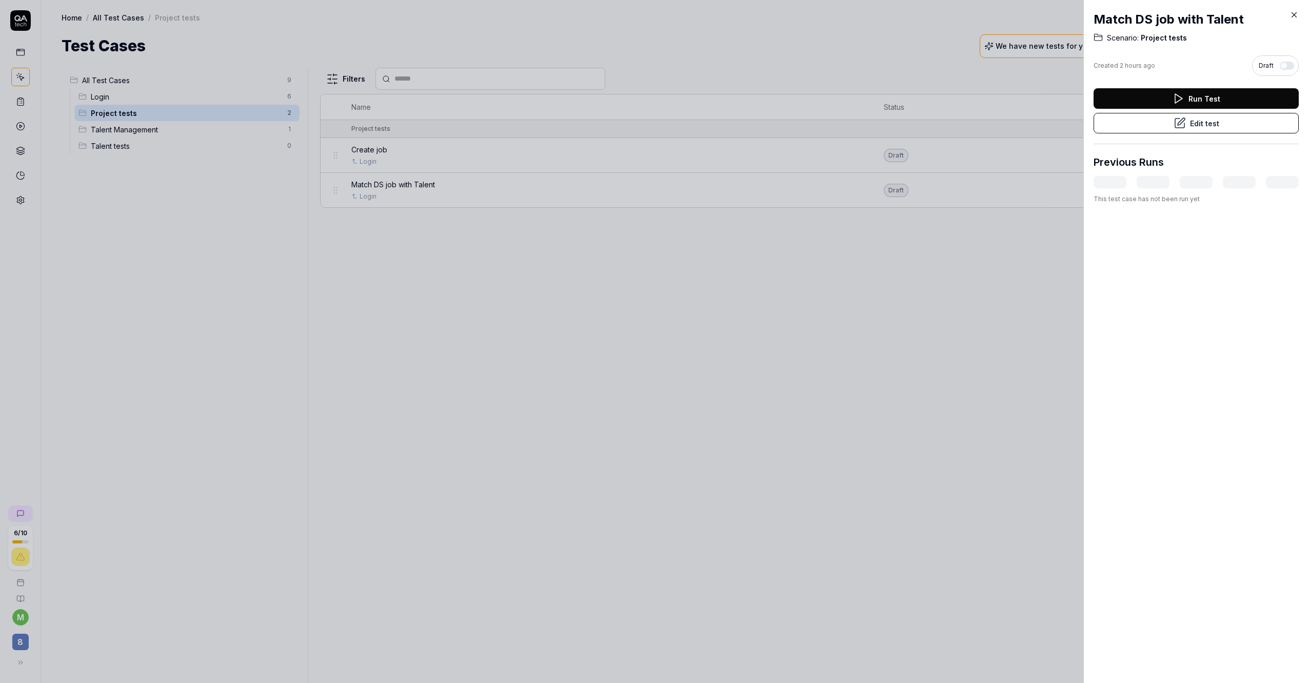
click at [1206, 122] on button "Edit test" at bounding box center [1195, 123] width 205 height 21
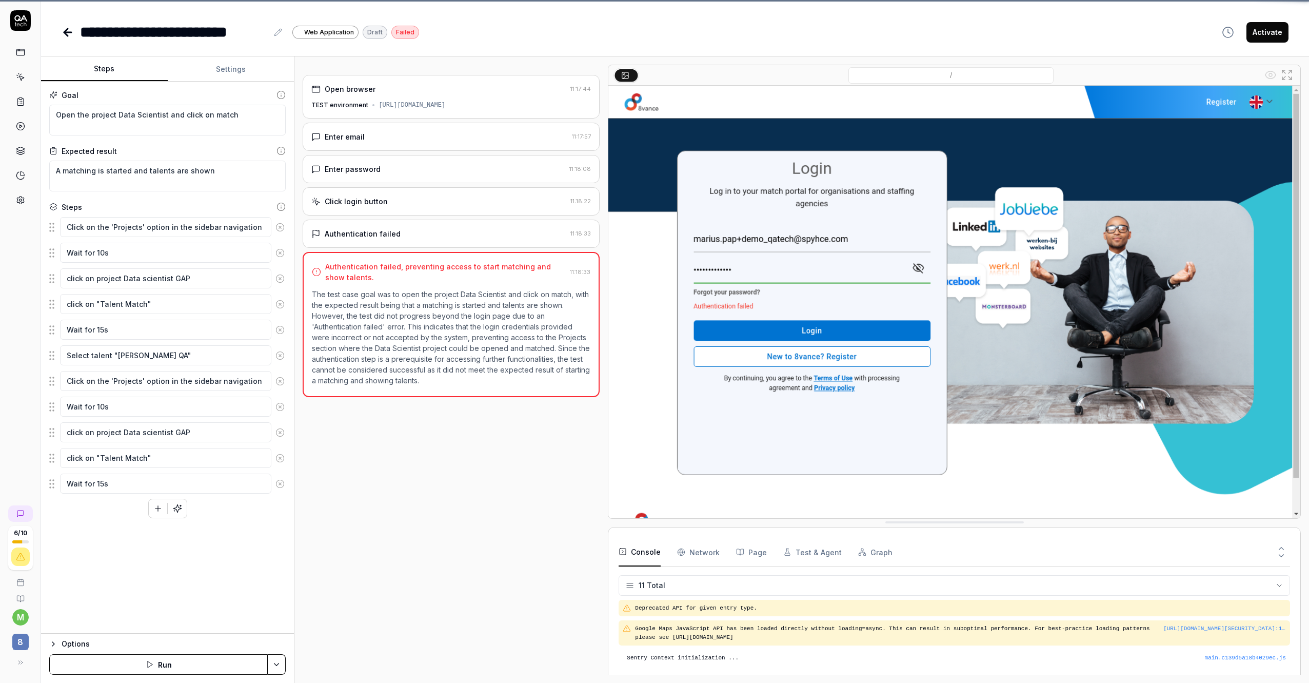
scroll to position [163, 0]
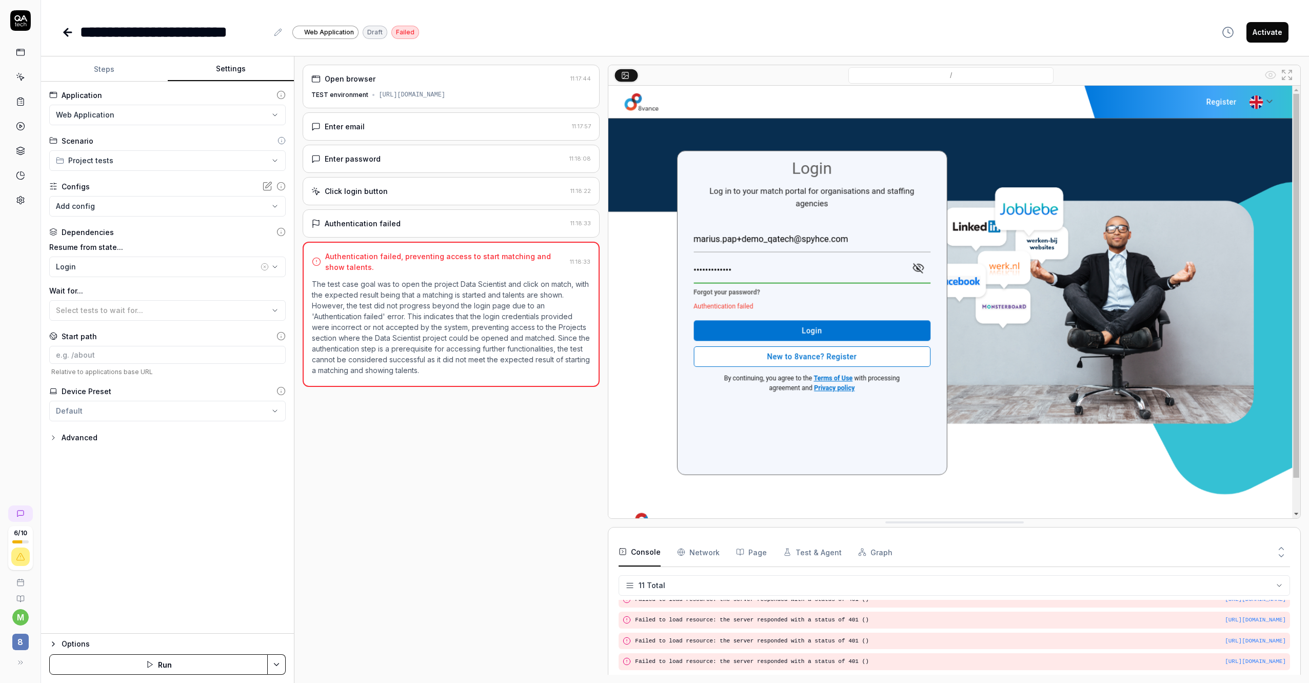
click at [222, 72] on button "Settings" at bounding box center [231, 69] width 127 height 25
click at [147, 263] on div "Login" at bounding box center [157, 266] width 203 height 11
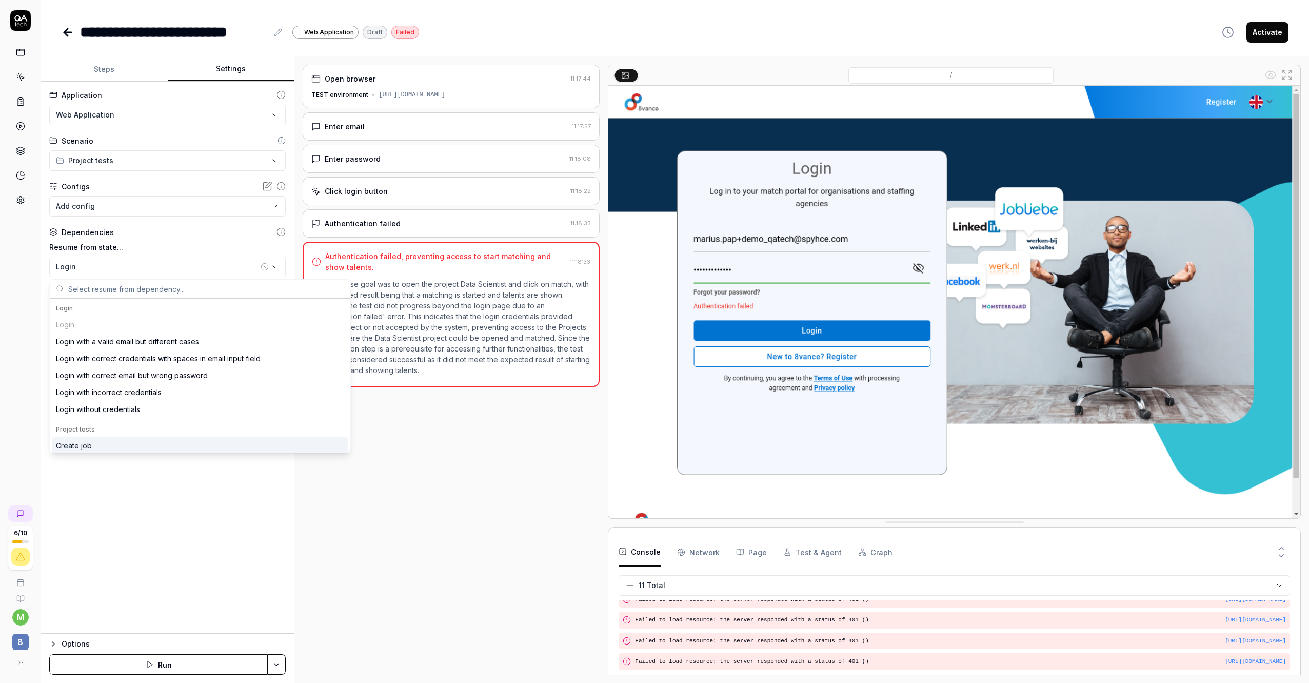
click at [375, 522] on div "Open browser 11:17:44 TEST environment [URL][DOMAIN_NAME] Enter email 11:17:57 …" at bounding box center [451, 370] width 297 height 610
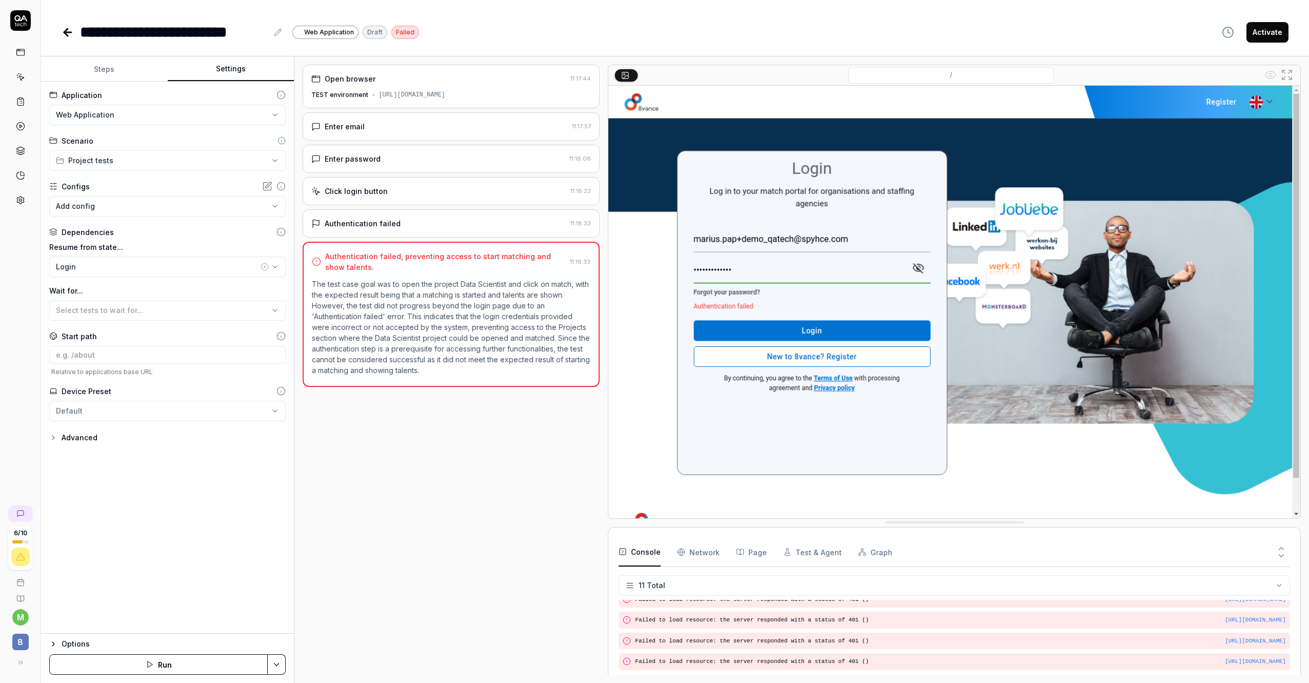
click at [134, 670] on button "Run" at bounding box center [158, 664] width 218 height 21
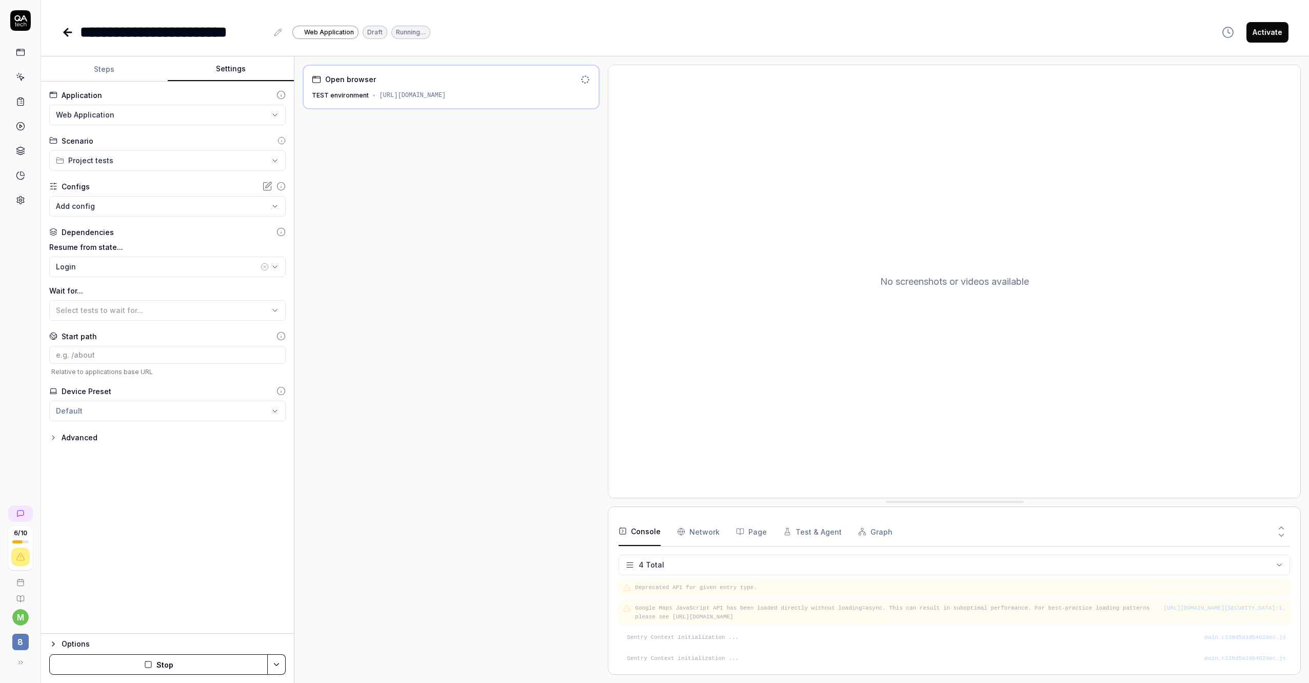
scroll to position [3, 0]
type textarea "*"
click at [96, 66] on button "Steps" at bounding box center [104, 69] width 127 height 25
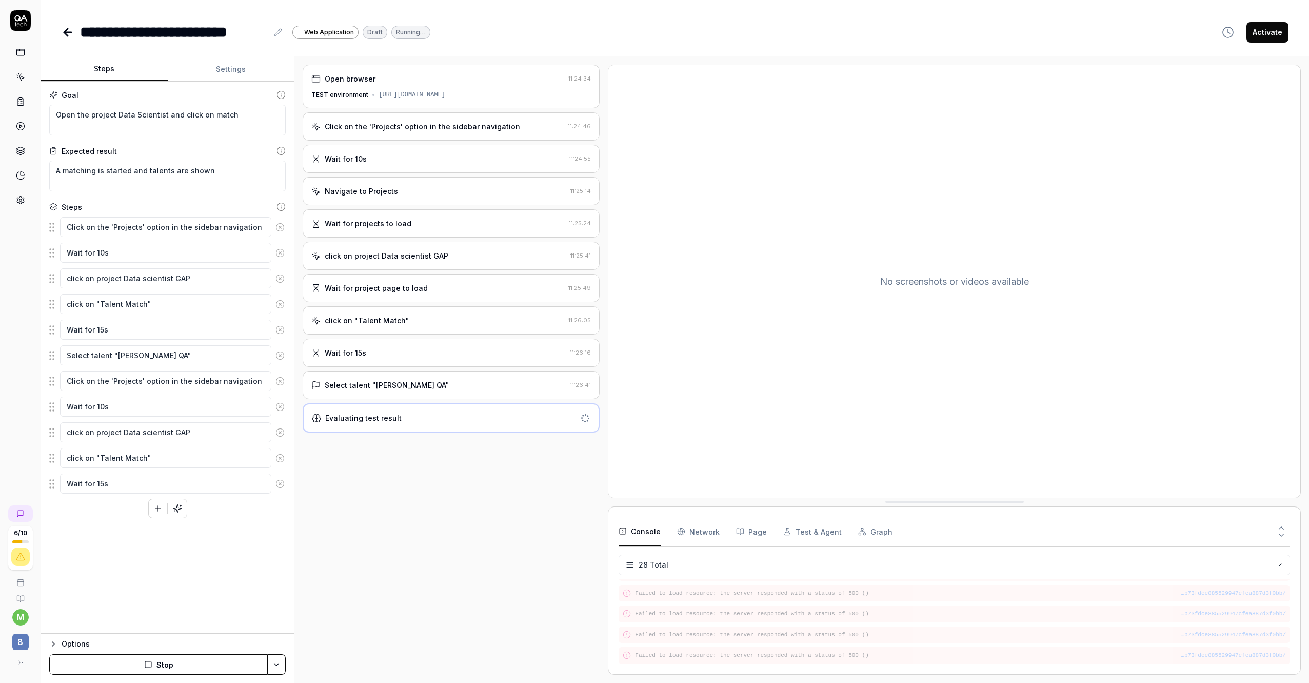
scroll to position [535, 0]
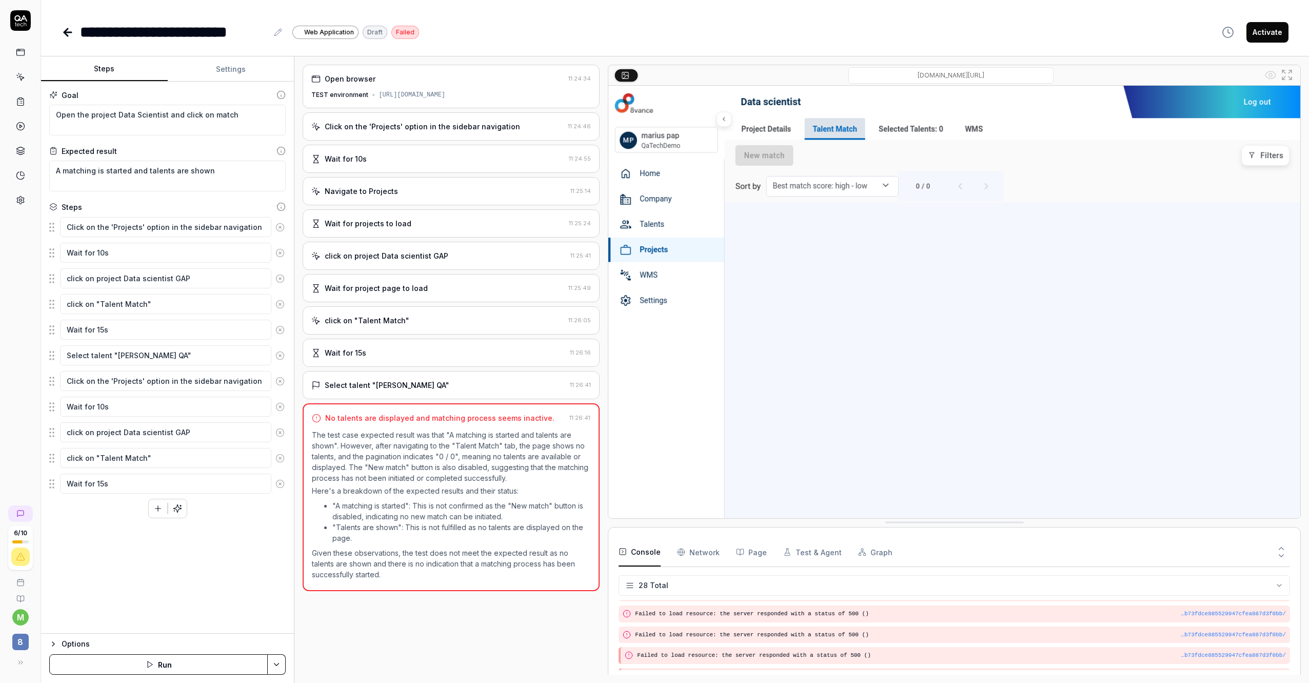
click at [473, 383] on div "Select talent "[PERSON_NAME] QA"" at bounding box center [438, 384] width 254 height 11
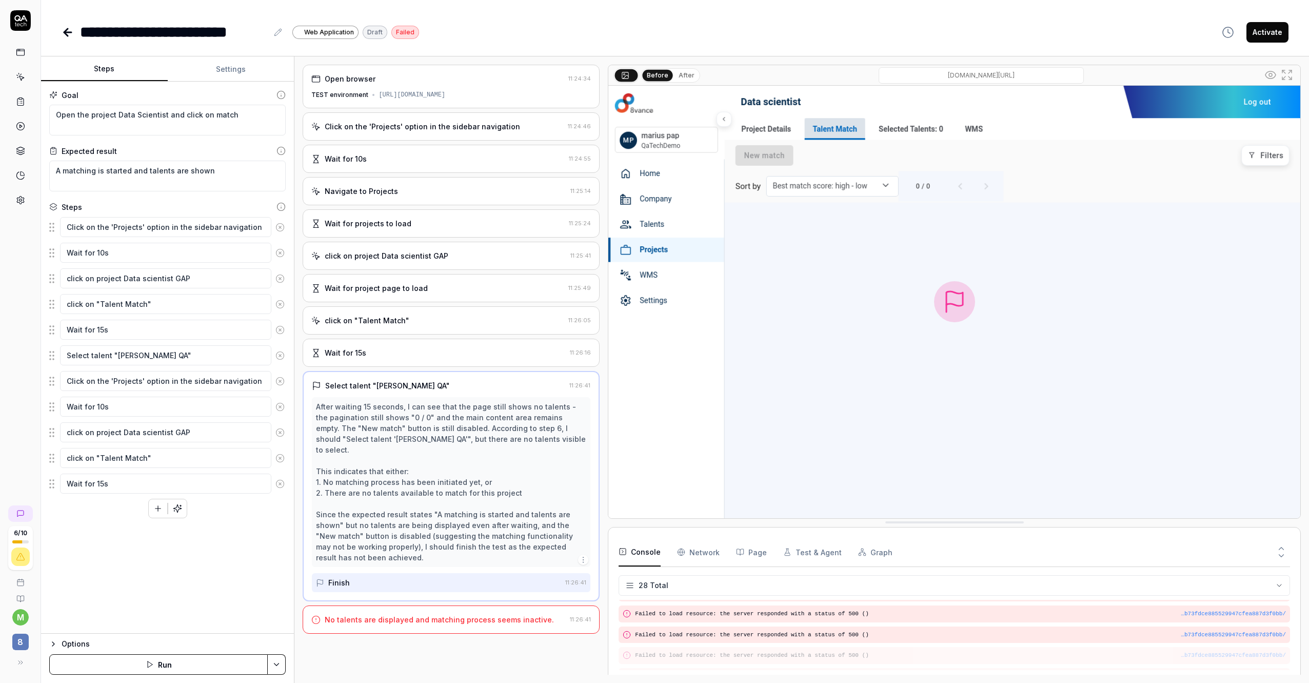
click at [874, 361] on img at bounding box center [954, 302] width 692 height 432
click at [221, 485] on textarea "Wait for 15s" at bounding box center [165, 483] width 211 height 20
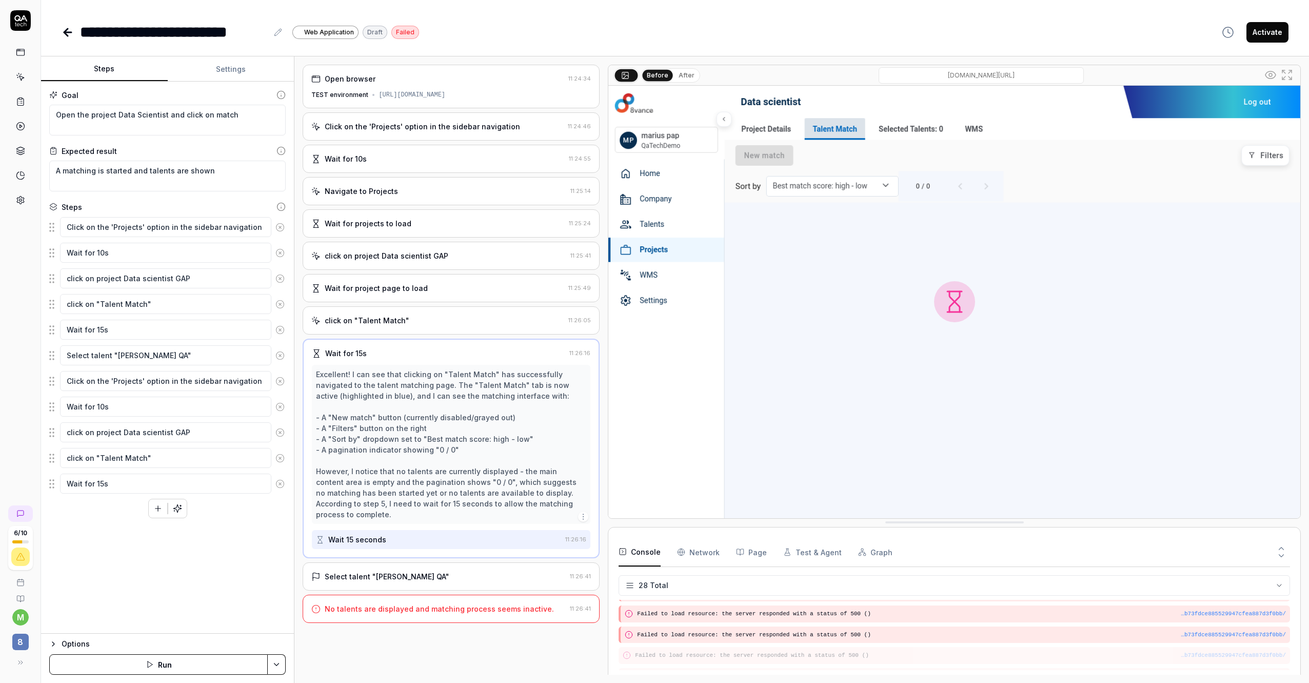
click at [445, 571] on div "Select talent "[PERSON_NAME] QA"" at bounding box center [438, 576] width 254 height 11
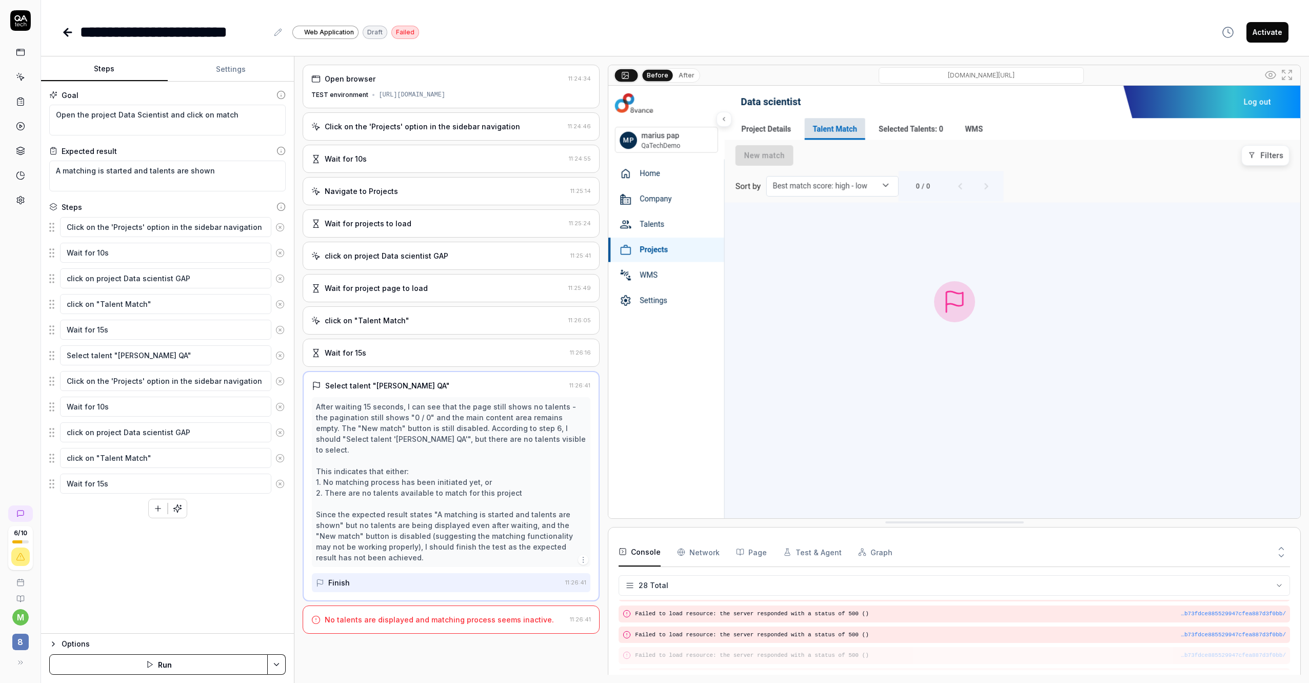
click at [894, 461] on img at bounding box center [954, 302] width 692 height 432
click at [922, 393] on img at bounding box center [954, 302] width 692 height 432
click at [188, 485] on div "Generate more steps using the goal" at bounding box center [178, 485] width 122 height 11
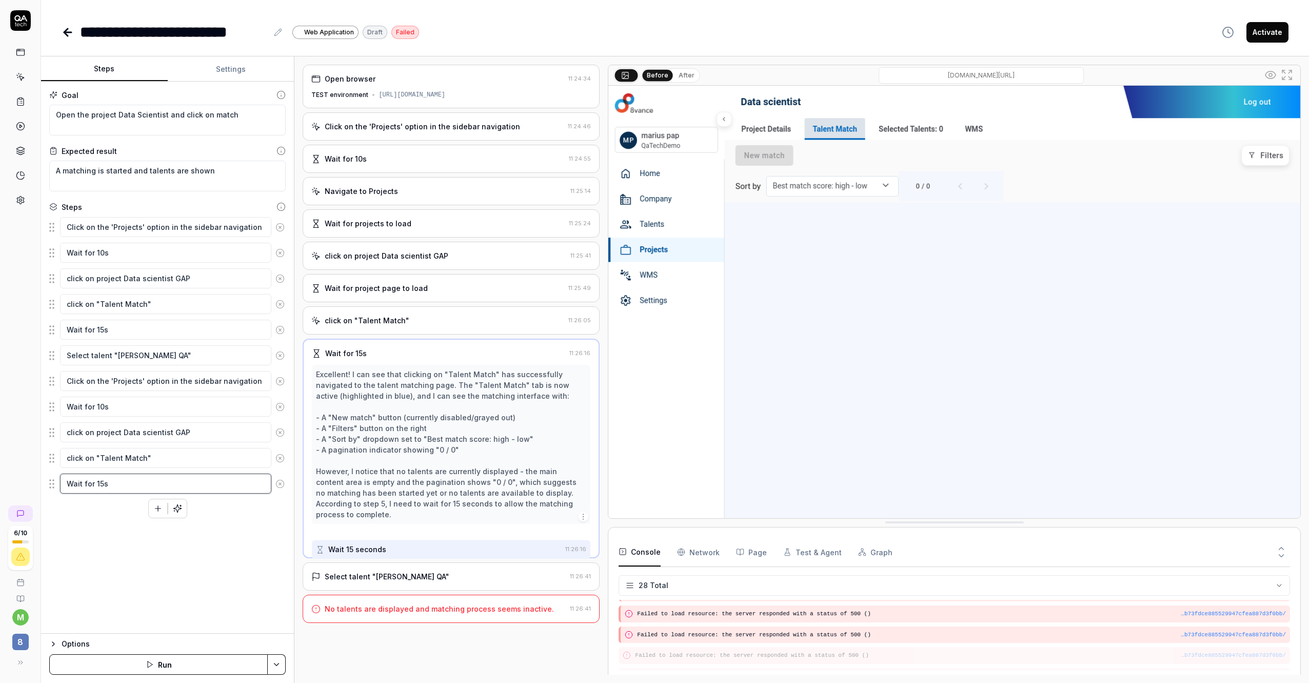
click at [97, 483] on textarea "Wait for 15s" at bounding box center [165, 483] width 211 height 20
click at [112, 483] on textarea "Wait for 15s" at bounding box center [165, 483] width 211 height 20
type textarea "*"
type textarea "Wait for 30s"
type textarea "*"
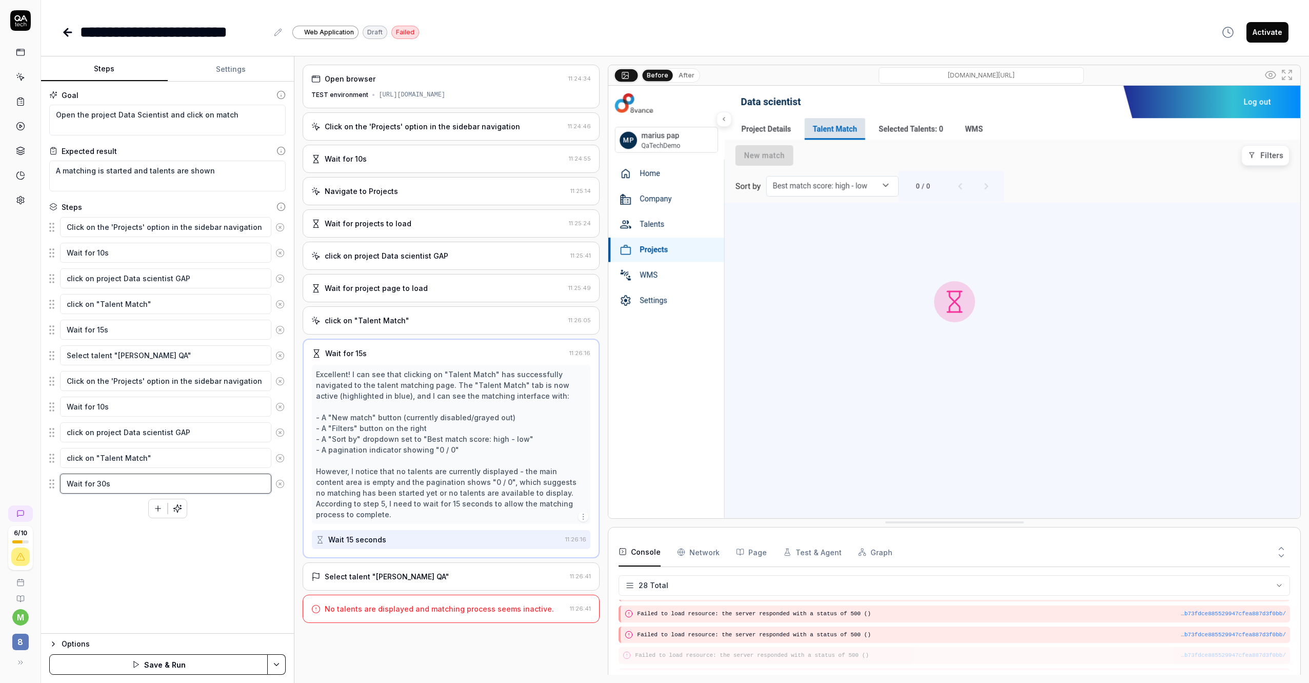
type textarea "Wait for 30s"
click at [156, 542] on div "Goal Open the project Data Scientist and click on match Expected result A match…" at bounding box center [167, 358] width 253 height 552
click at [159, 513] on button "button" at bounding box center [158, 508] width 18 height 18
type textarea "*"
type textarea "C"
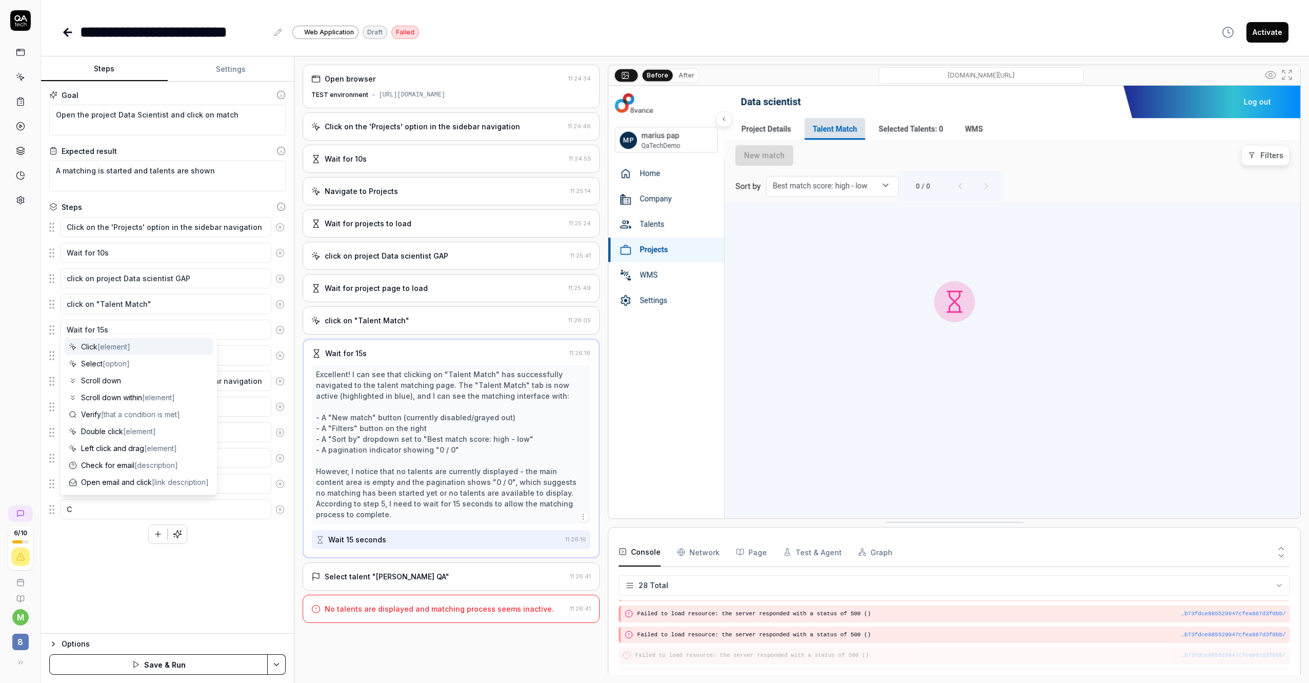
type textarea "*"
type textarea "Cl"
click at [140, 614] on div "Goal Open the project Data Scientist and click on match Expected result A match…" at bounding box center [167, 358] width 253 height 552
click at [379, 571] on div "Select talent "[PERSON_NAME] QA"" at bounding box center [387, 576] width 125 height 11
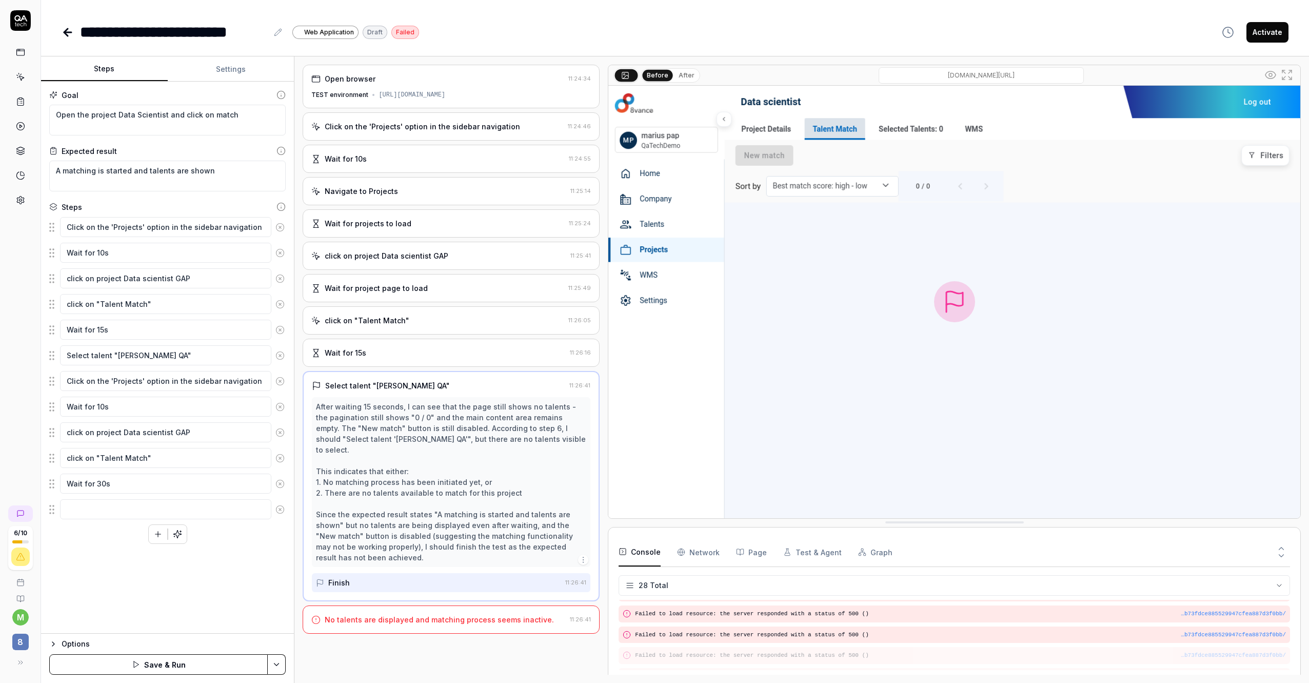
click at [338, 387] on div "Select talent "[PERSON_NAME] QA"" at bounding box center [387, 385] width 125 height 11
drag, startPoint x: 338, startPoint y: 387, endPoint x: 429, endPoint y: 387, distance: 90.8
click at [429, 387] on div "Select talent "[PERSON_NAME] QA"" at bounding box center [438, 385] width 253 height 11
copy div "Select talent "[PERSON_NAME] QA""
click at [114, 511] on textarea at bounding box center [165, 509] width 211 height 20
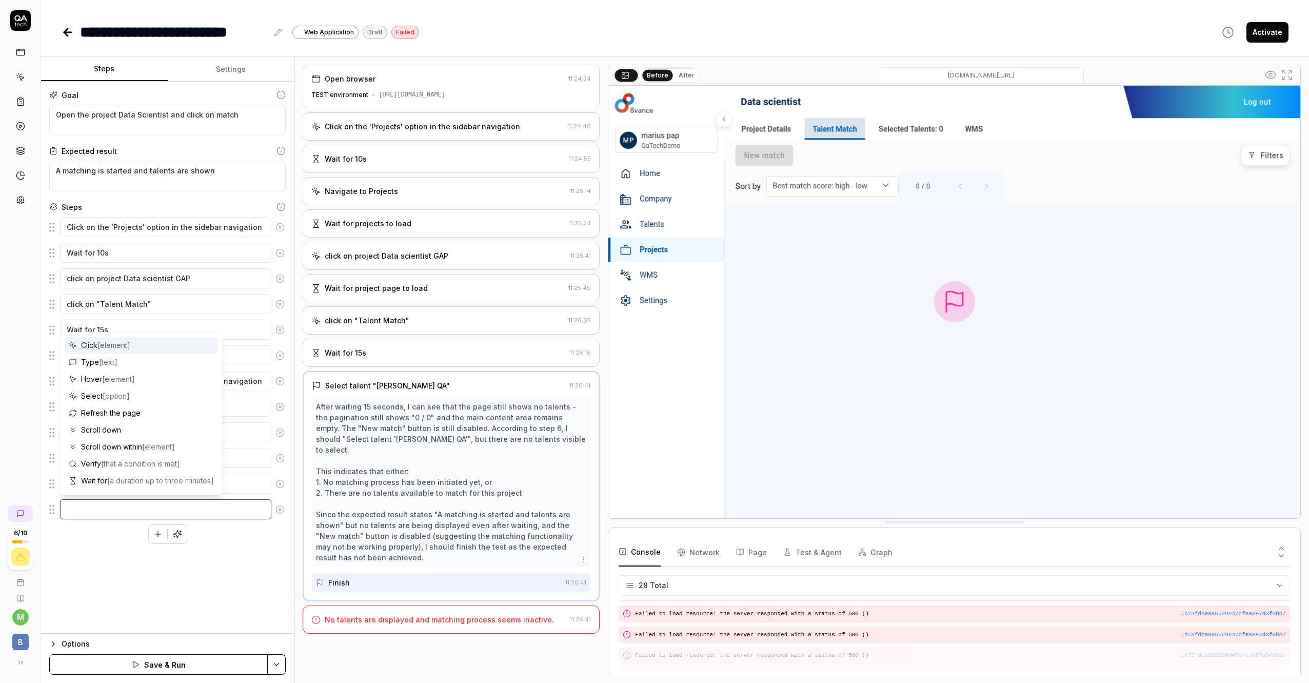
paste textarea "Select talent "[PERSON_NAME] QA""
type textarea "*"
type textarea "Select talent "[PERSON_NAME] QA""
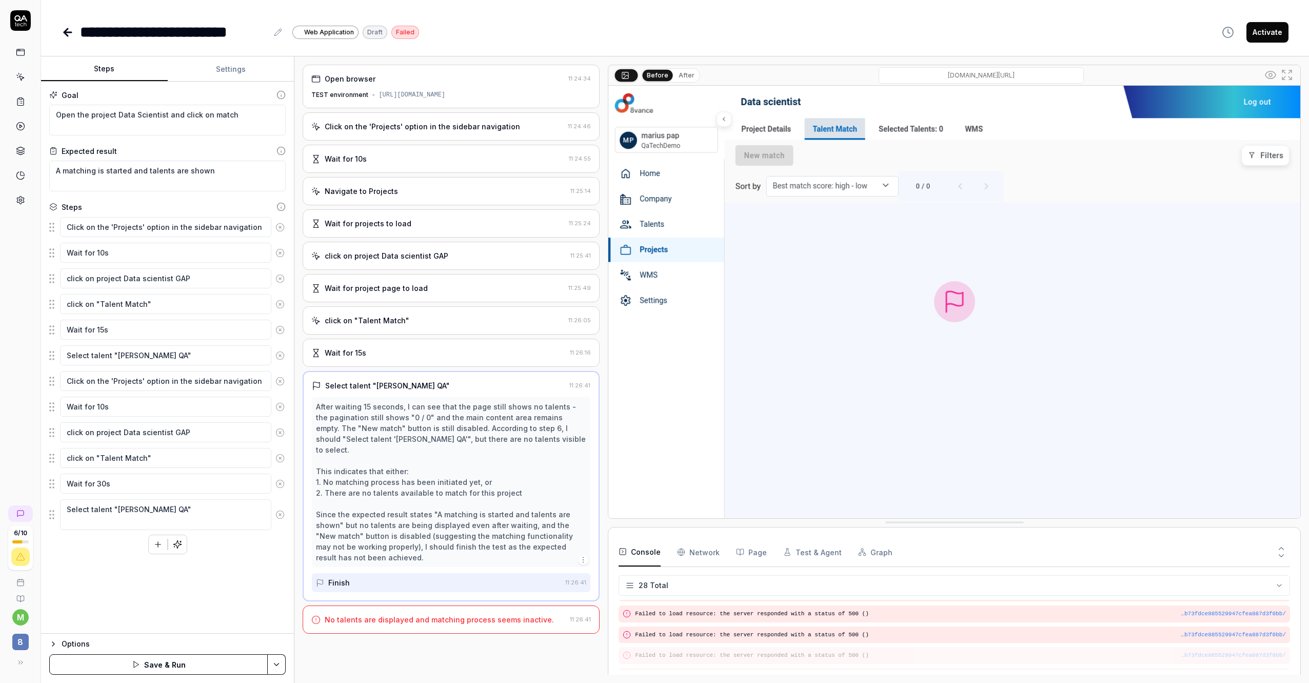
click at [139, 583] on div "Goal Open the project Data Scientist and click on match Expected result A match…" at bounding box center [167, 358] width 253 height 552
click at [149, 525] on div "Add a single step manually" at bounding box center [157, 521] width 90 height 11
click at [105, 524] on textarea "Select talent "[PERSON_NAME] QA"" at bounding box center [165, 514] width 211 height 31
type textarea "*"
type textarea "Select talent "[PERSON_NAME] QA""
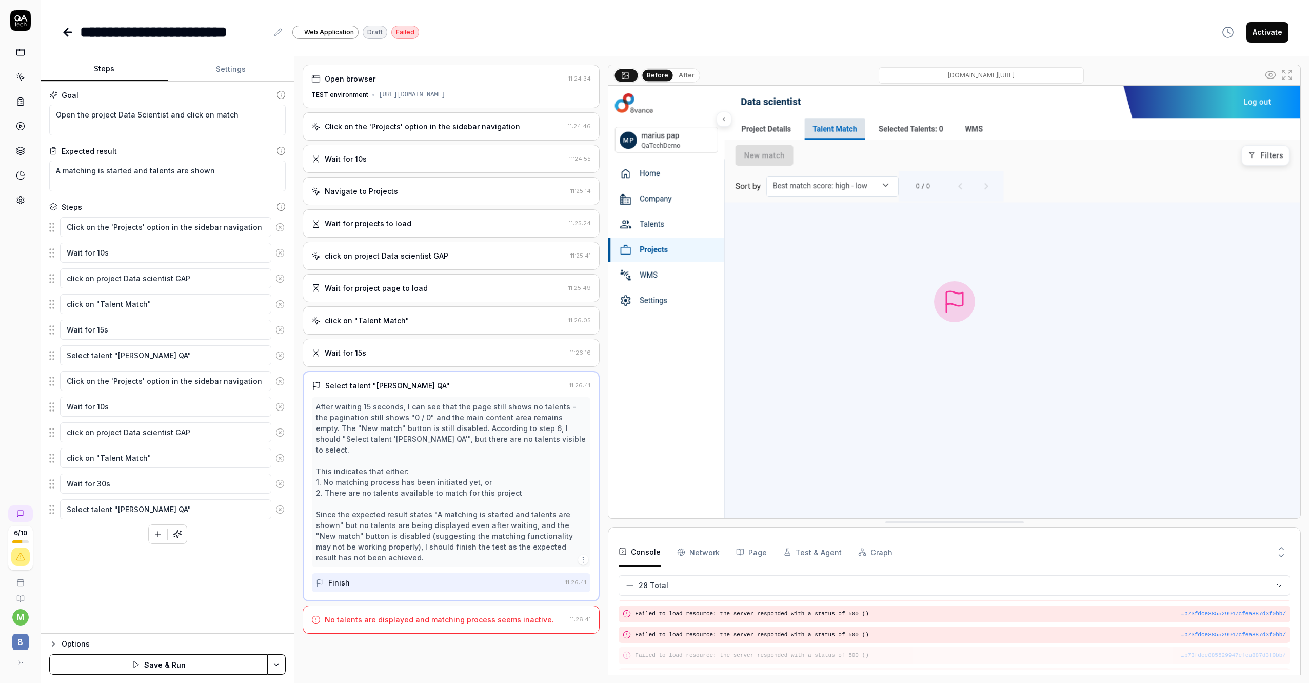
click at [127, 592] on div "Goal Open the project Data Scientist and click on match Expected result A match…" at bounding box center [167, 358] width 253 height 552
click at [238, 481] on textarea "Wait for 30s" at bounding box center [165, 483] width 211 height 20
click at [504, 457] on div "After waiting 15 seconds, I can see that the page still shows no talents - the …" at bounding box center [451, 482] width 270 height 162
click at [576, 551] on div "[DATE] 11:26:41" at bounding box center [568, 554] width 50 height 11
click at [580, 555] on icon "button" at bounding box center [583, 559] width 8 height 8
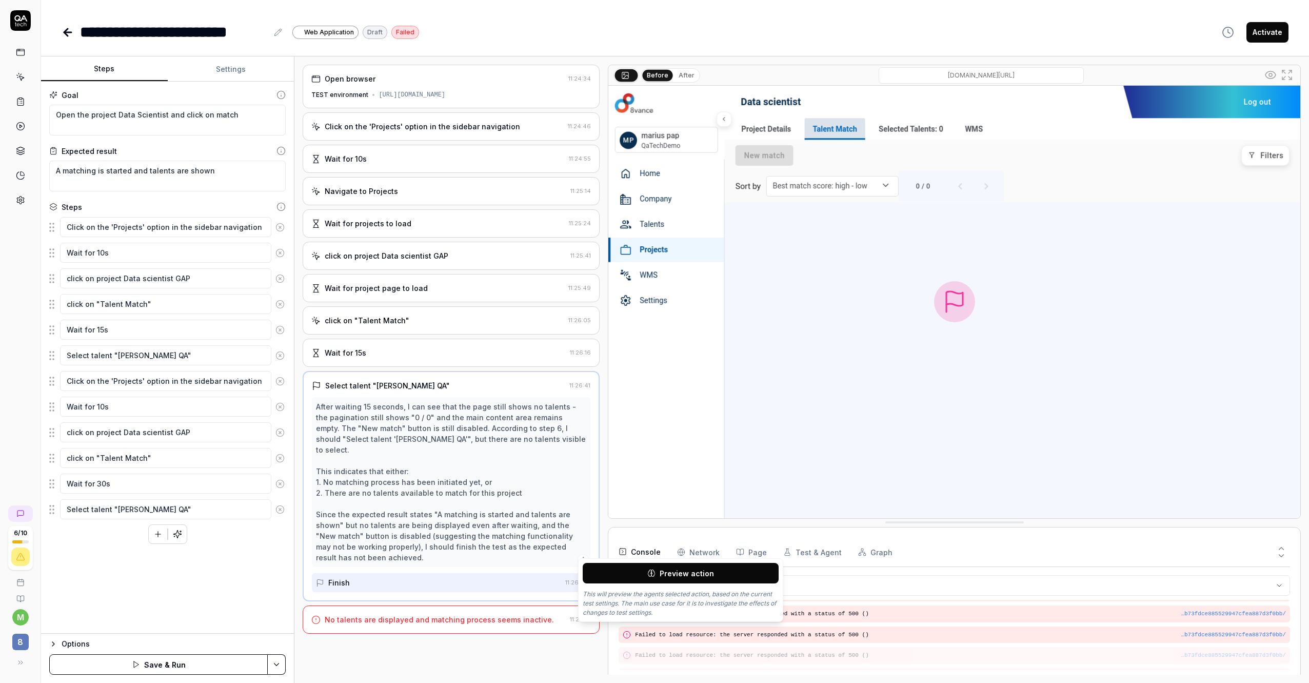
click at [609, 566] on button "Preview action" at bounding box center [681, 573] width 196 height 21
click at [559, 351] on div "Wait for 15s" at bounding box center [438, 352] width 254 height 11
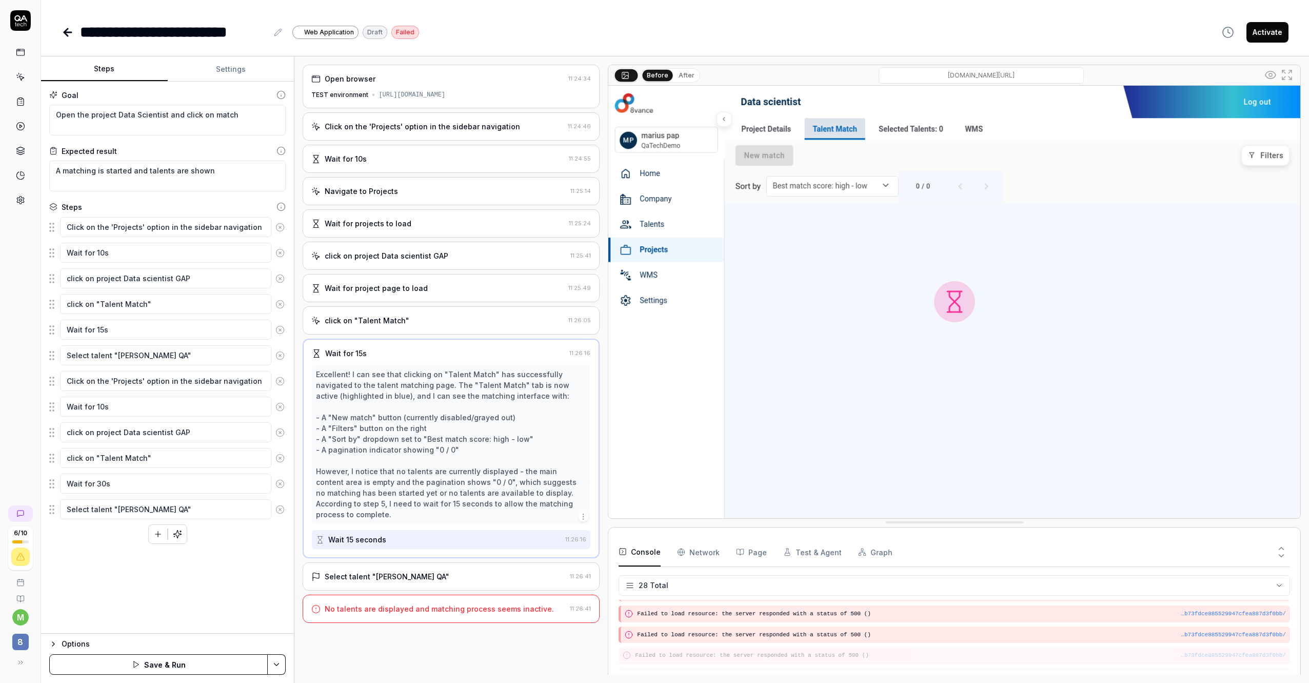
click at [570, 465] on div "Excellent! I can see that clicking on "Talent Match" has successfully navigated…" at bounding box center [451, 444] width 270 height 151
click at [586, 512] on icon "button" at bounding box center [583, 516] width 8 height 8
click at [553, 477] on div "Excellent! I can see that clicking on "Talent Match" has successfully navigated…" at bounding box center [451, 444] width 270 height 151
click at [582, 512] on div "[DATE] 11:26:16" at bounding box center [568, 511] width 50 height 11
click at [572, 488] on div "Excellent! I can see that clicking on "Talent Match" has successfully navigated…" at bounding box center [451, 444] width 270 height 151
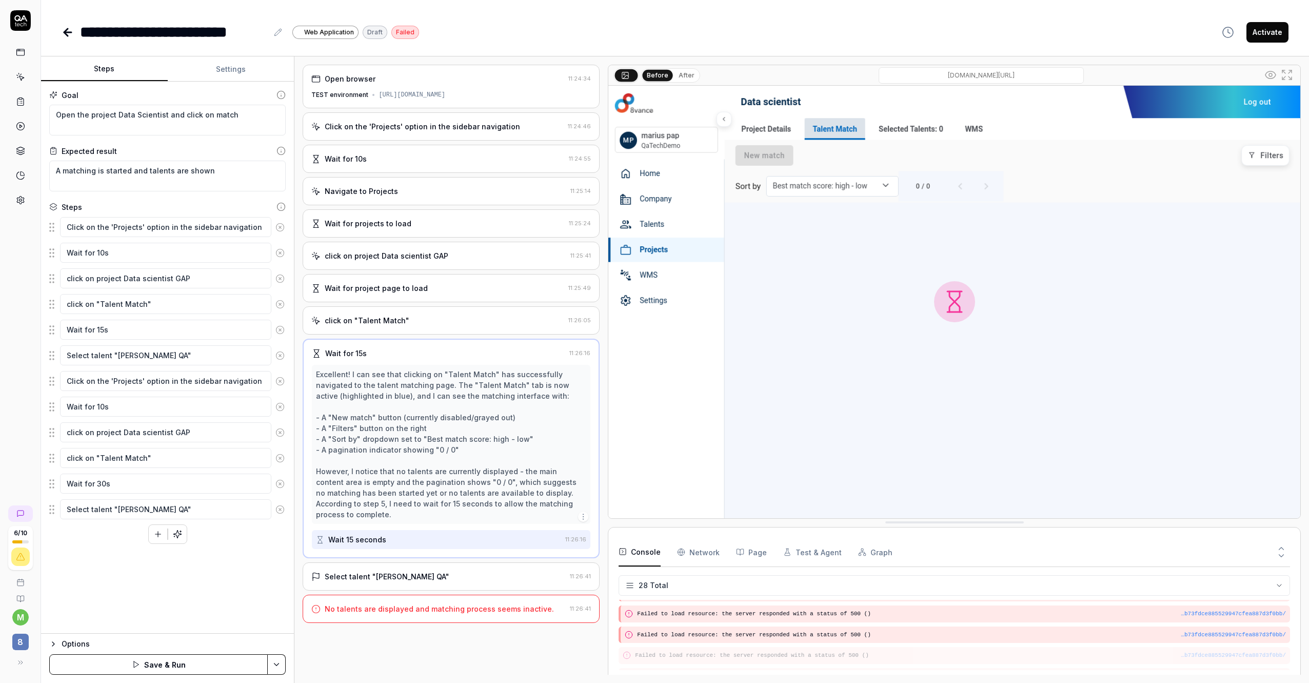
click at [584, 512] on icon "button" at bounding box center [583, 516] width 8 height 8
click at [602, 533] on button "Preview action" at bounding box center [681, 529] width 196 height 21
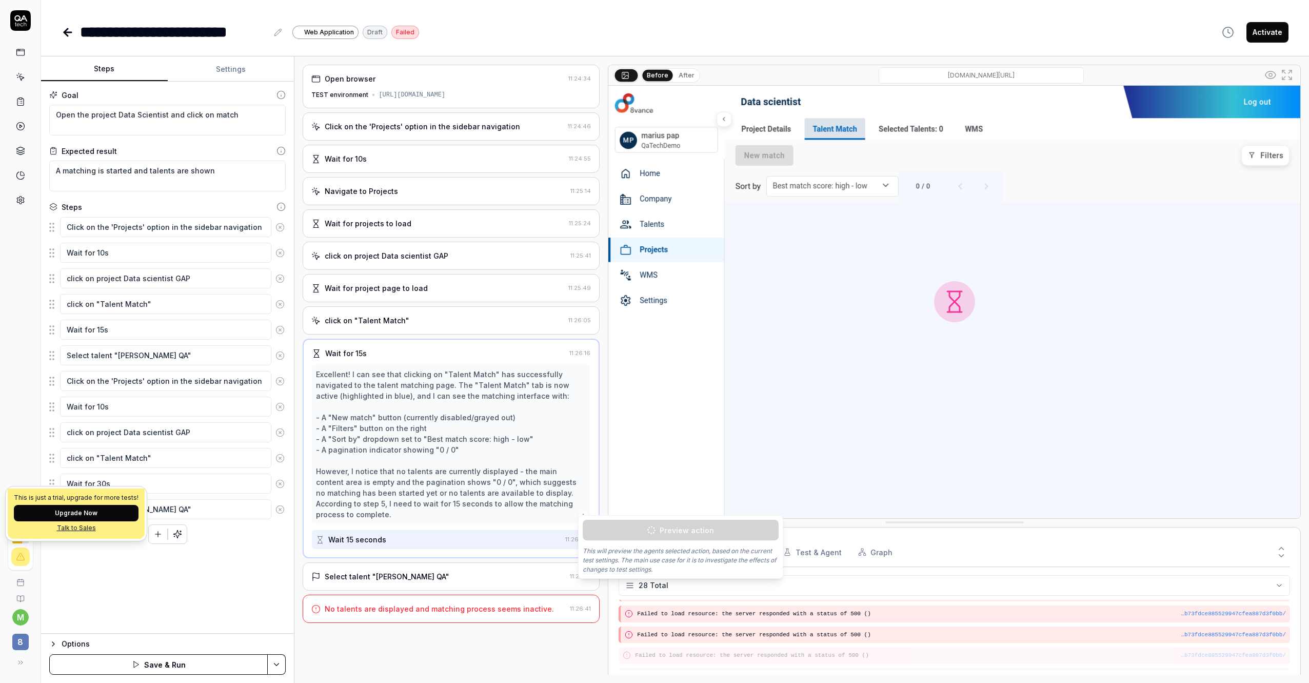
click at [21, 555] on icon at bounding box center [21, 556] width 0 height 2
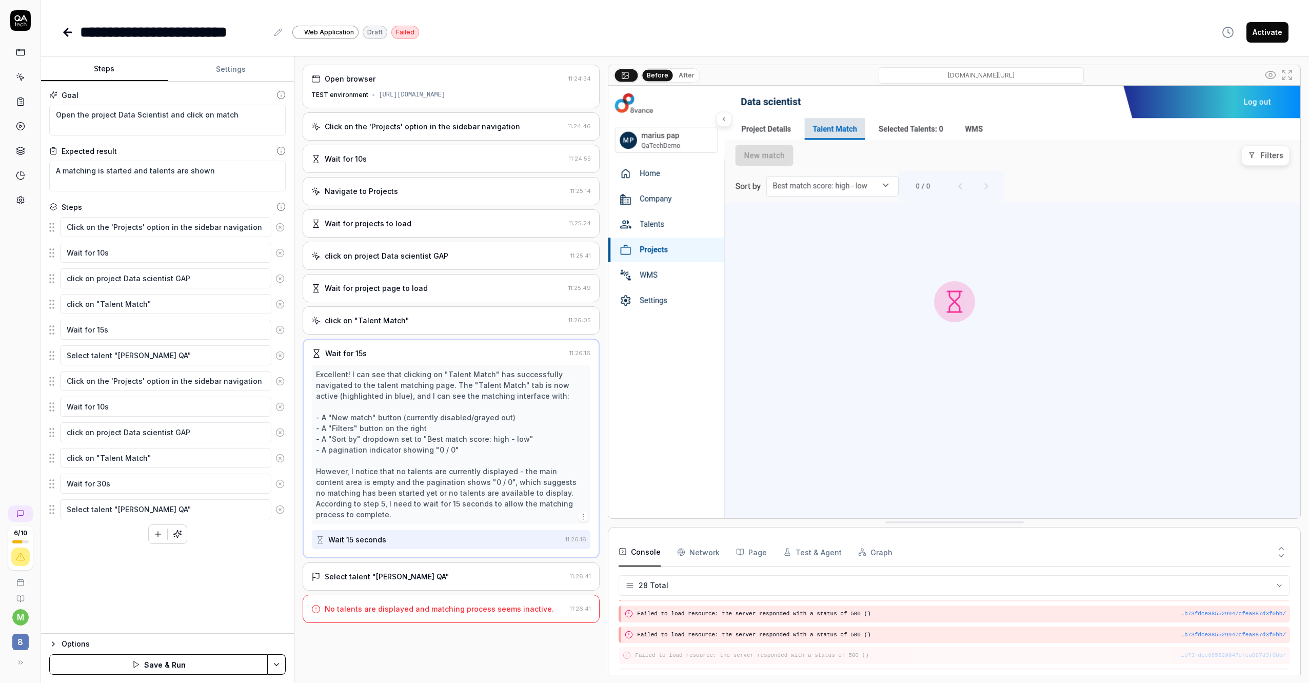
click at [21, 555] on icon at bounding box center [21, 556] width 0 height 2
click at [449, 476] on div "Excellent! I can see that clicking on "Talent Match" has successfully navigated…" at bounding box center [451, 444] width 270 height 151
click at [198, 586] on div "Goal Open the project Data Scientist and click on match Expected result A match…" at bounding box center [167, 358] width 253 height 552
click at [186, 589] on div "Goal Open the project Data Scientist and click on match Expected result A match…" at bounding box center [167, 358] width 253 height 552
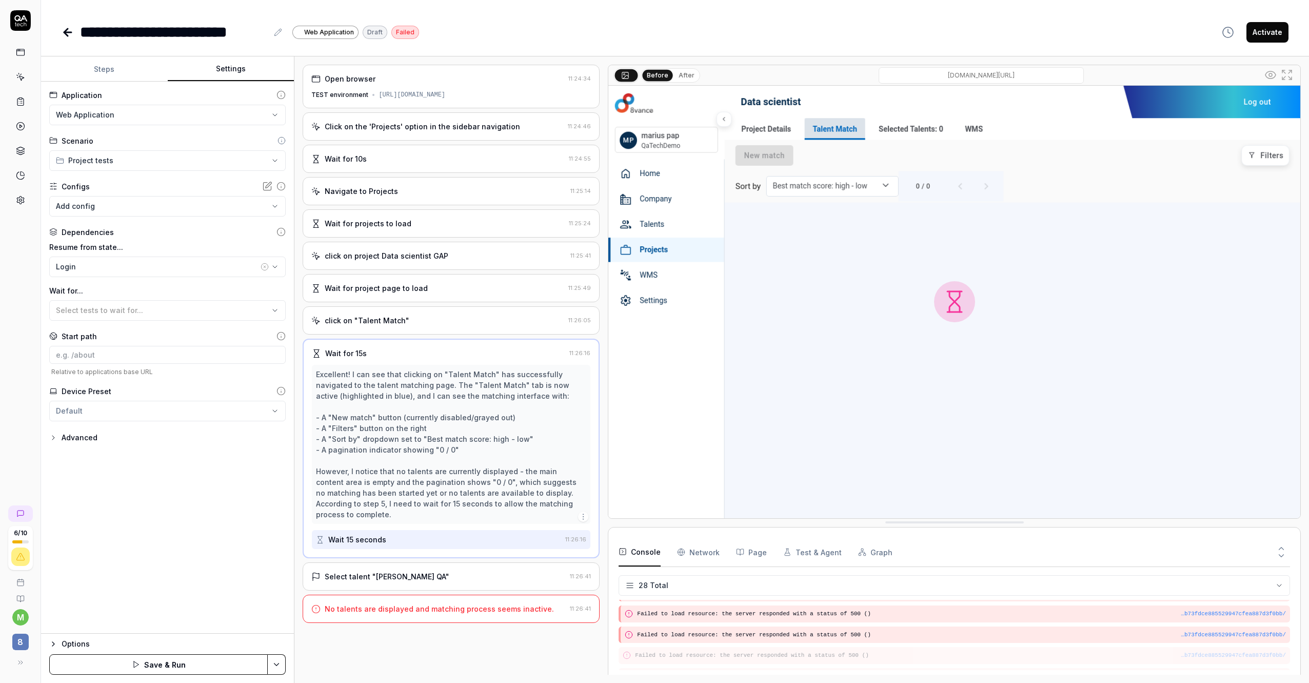
click at [224, 64] on button "Settings" at bounding box center [231, 69] width 127 height 25
click at [219, 263] on div "Login" at bounding box center [157, 266] width 203 height 11
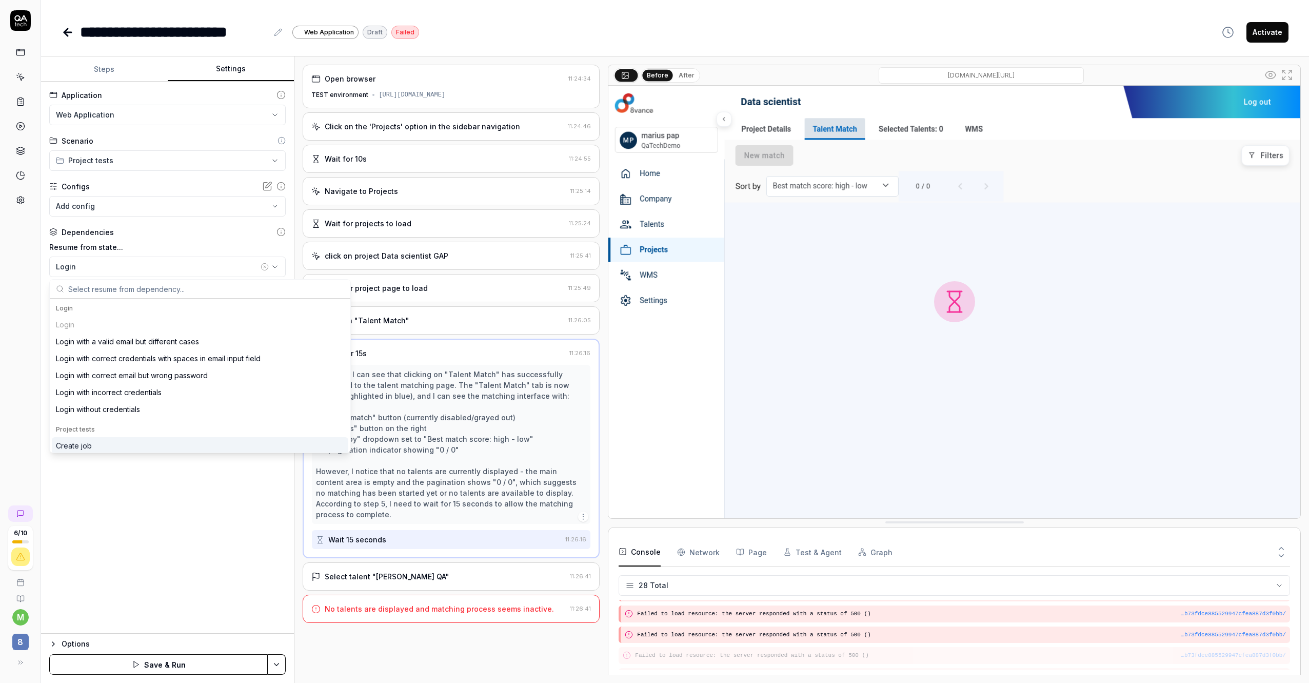
click at [170, 497] on div "**********" at bounding box center [167, 358] width 253 height 552
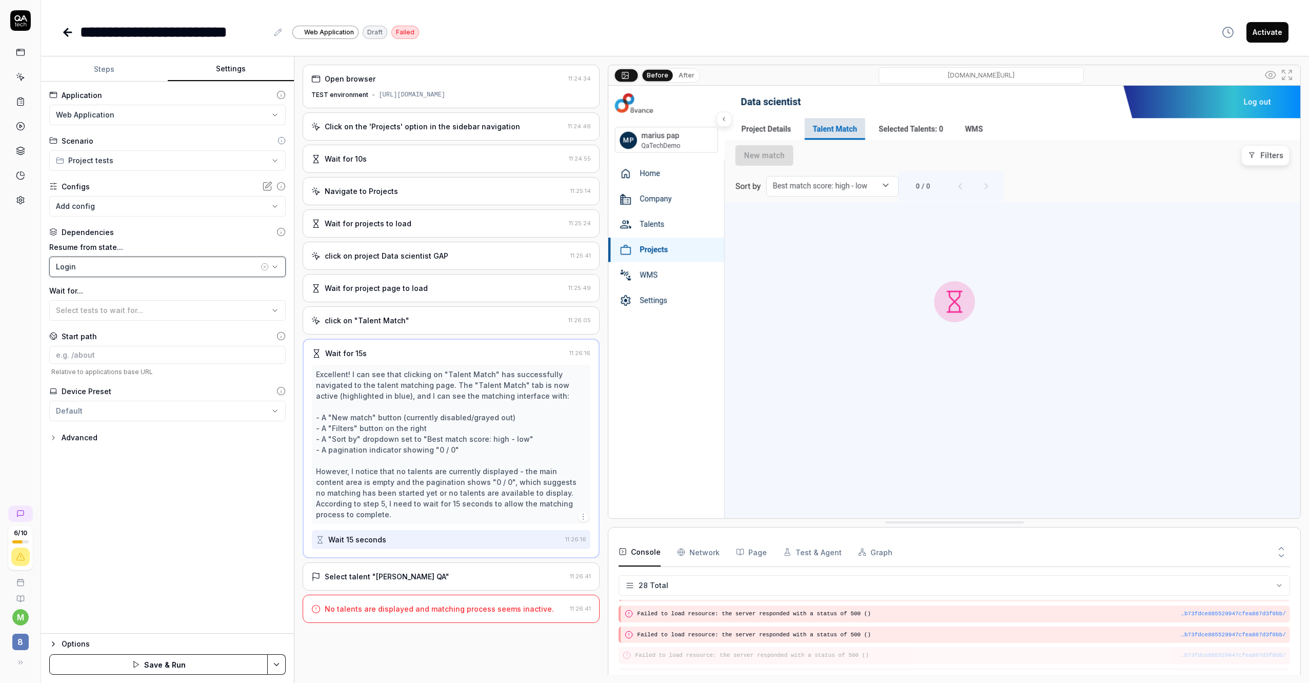
click at [276, 267] on icon "button" at bounding box center [275, 267] width 8 height 8
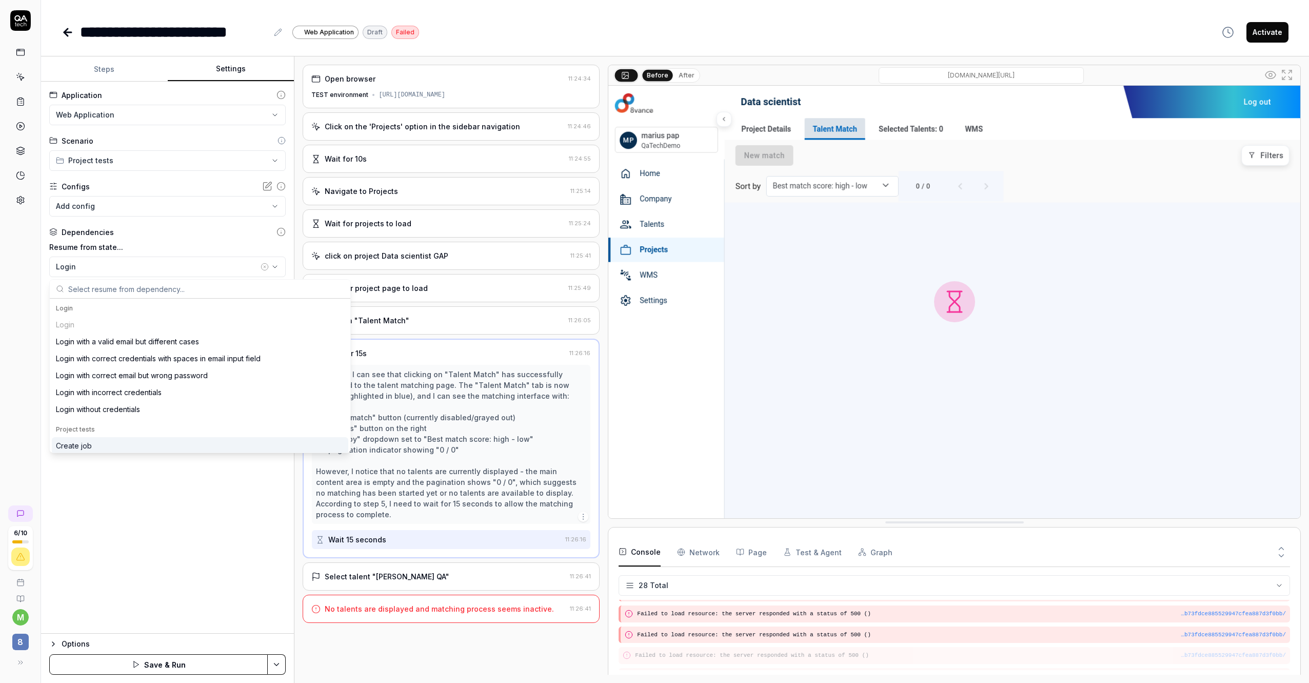
click at [204, 494] on div "**********" at bounding box center [167, 358] width 253 height 552
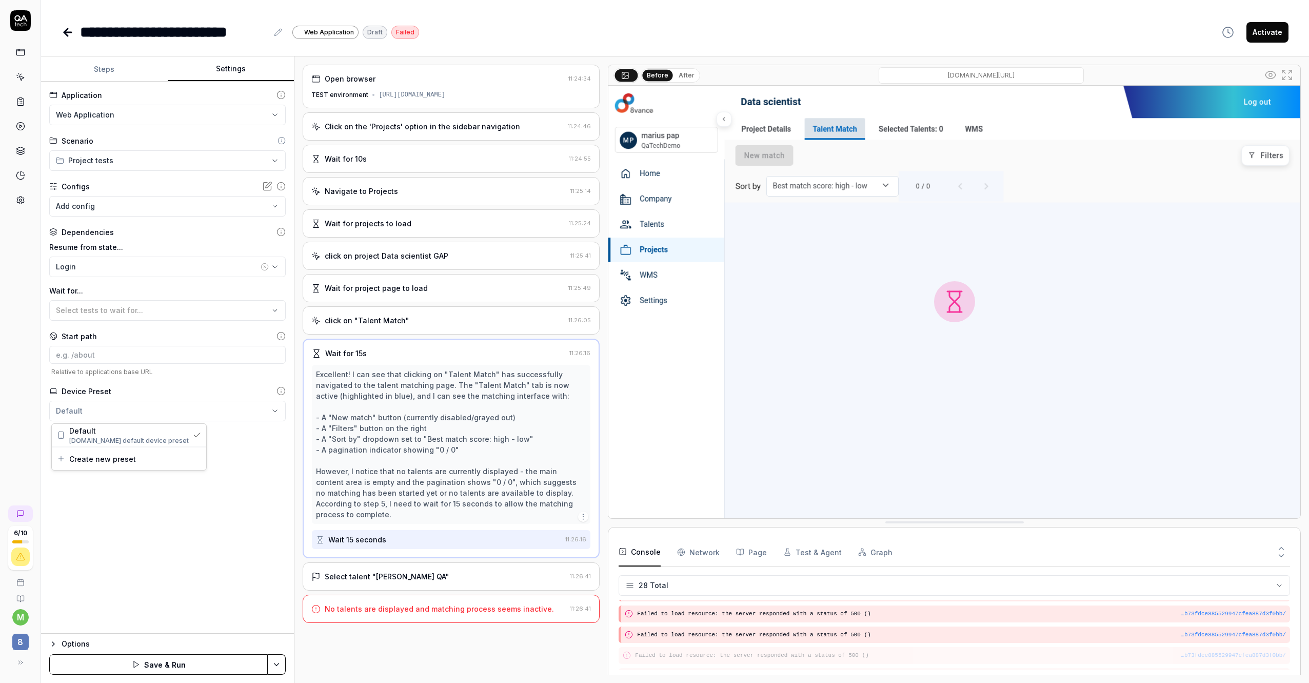
click at [245, 418] on html "**********" at bounding box center [654, 341] width 1309 height 683
click at [149, 462] on div "Create new preset" at bounding box center [129, 458] width 154 height 23
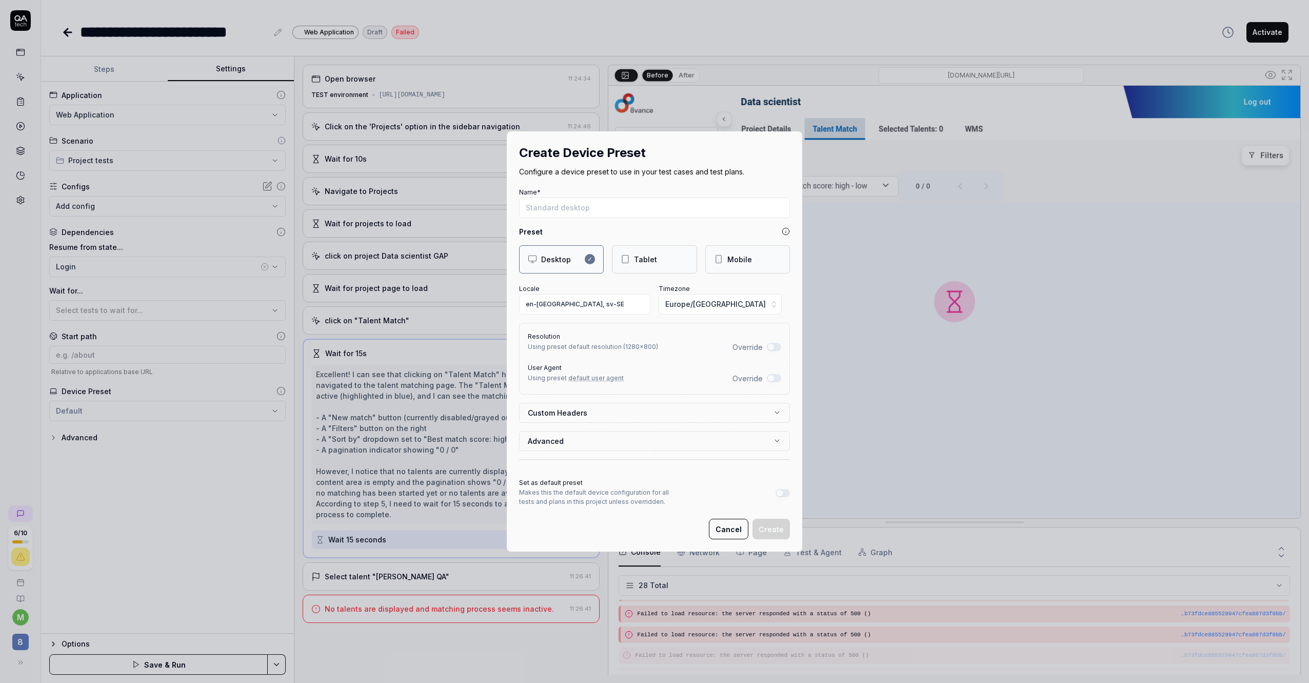
click at [775, 439] on icon "button" at bounding box center [777, 440] width 4 height 2
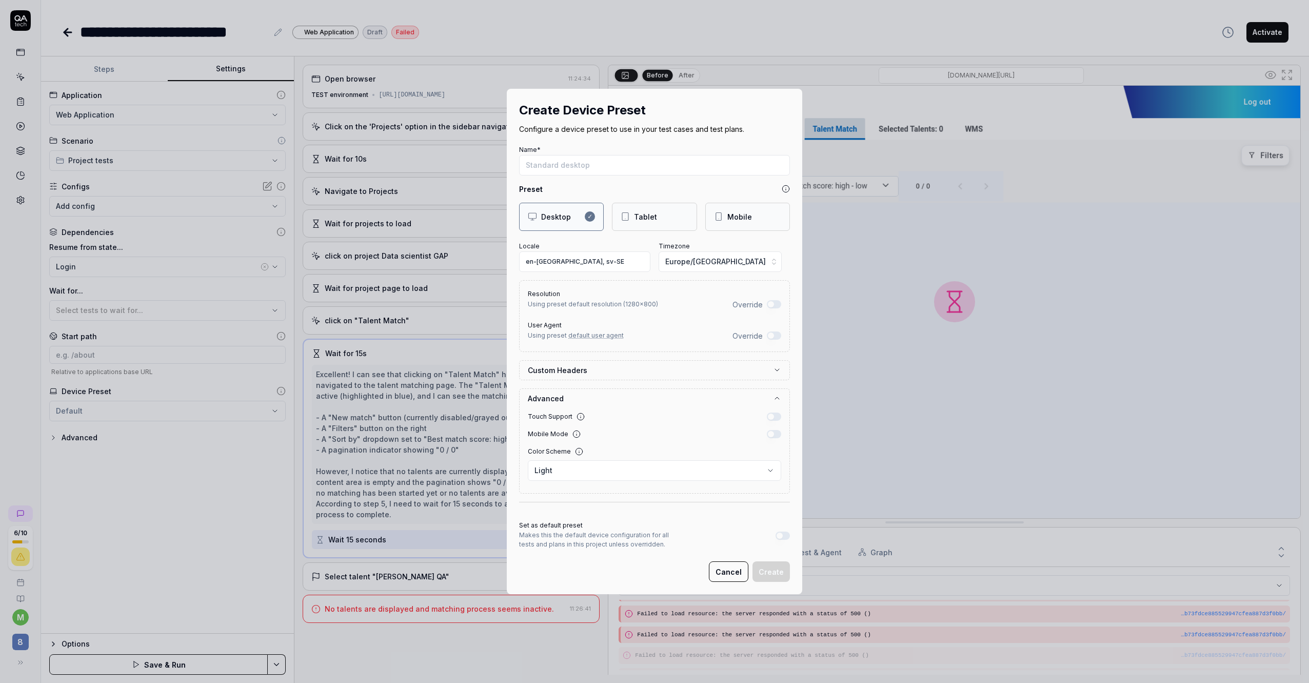
click at [725, 569] on button "Cancel" at bounding box center [728, 571] width 39 height 21
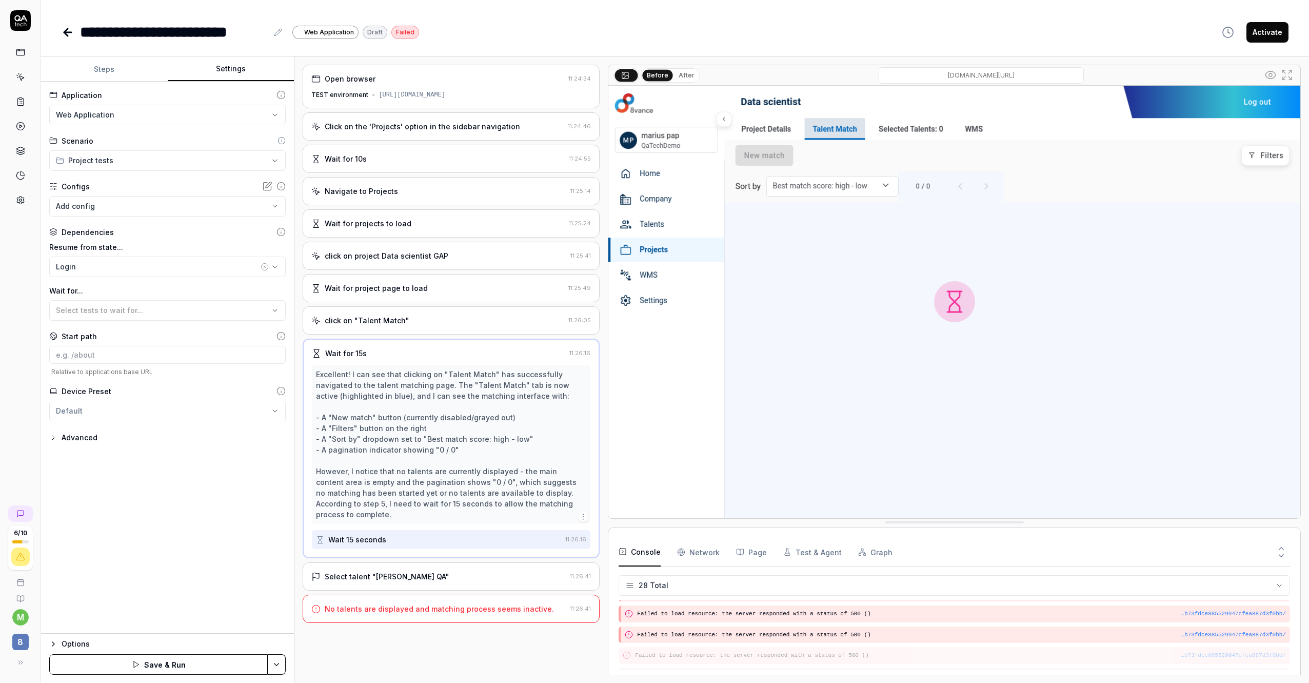
click at [76, 438] on div "Advanced" at bounding box center [80, 437] width 36 height 12
click at [88, 469] on body "**********" at bounding box center [654, 341] width 1309 height 683
click at [88, 470] on body "**********" at bounding box center [654, 341] width 1309 height 683
click at [162, 569] on html "**********" at bounding box center [654, 341] width 1309 height 683
click at [124, 71] on button "Steps" at bounding box center [104, 69] width 127 height 25
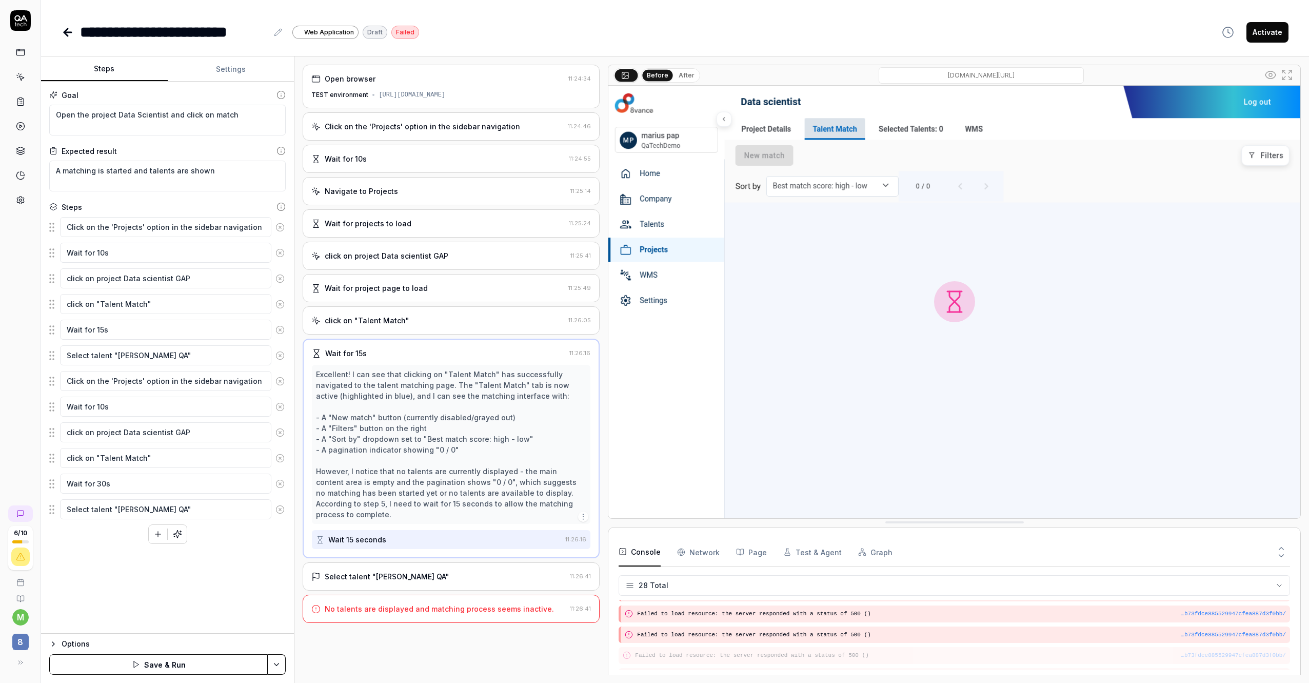
click at [198, 602] on div "Goal Open the project Data Scientist and click on match Expected result A match…" at bounding box center [167, 358] width 253 height 552
click at [195, 668] on button "Save & Run" at bounding box center [158, 664] width 218 height 21
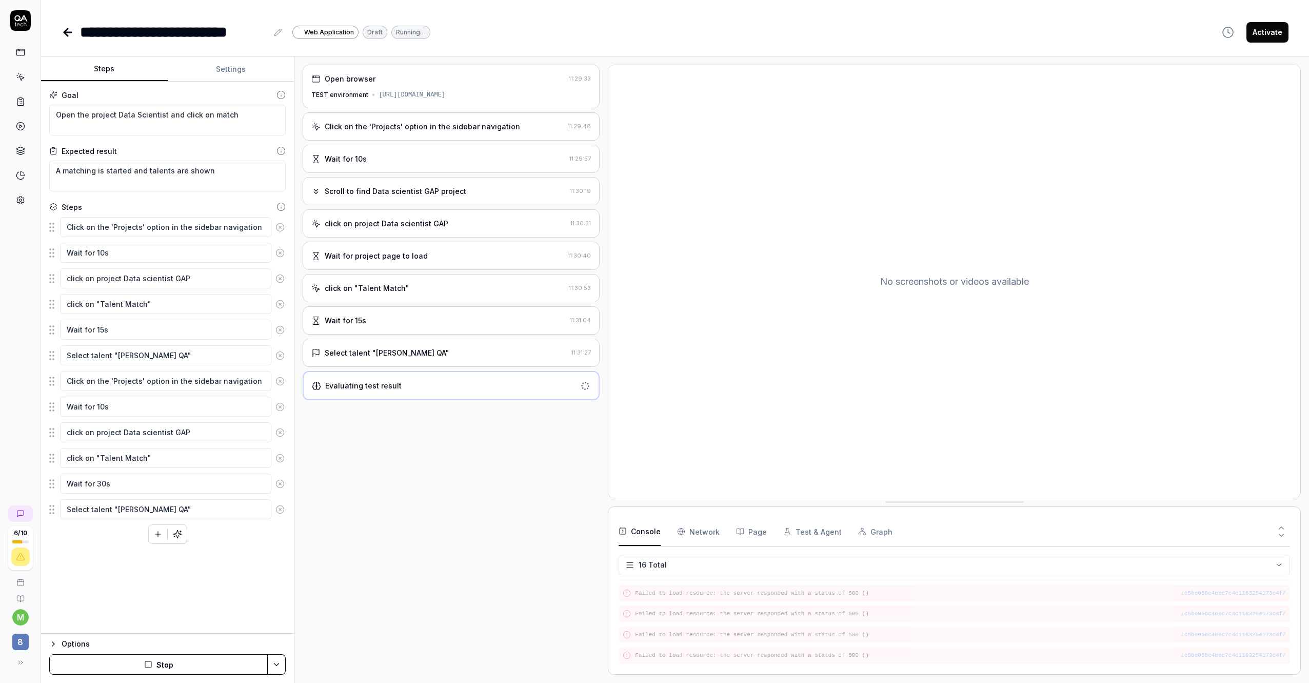
scroll to position [281, 0]
type textarea "*"
